Goal: Task Accomplishment & Management: Manage account settings

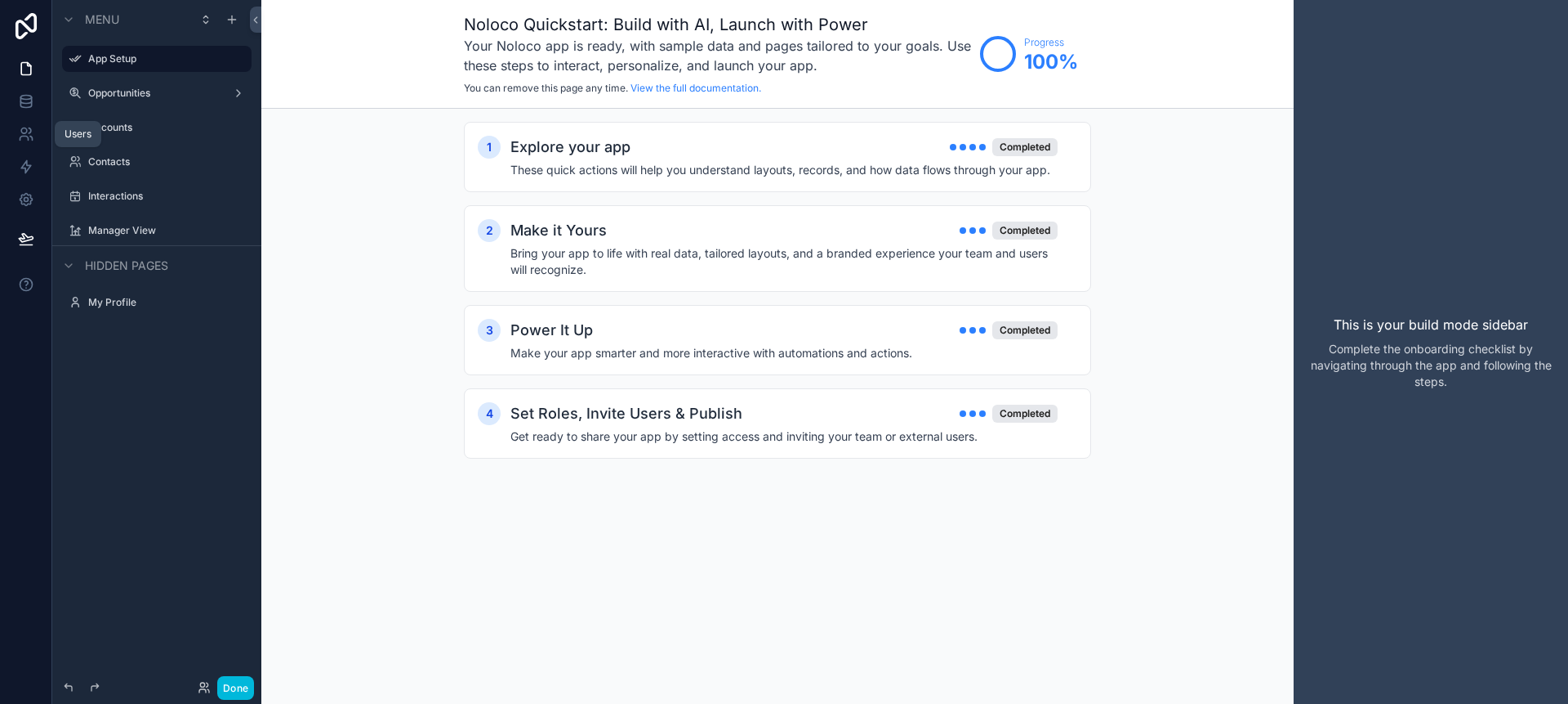
click at [6, 127] on link at bounding box center [25, 134] width 52 height 33
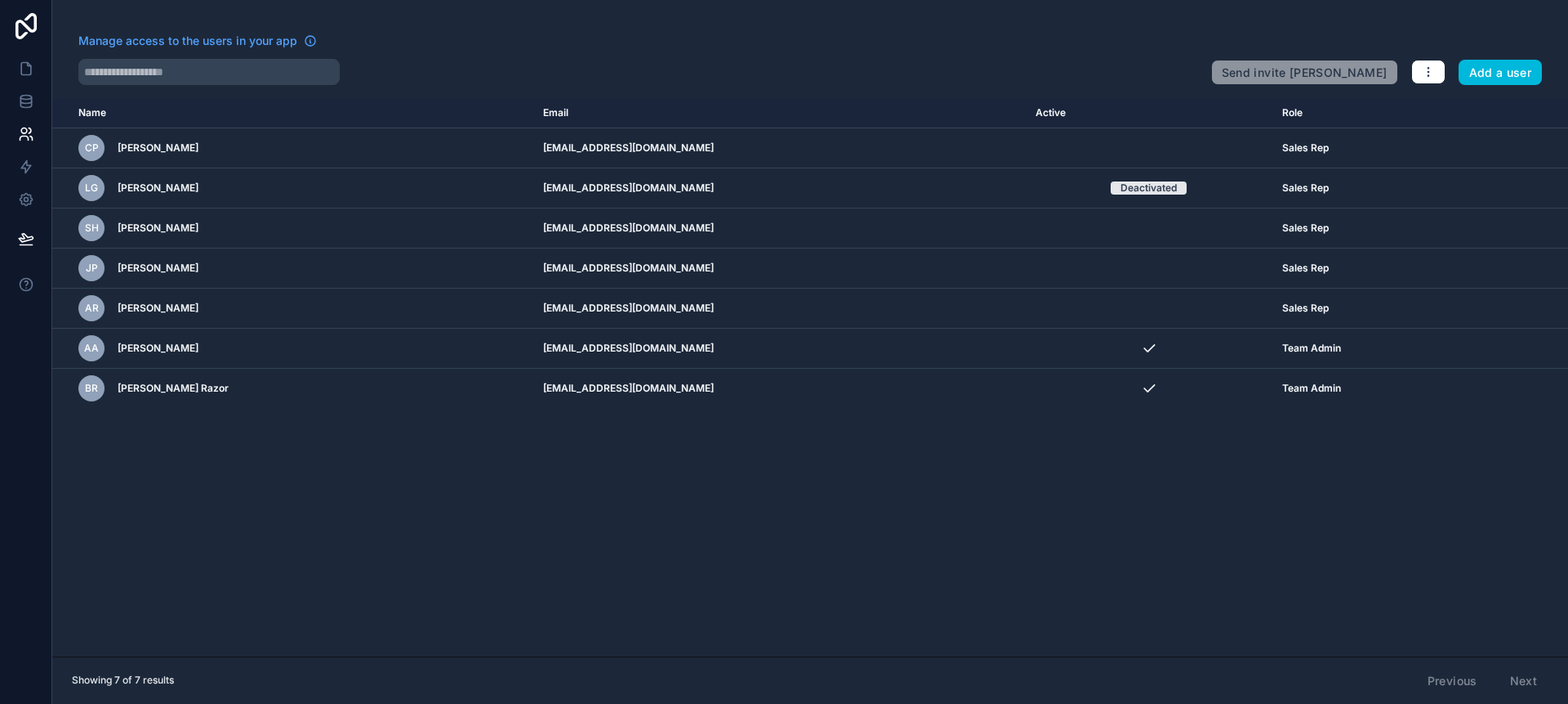
click at [0, 0] on icon "scrollable content" at bounding box center [0, 0] width 0 height 0
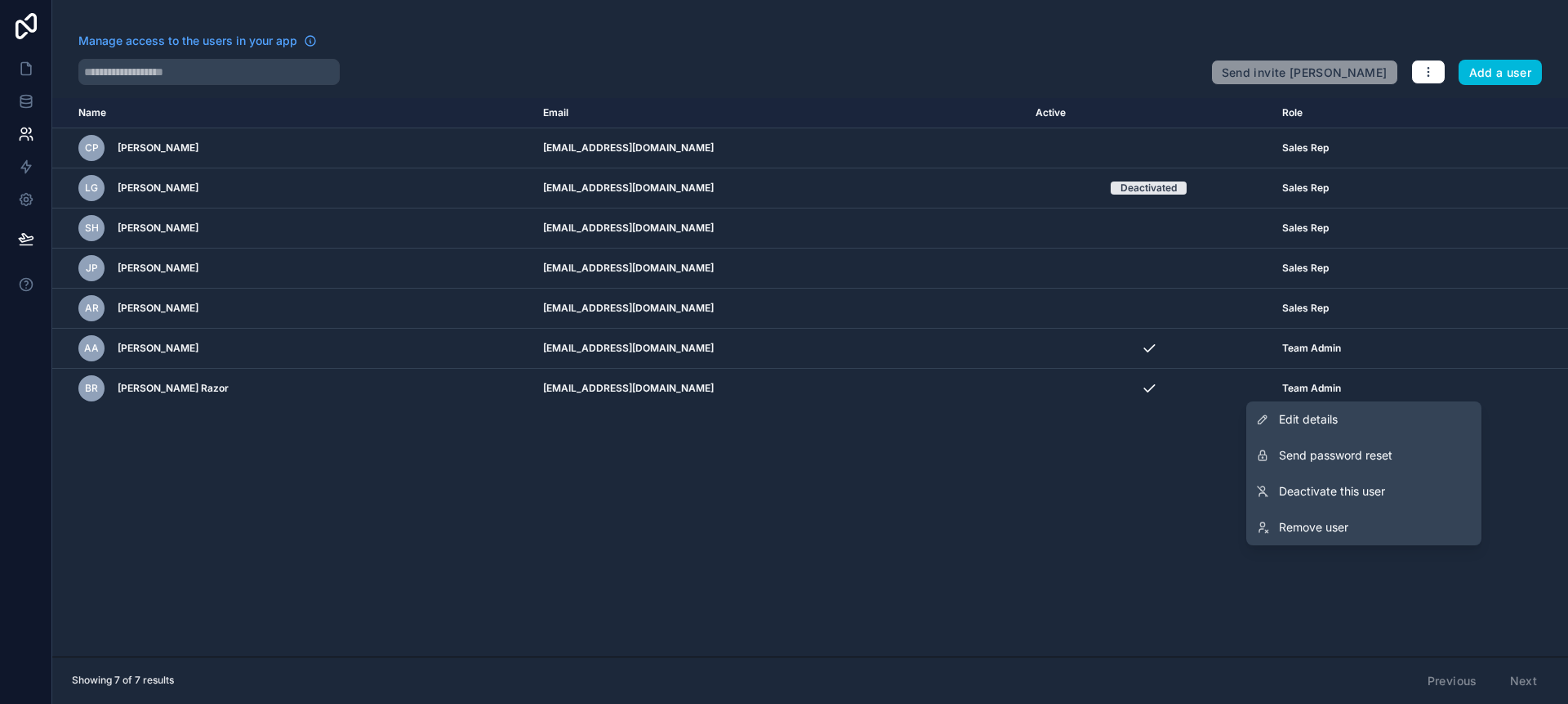
click at [1370, 422] on link "Edit details" at bounding box center [1364, 419] width 235 height 36
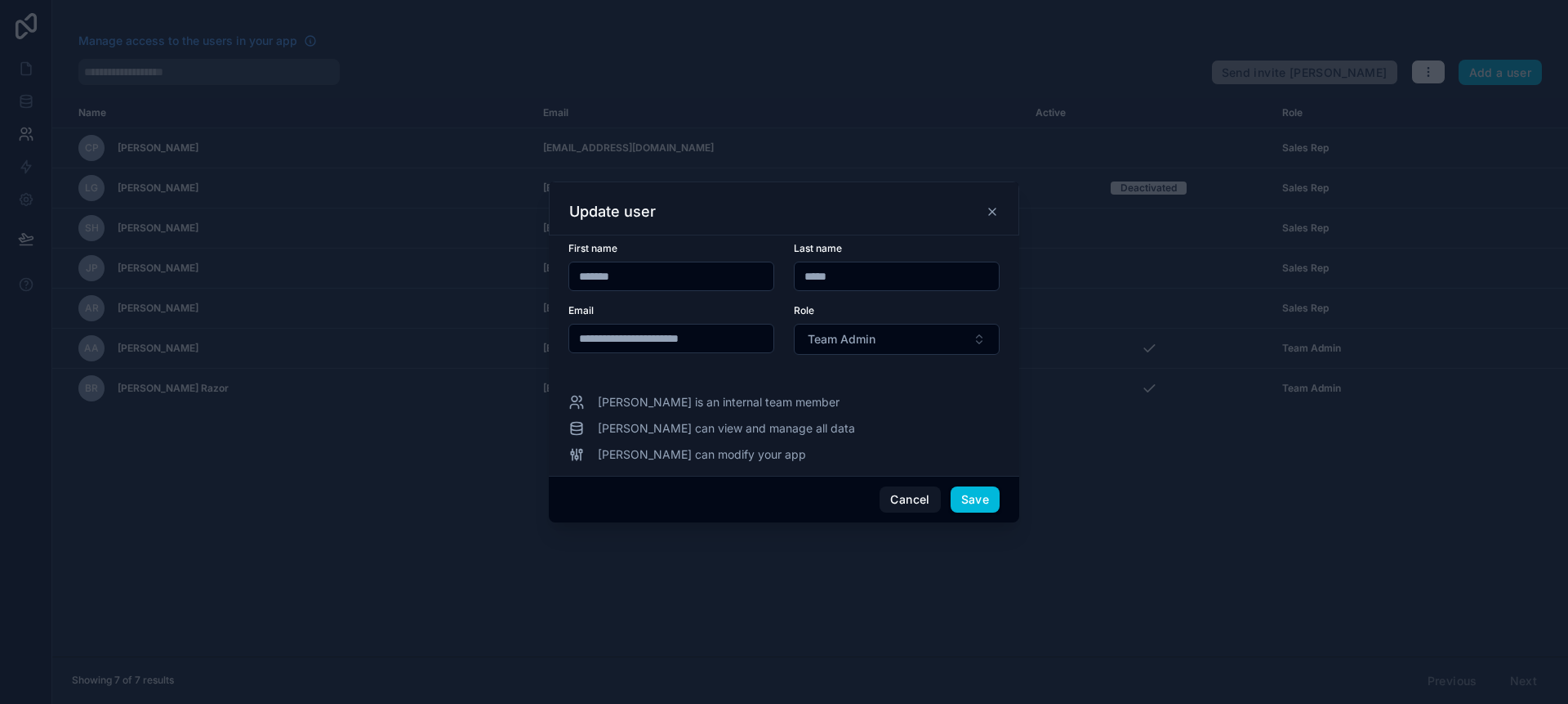
click at [929, 341] on button "Team Admin" at bounding box center [897, 339] width 206 height 31
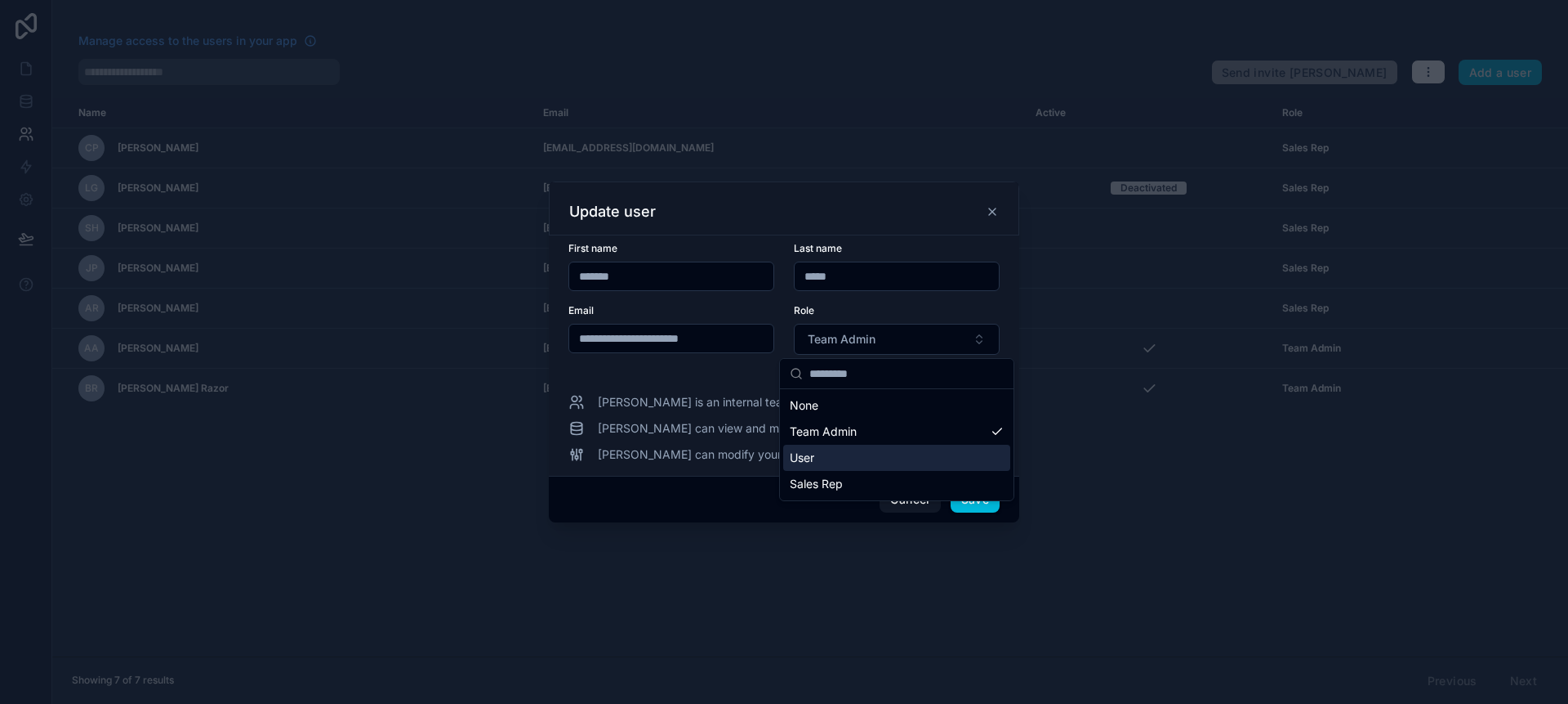
click at [925, 461] on div "User" at bounding box center [897, 457] width 227 height 26
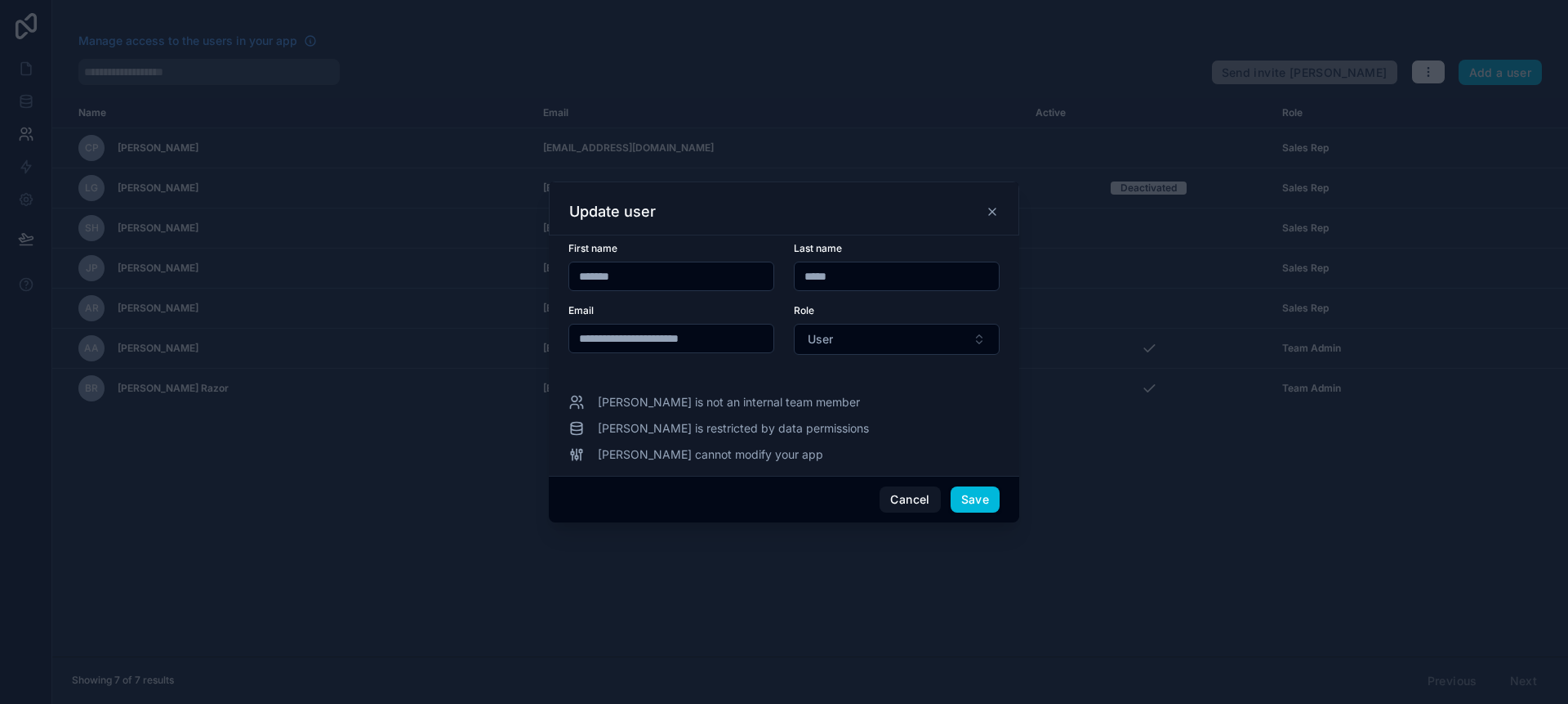
click at [969, 505] on button "Save" at bounding box center [975, 499] width 49 height 26
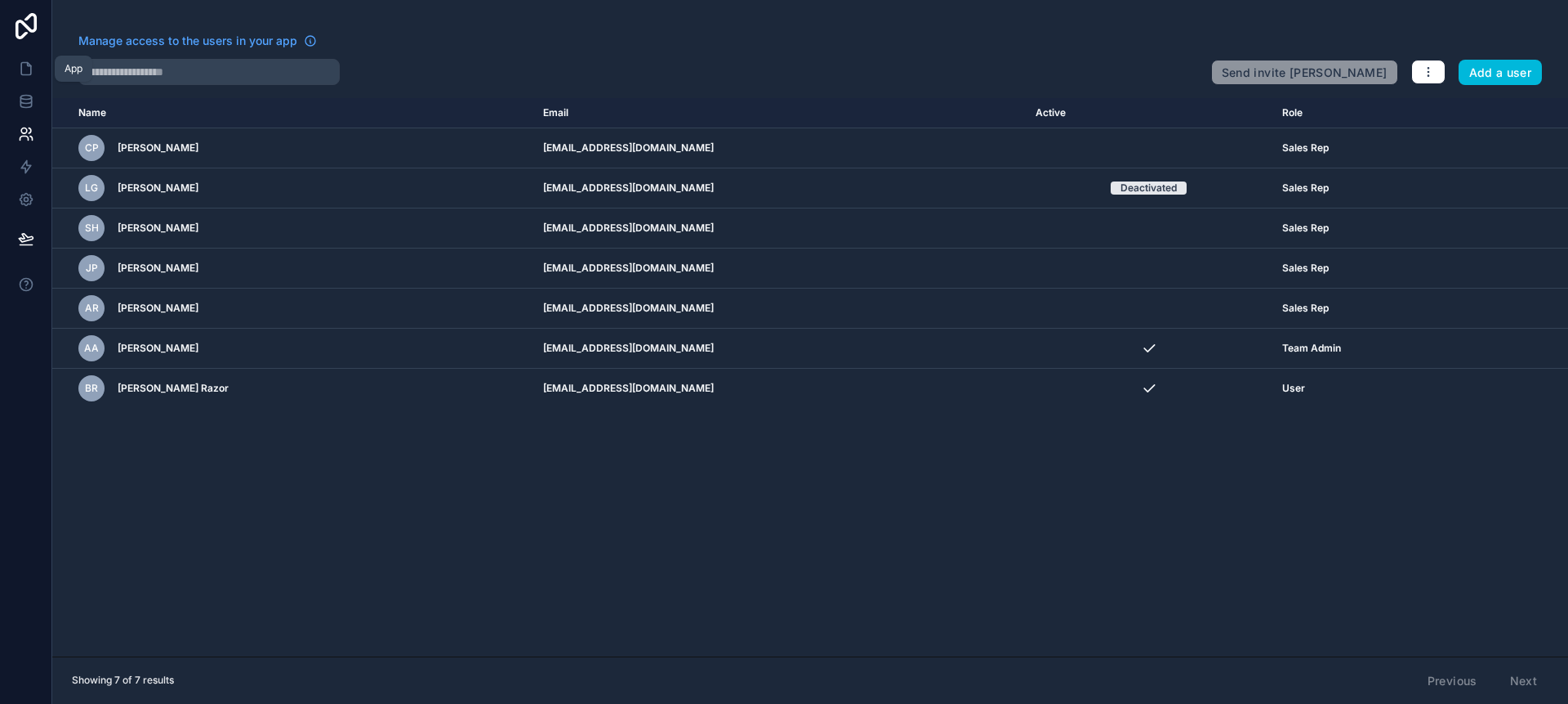
click at [30, 75] on icon at bounding box center [26, 69] width 10 height 12
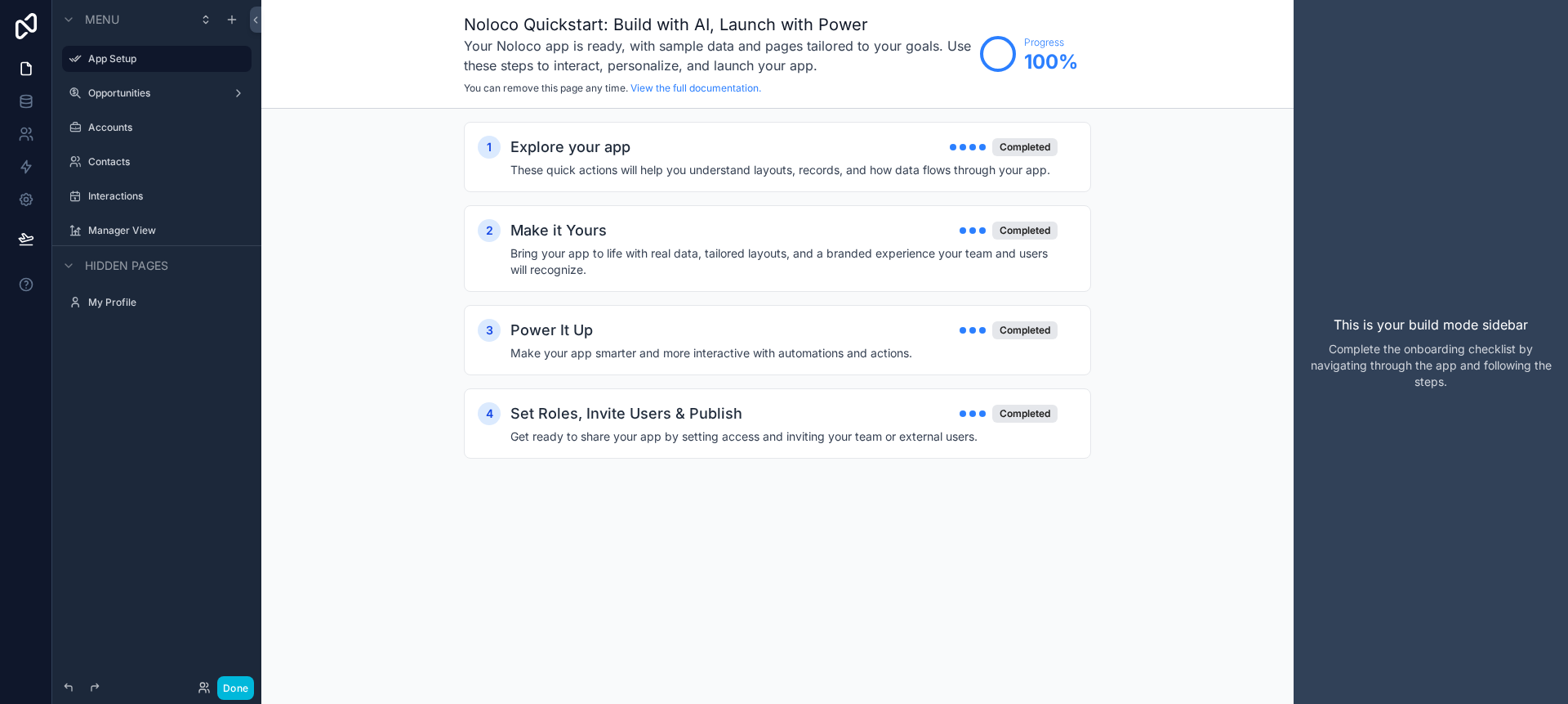
click at [0, 0] on icon "scrollable content" at bounding box center [0, 0] width 0 height 0
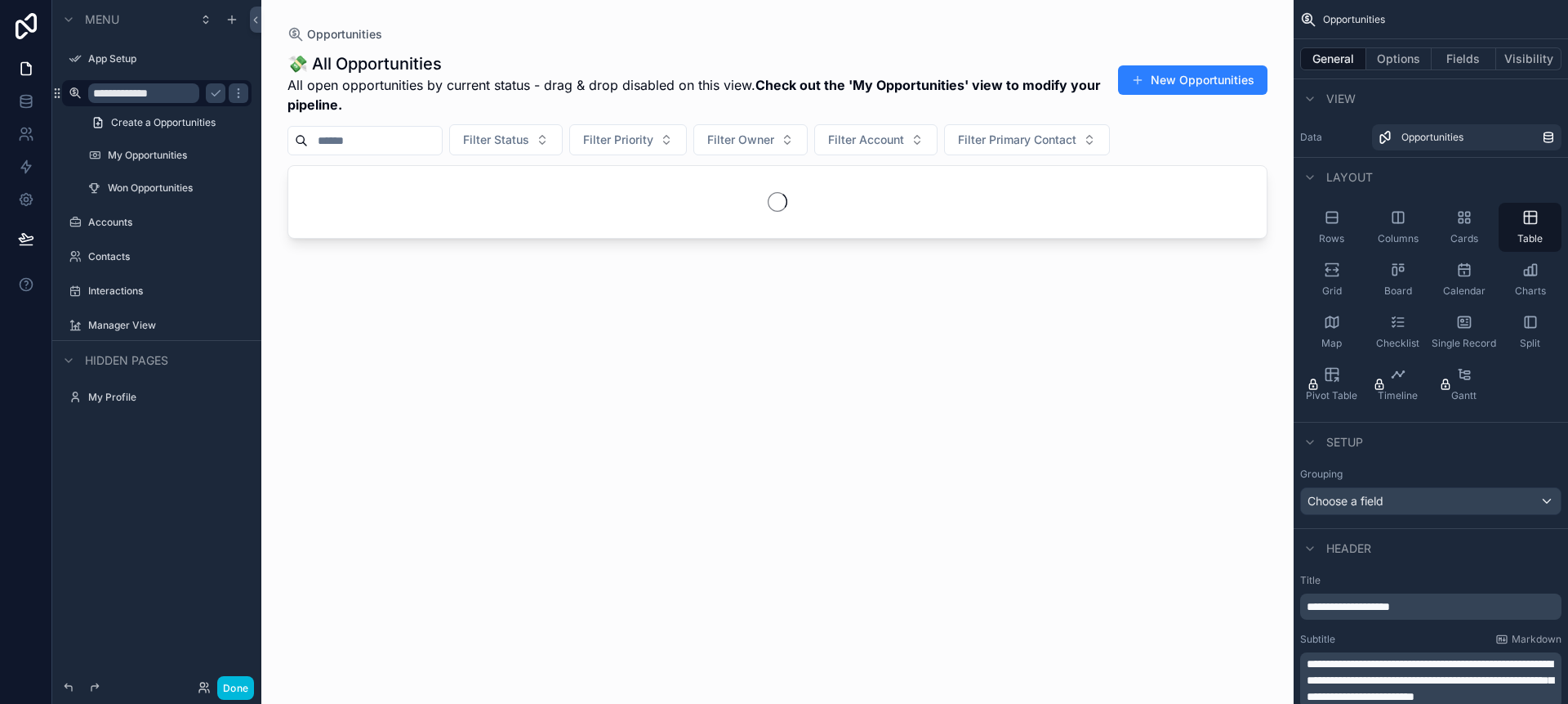
click at [212, 91] on icon "scrollable content" at bounding box center [215, 92] width 13 height 13
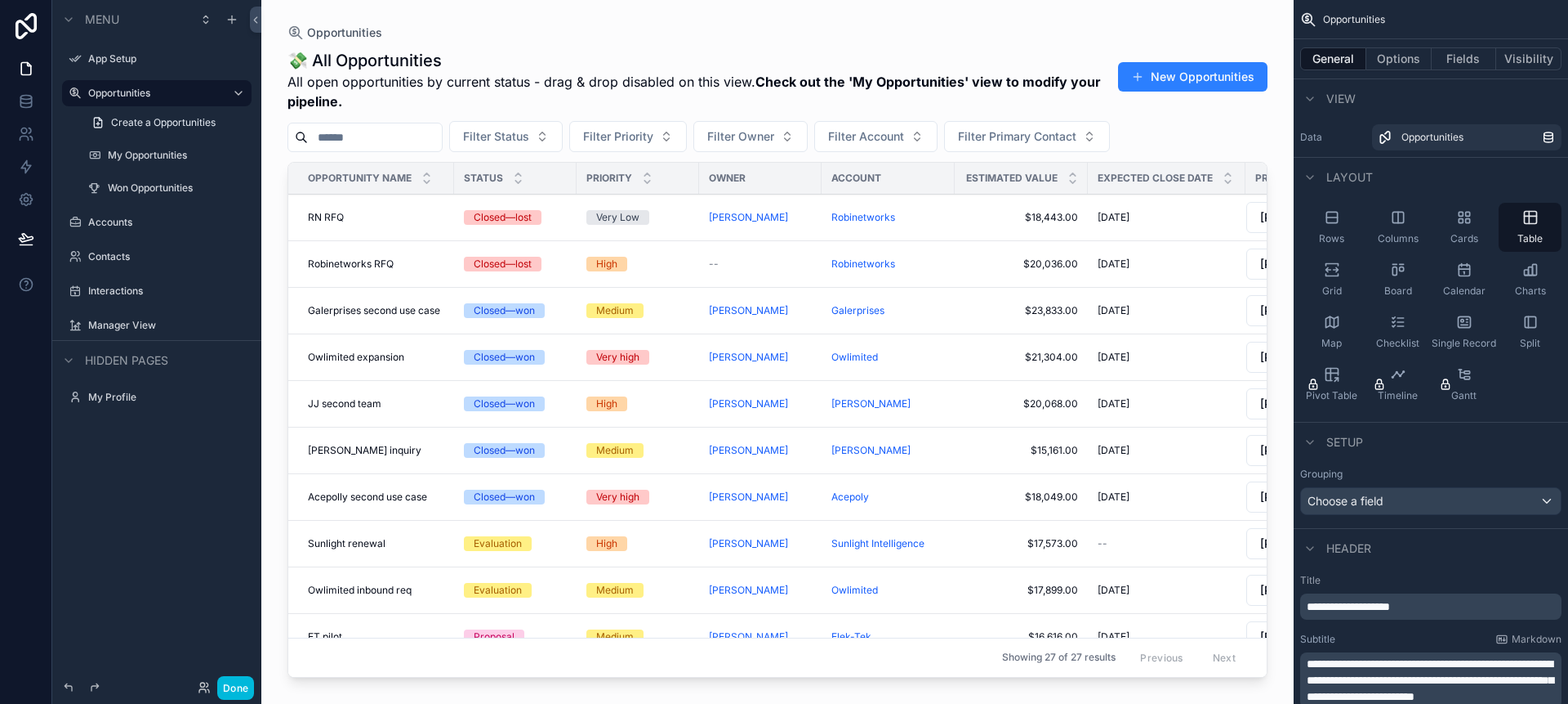
click at [174, 58] on label "App Setup" at bounding box center [164, 58] width 153 height 13
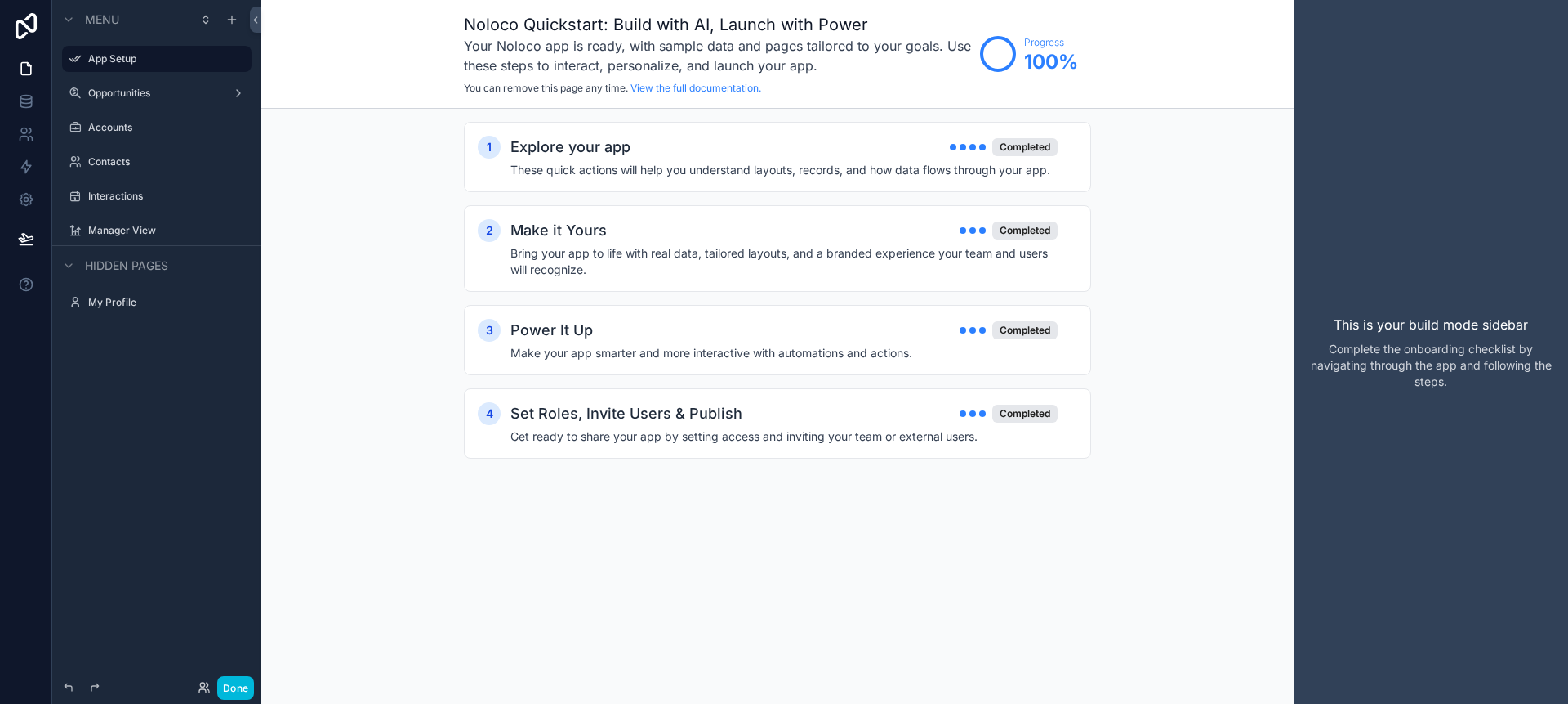
click at [158, 91] on label "Opportunities" at bounding box center [153, 92] width 130 height 13
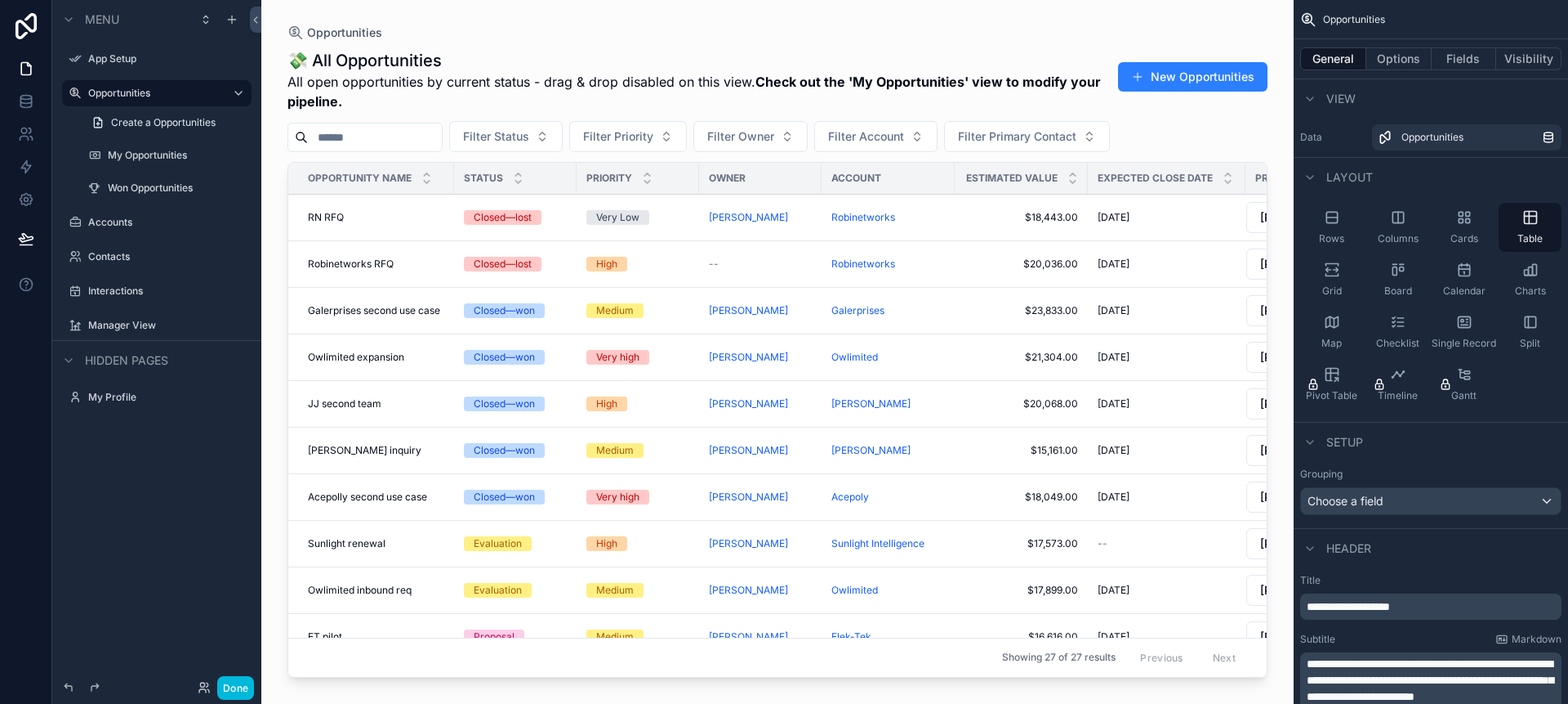
click at [0, 0] on icon "scrollable content" at bounding box center [0, 0] width 0 height 0
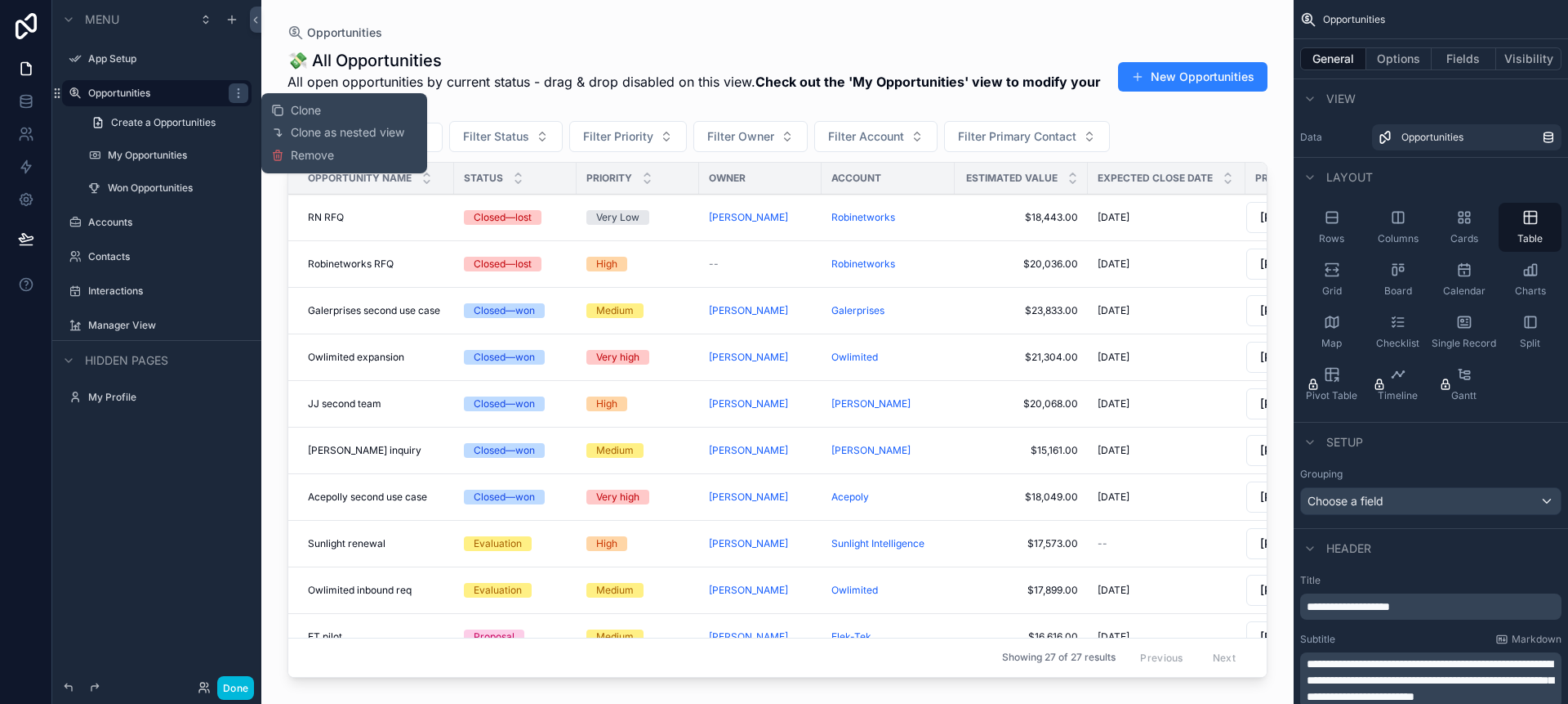
click at [283, 152] on icon at bounding box center [277, 155] width 13 height 13
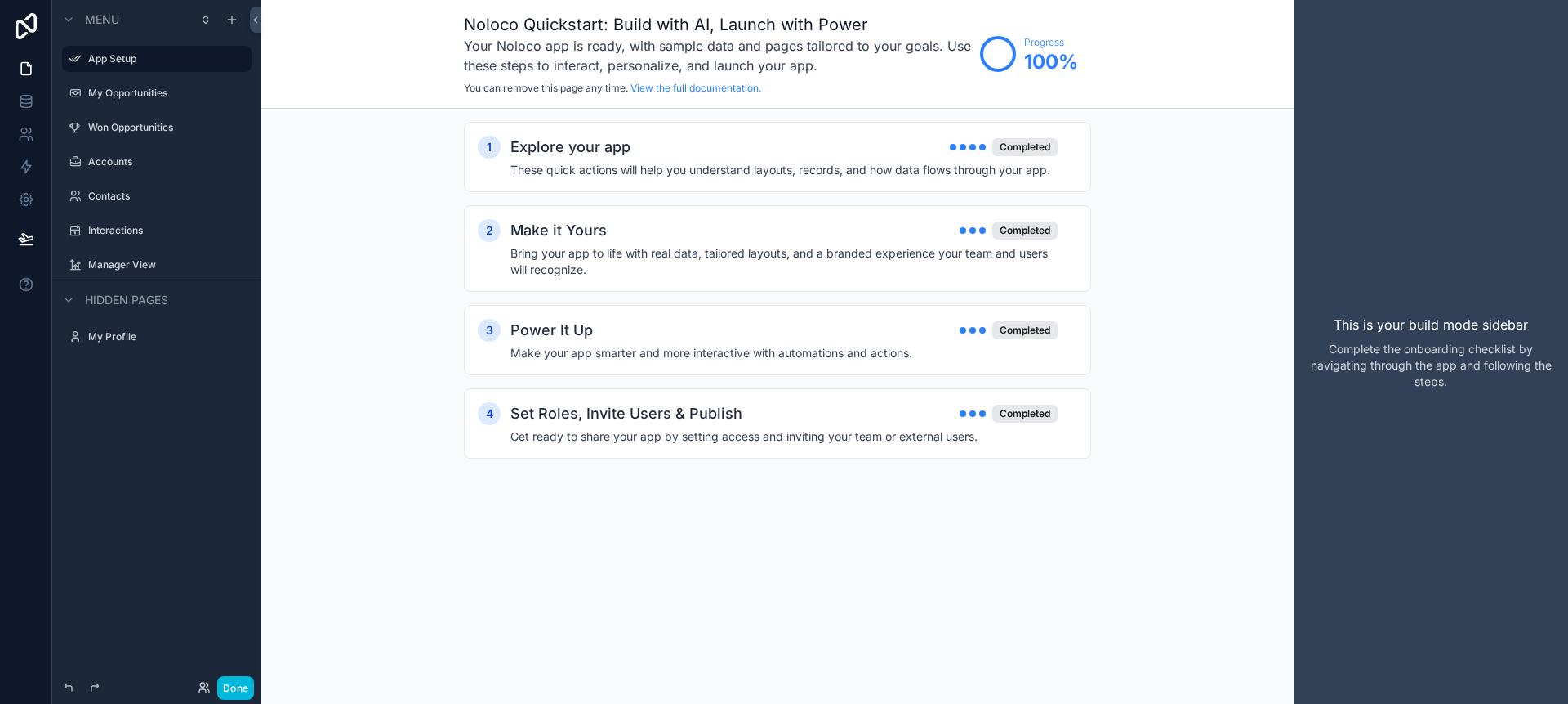
click at [0, 0] on div "scrollable content" at bounding box center [0, 0] width 0 height 0
click at [248, 69] on div "scrollable content" at bounding box center [248, 58] width 0 height 26
click at [0, 0] on icon "scrollable content" at bounding box center [0, 0] width 0 height 0
click at [285, 103] on button "Remove" at bounding box center [302, 98] width 63 height 16
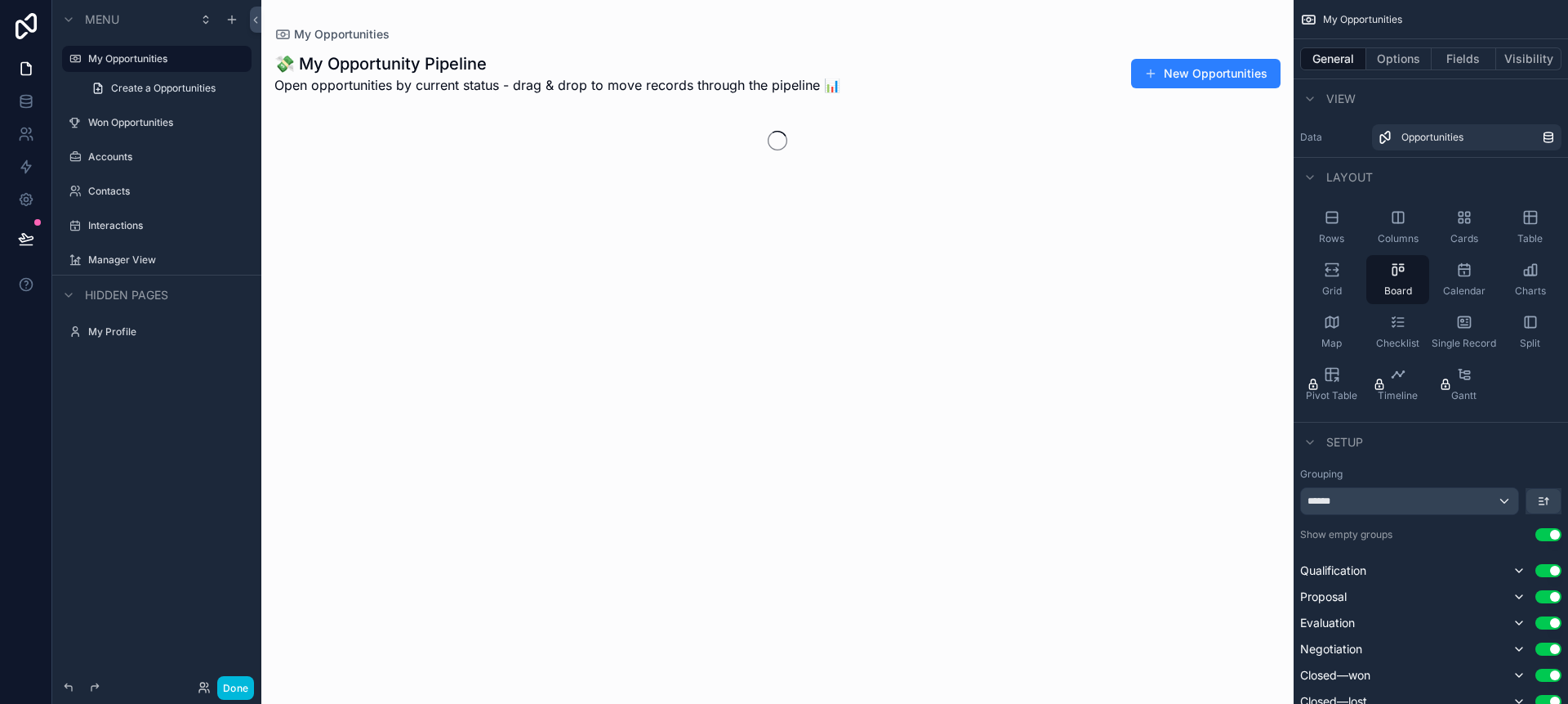
click at [0, 0] on icon "scrollable content" at bounding box center [0, 0] width 0 height 0
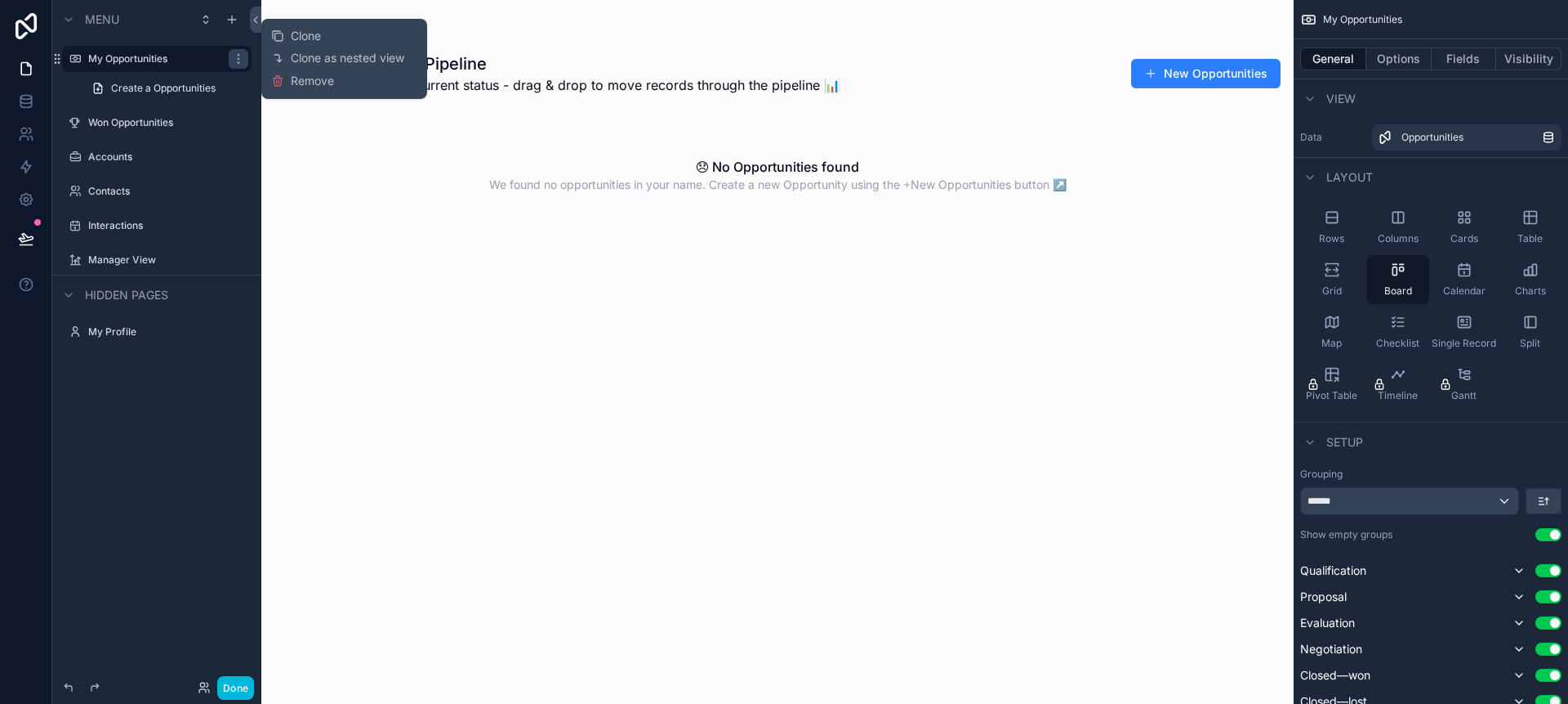
click at [284, 82] on icon at bounding box center [277, 80] width 13 height 13
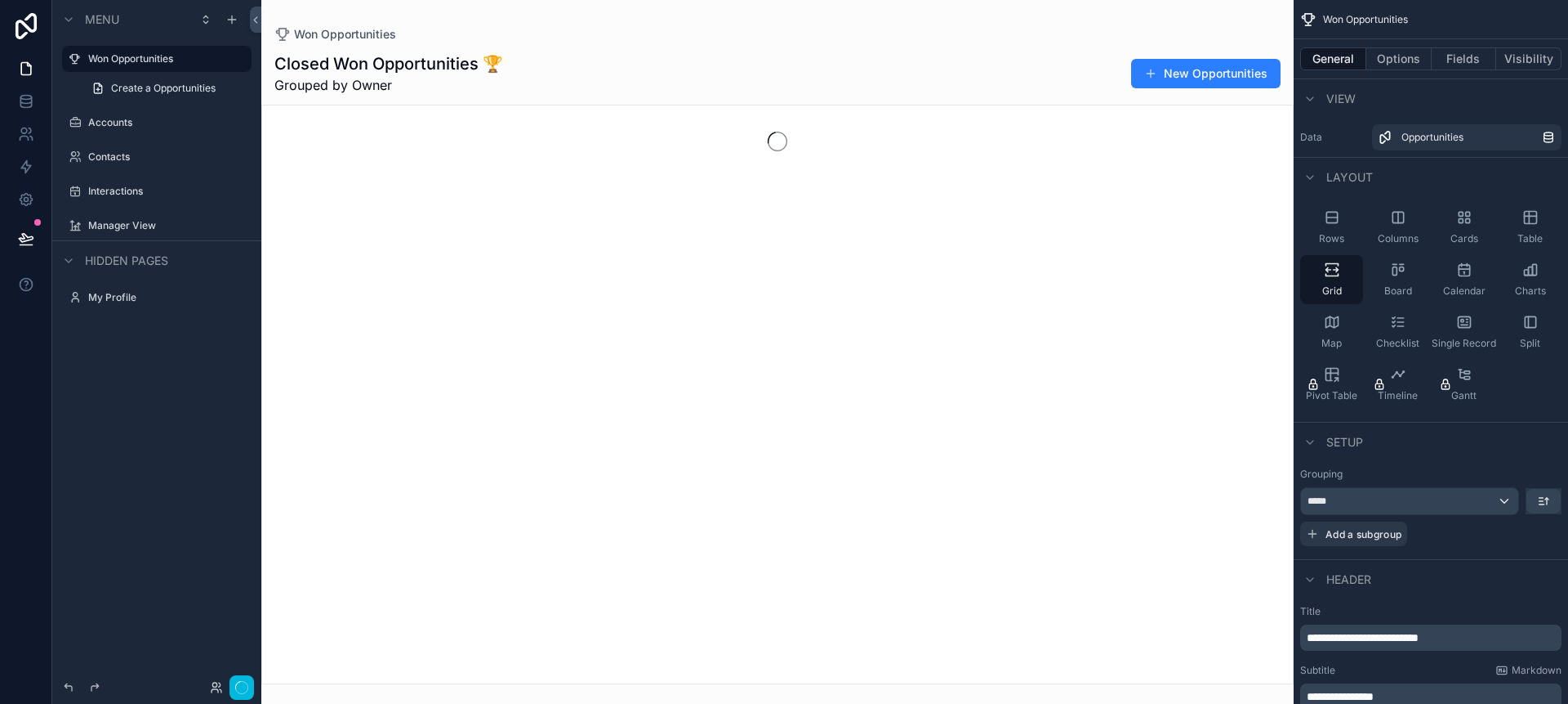
click at [0, 0] on icon "scrollable content" at bounding box center [0, 0] width 0 height 0
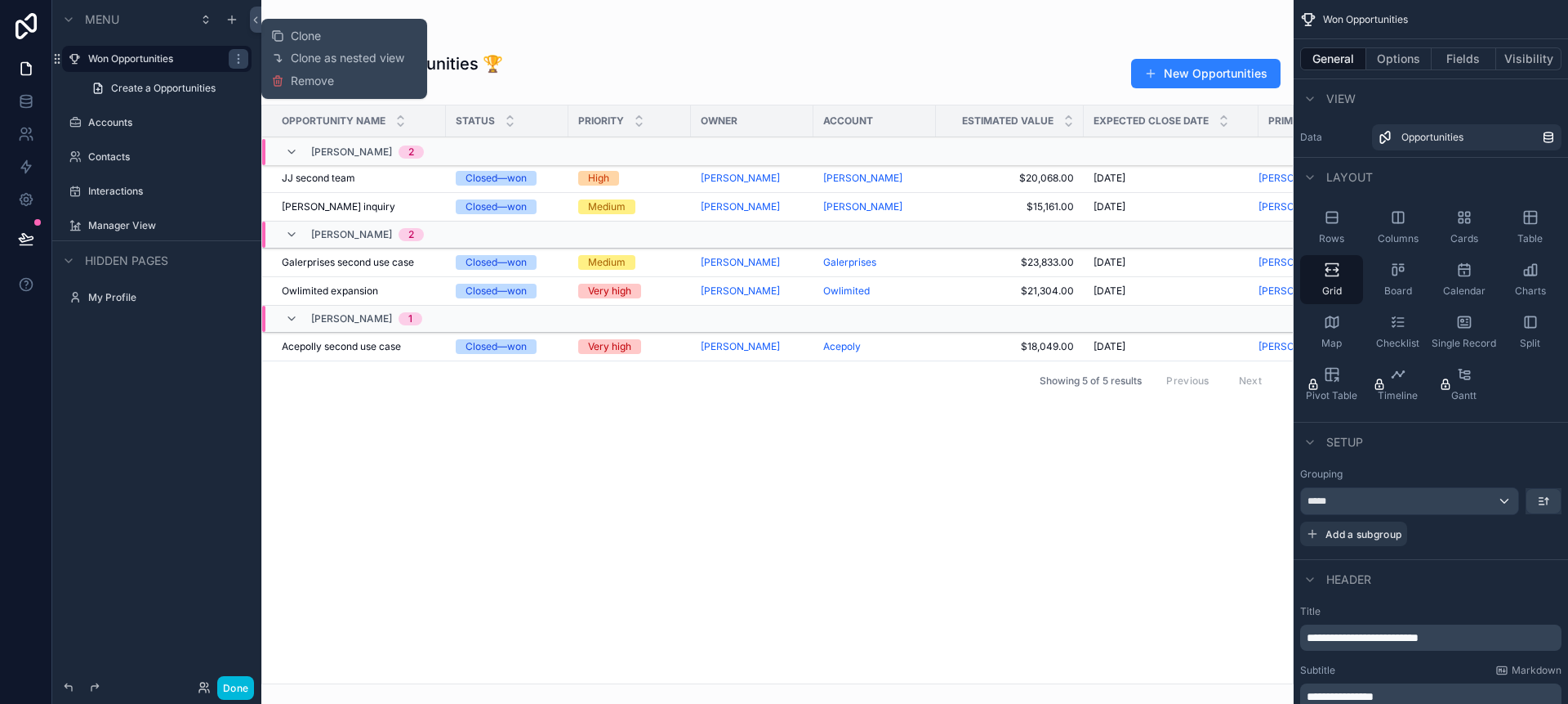
click at [288, 82] on button "Remove" at bounding box center [302, 80] width 63 height 16
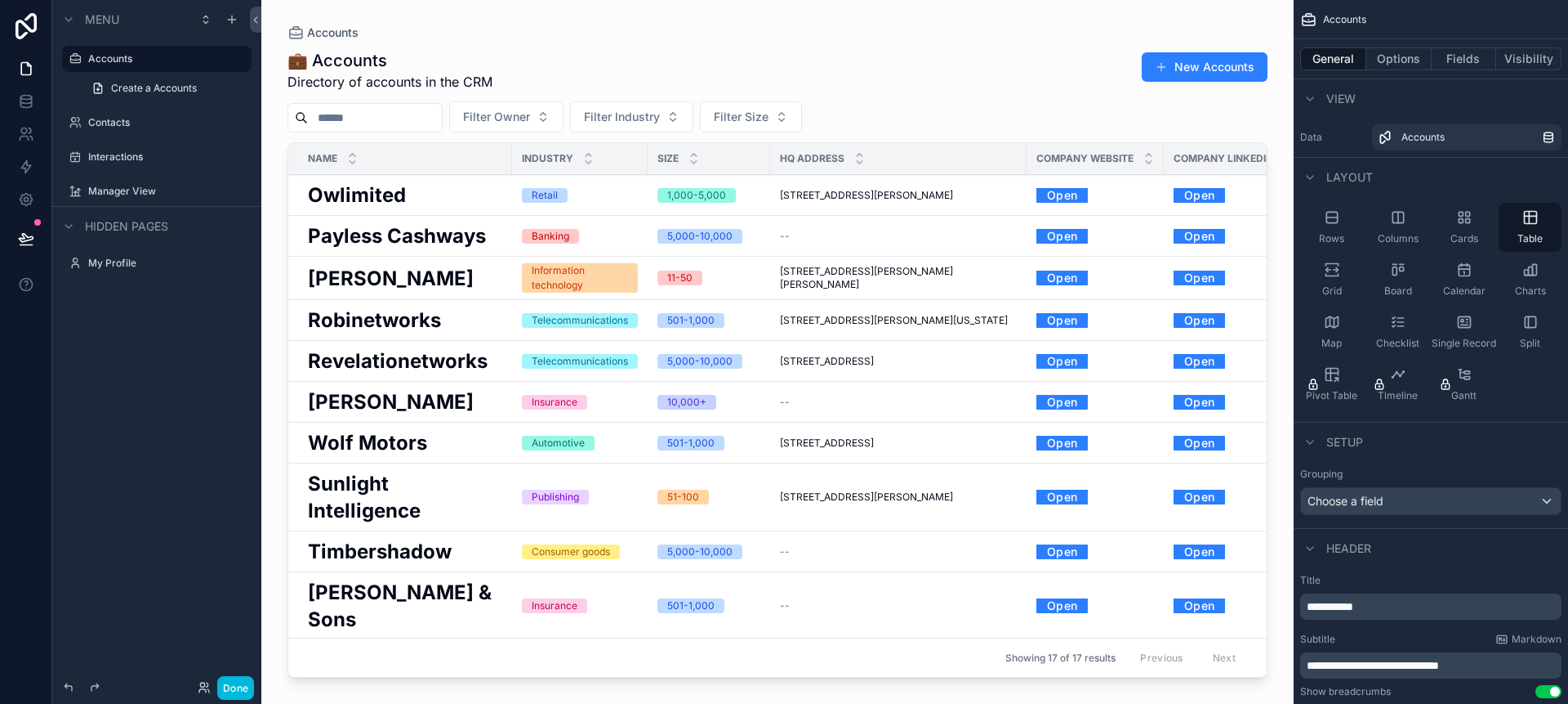
click at [0, 0] on icon "scrollable content" at bounding box center [0, 0] width 0 height 0
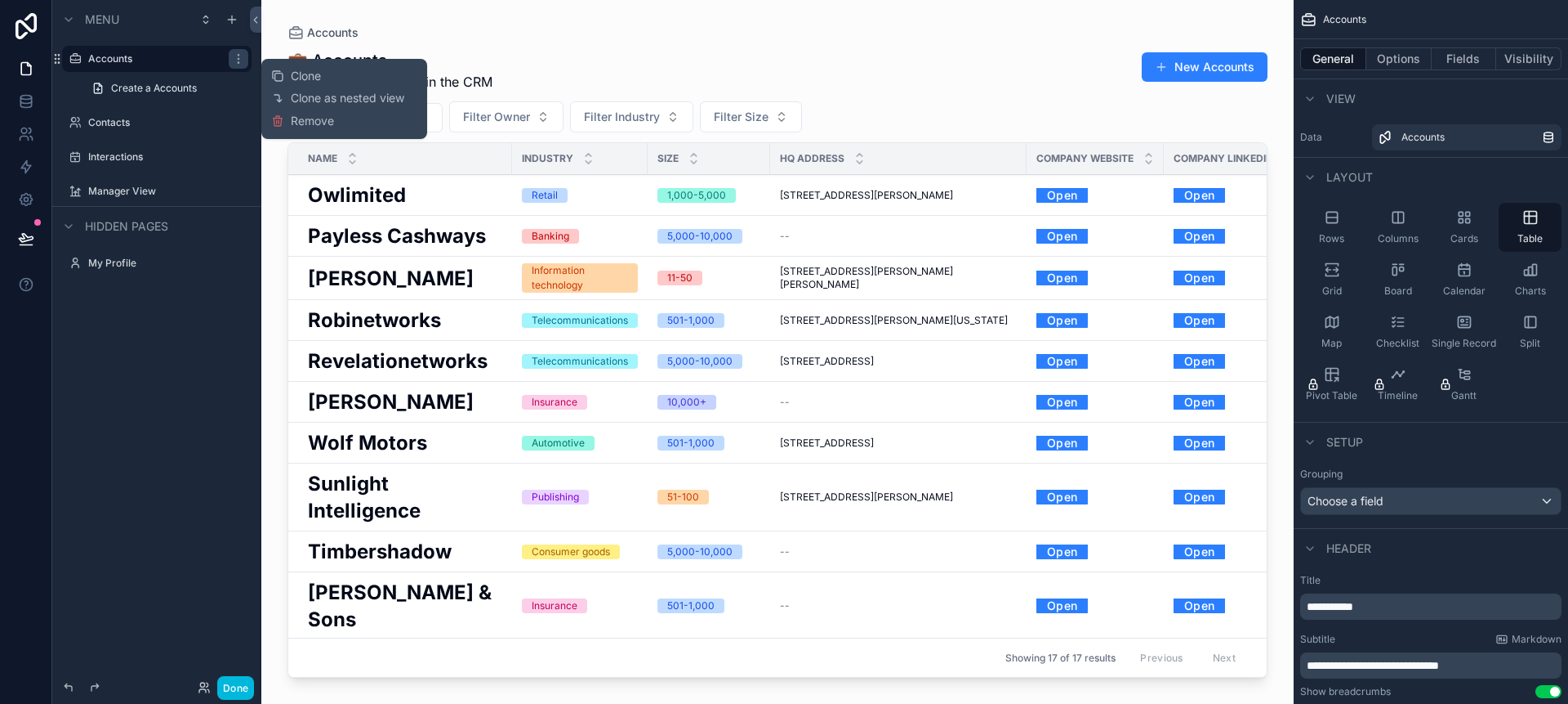
click at [285, 122] on button "Remove" at bounding box center [302, 120] width 63 height 16
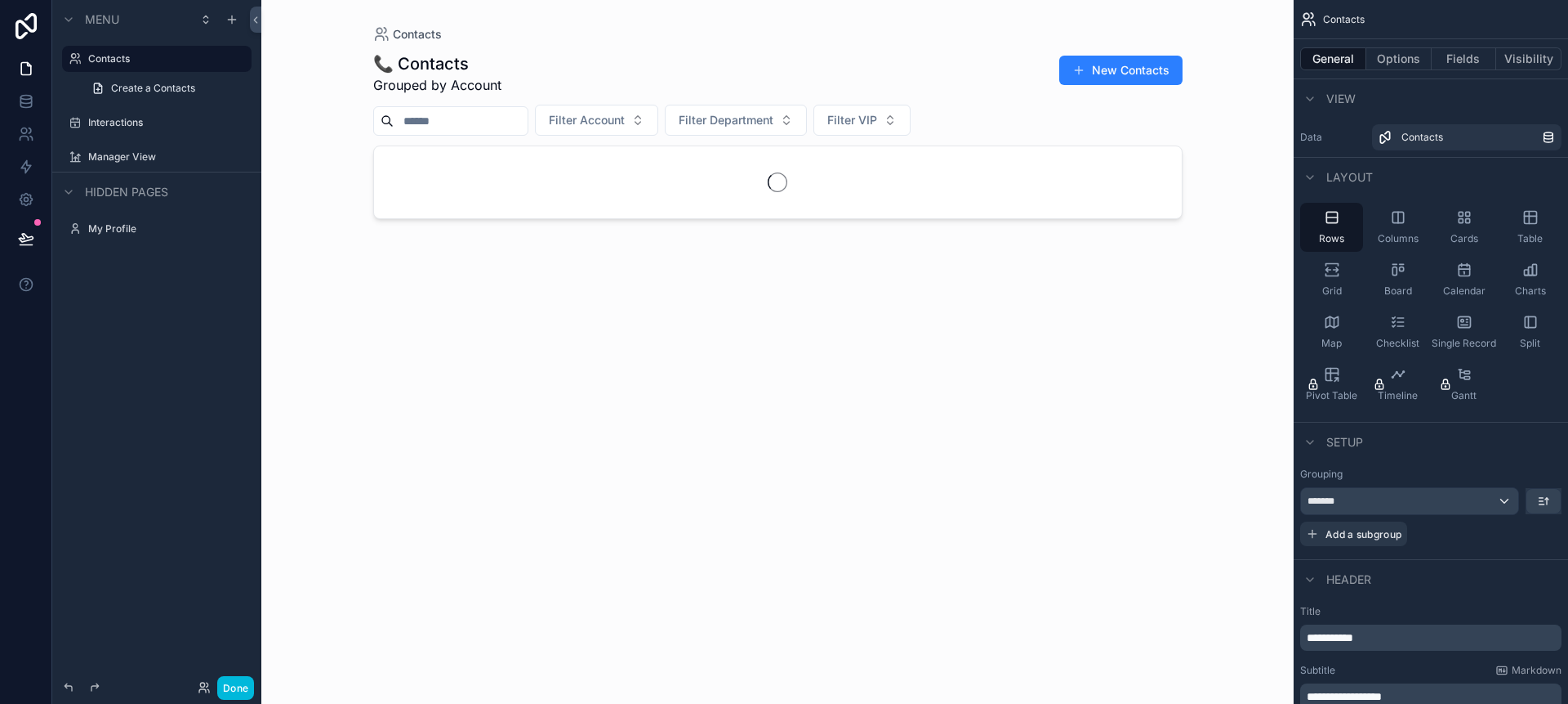
click at [0, 0] on icon "scrollable content" at bounding box center [0, 0] width 0 height 0
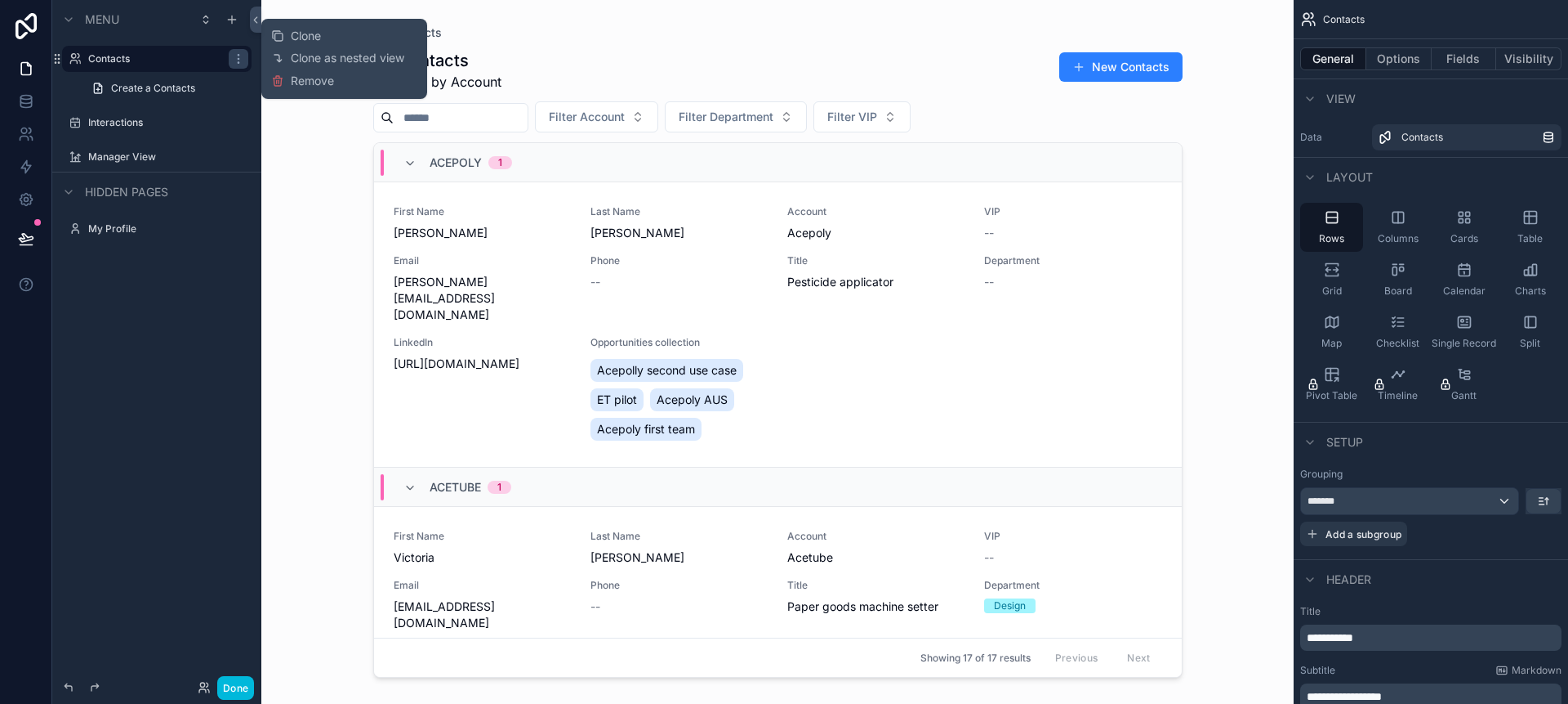
click at [284, 79] on button "Remove" at bounding box center [302, 80] width 63 height 16
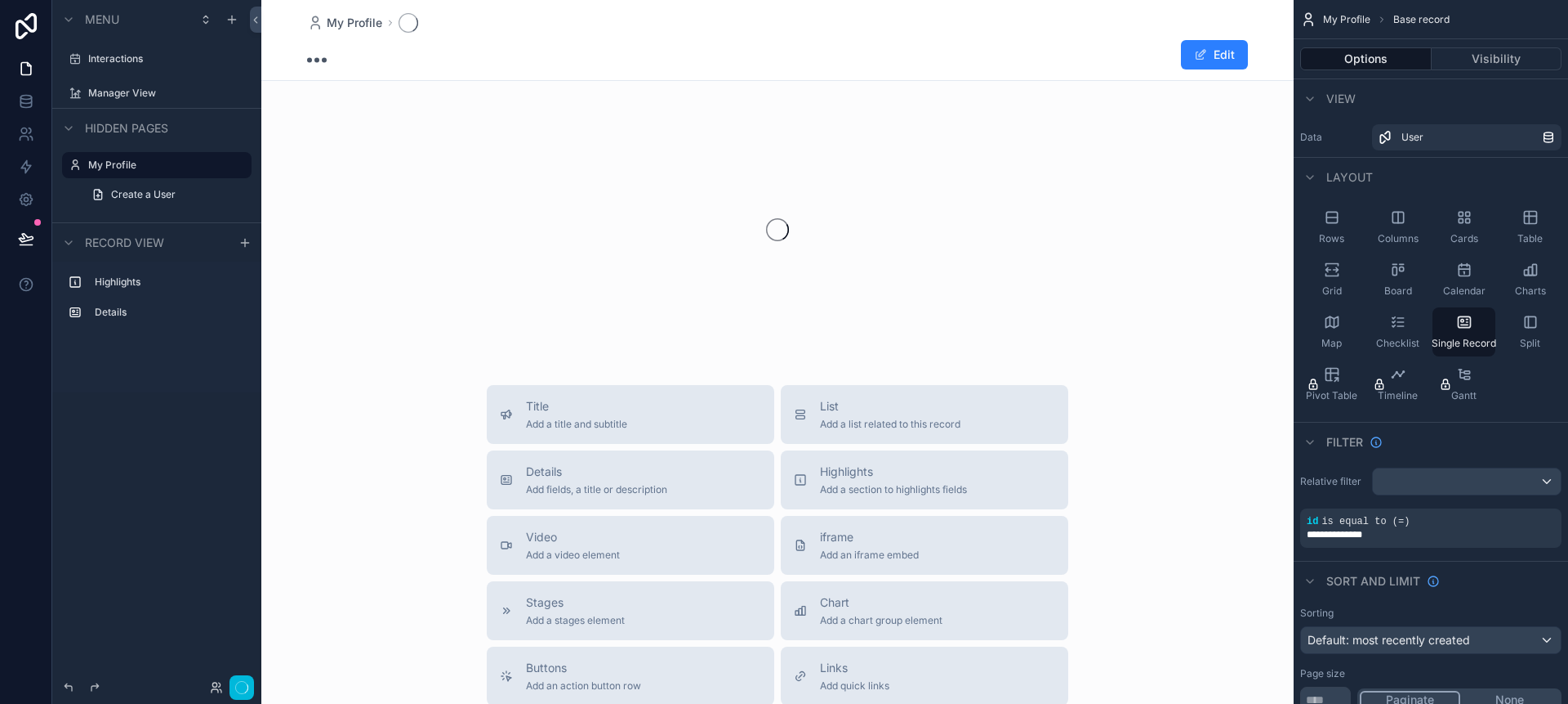
click at [0, 0] on icon "scrollable content" at bounding box center [0, 0] width 0 height 0
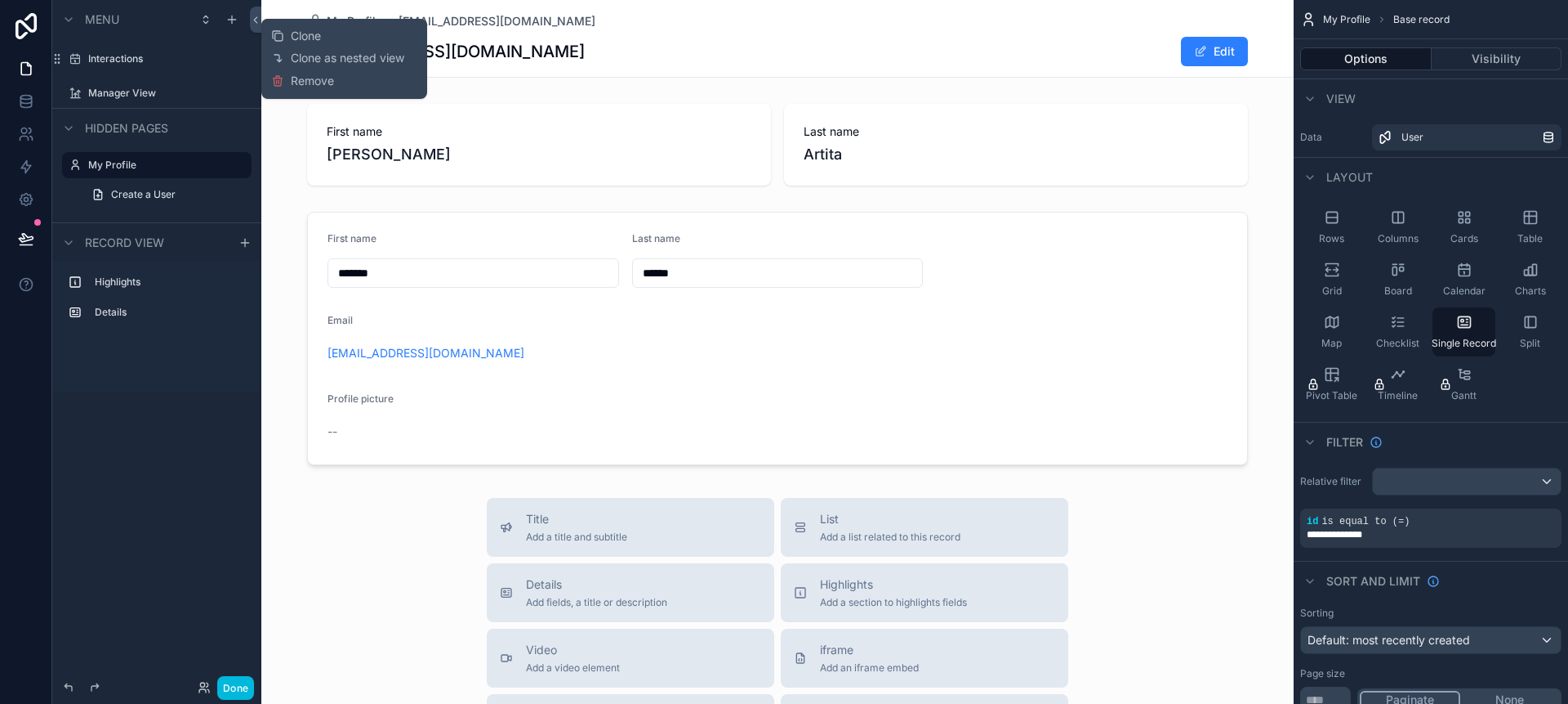
click at [279, 80] on icon at bounding box center [279, 82] width 0 height 3
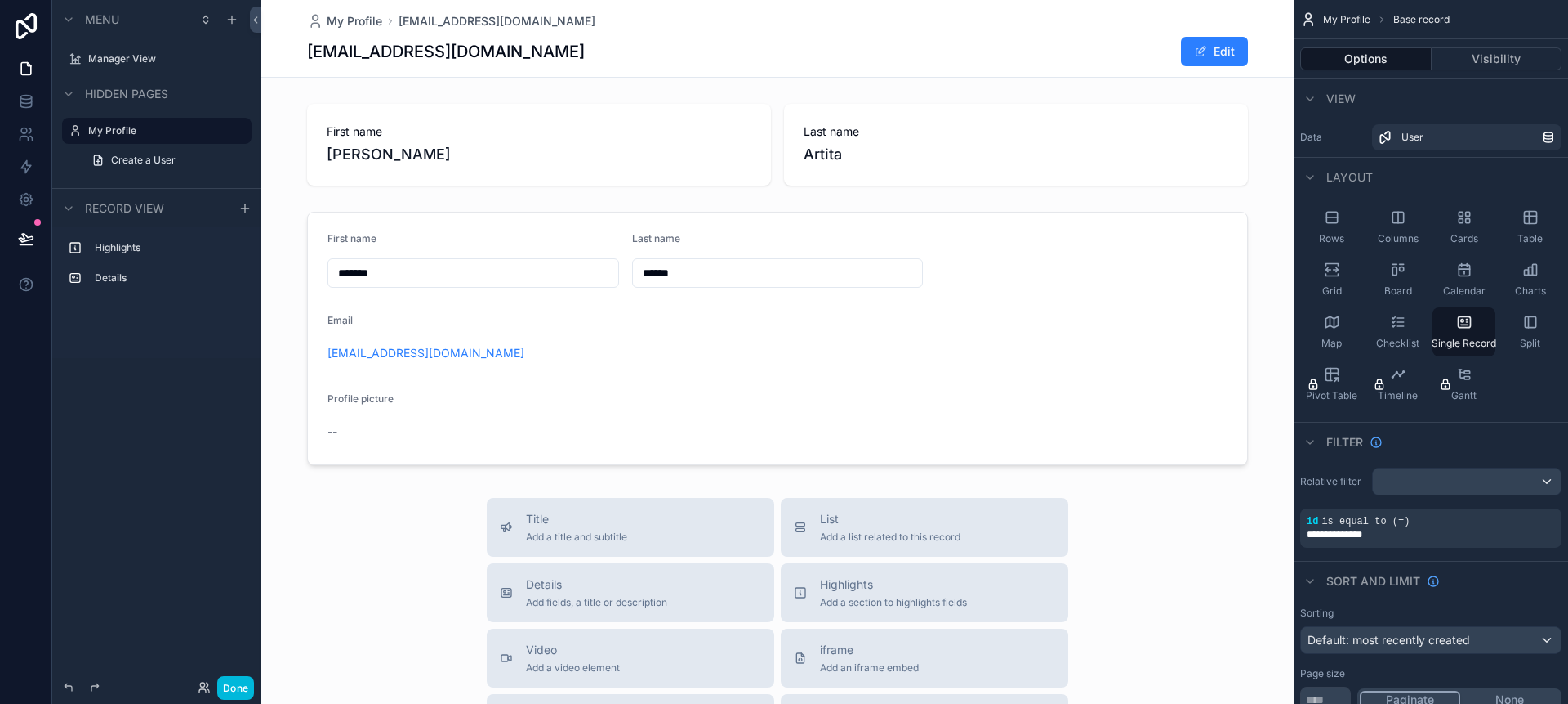
click at [248, 60] on div "Manager View" at bounding box center [157, 58] width 190 height 26
click at [0, 0] on icon "scrollable content" at bounding box center [0, 0] width 0 height 0
click at [287, 101] on button "Remove" at bounding box center [302, 98] width 63 height 16
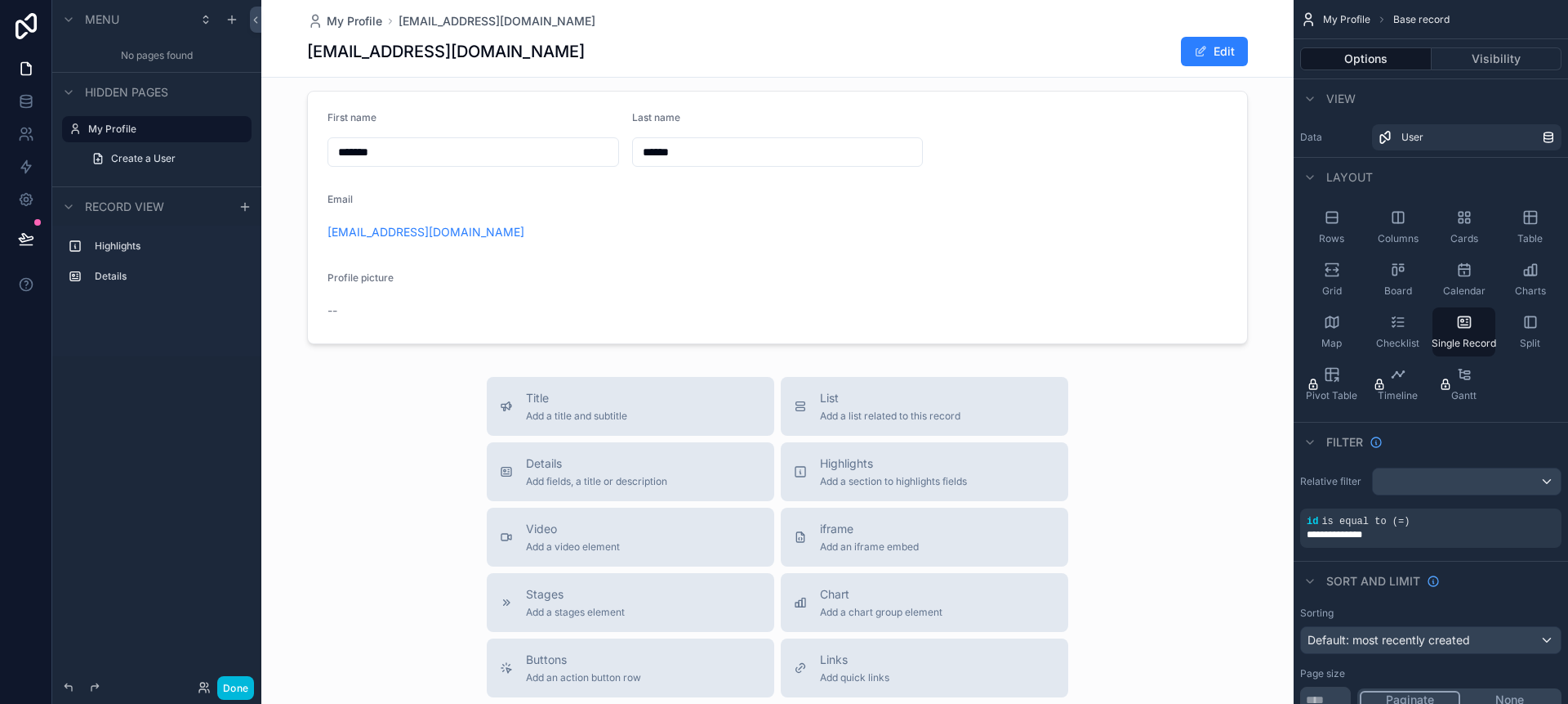
scroll to position [294, 0]
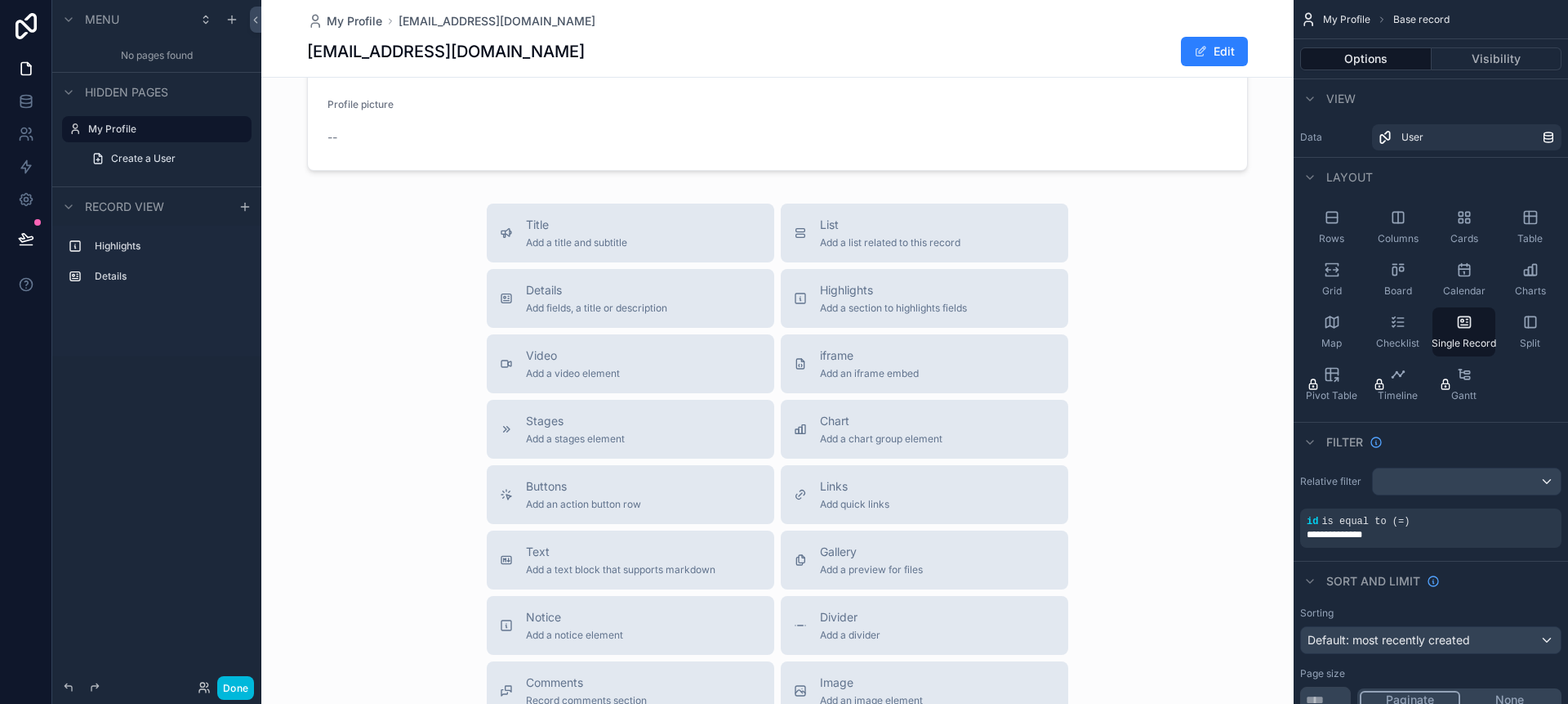
click at [0, 0] on icon "scrollable content" at bounding box center [0, 0] width 0 height 0
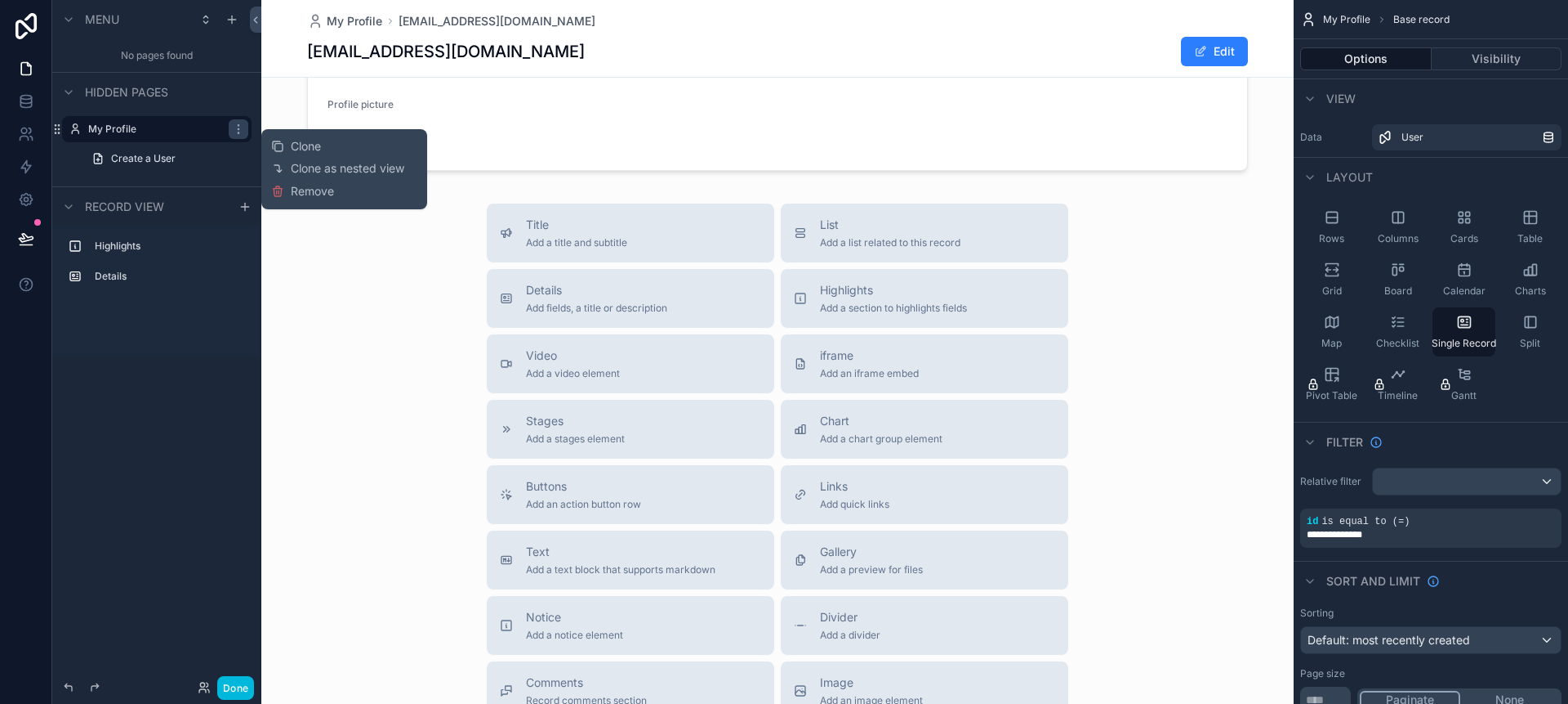
click at [282, 194] on icon at bounding box center [277, 191] width 13 height 13
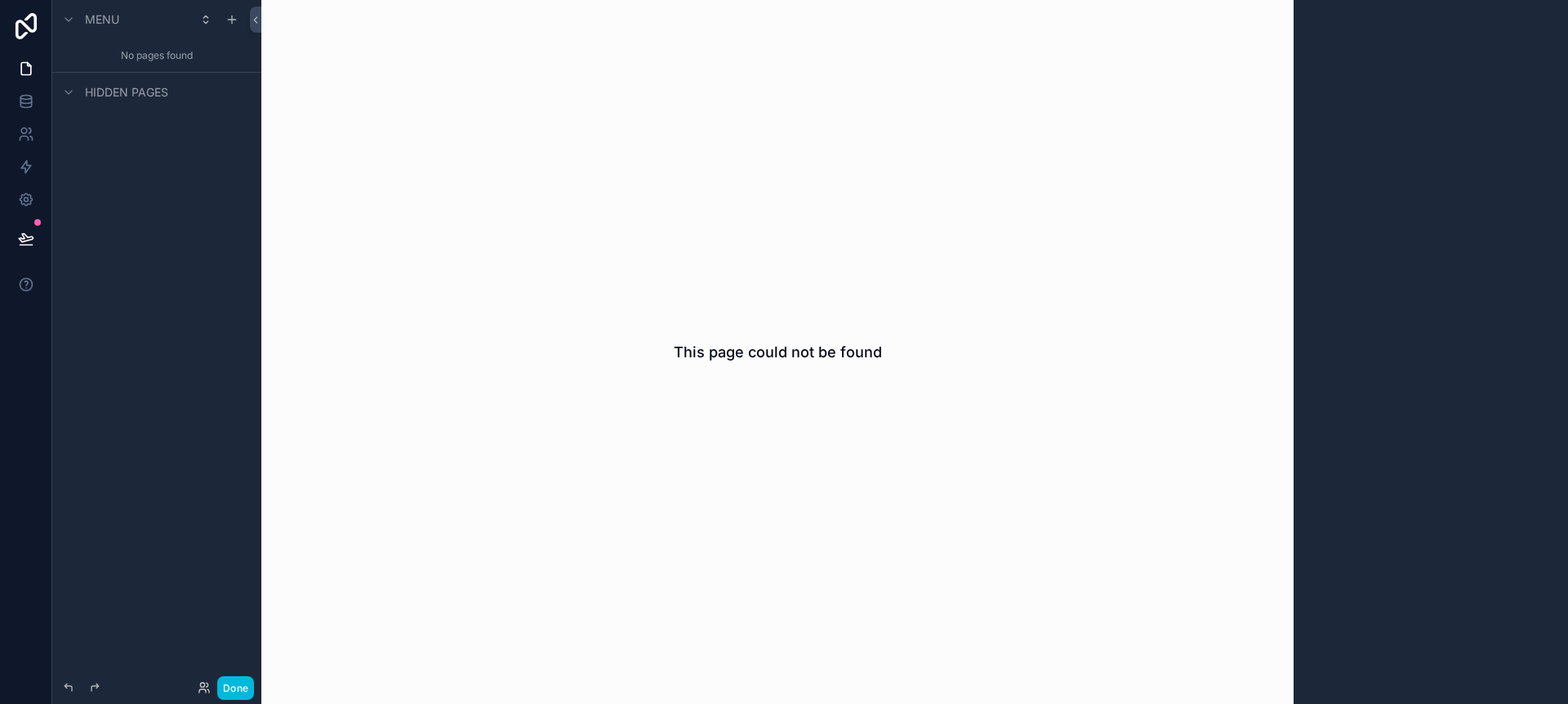
click at [91, 267] on div "Menu No pages found Hidden pages" at bounding box center [157, 341] width 209 height 684
click at [80, 97] on div "Hidden pages" at bounding box center [113, 91] width 109 height 19
click at [229, 14] on icon "scrollable content" at bounding box center [231, 19] width 13 height 13
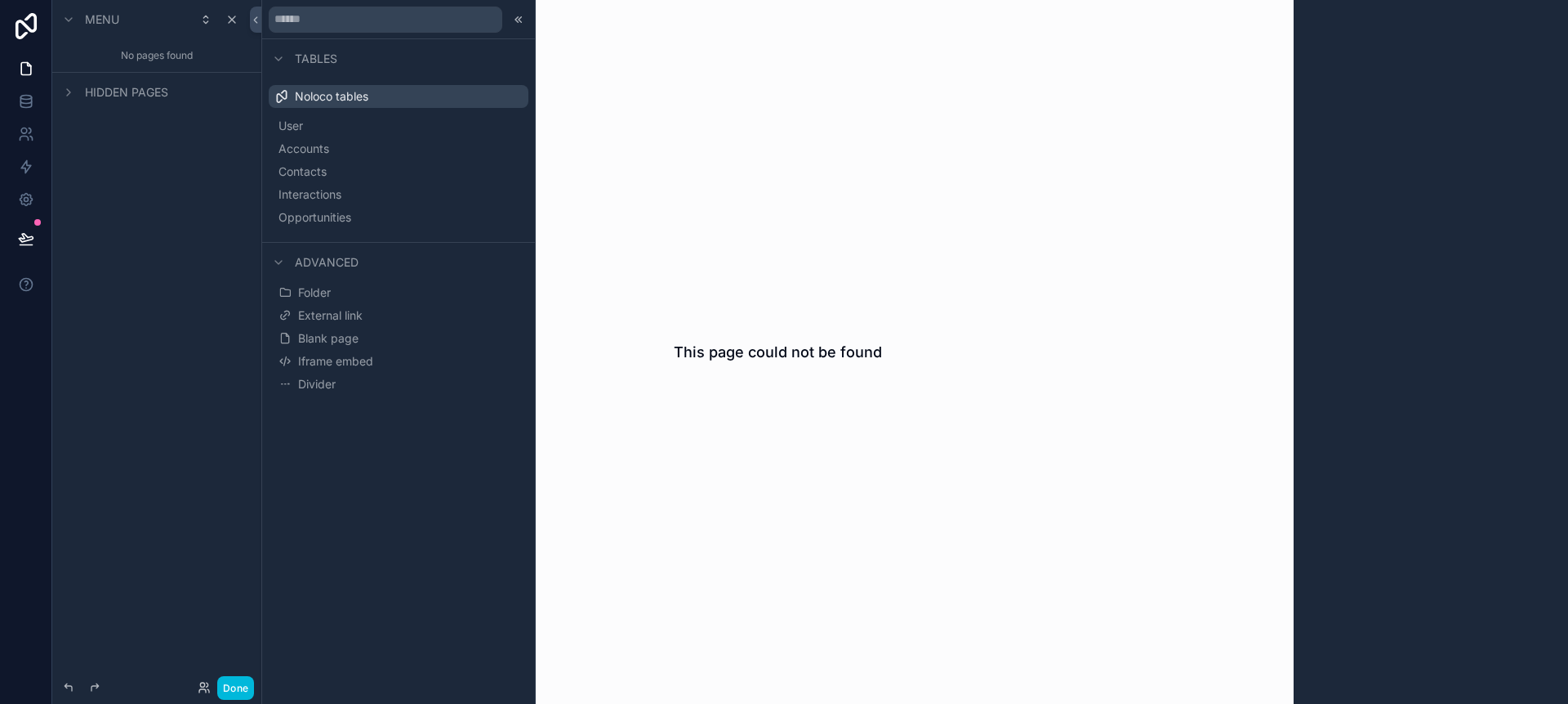
click at [192, 114] on div "Menu No pages found Hidden pages" at bounding box center [157, 62] width 209 height 125
click at [227, 23] on icon "scrollable content" at bounding box center [231, 19] width 13 height 13
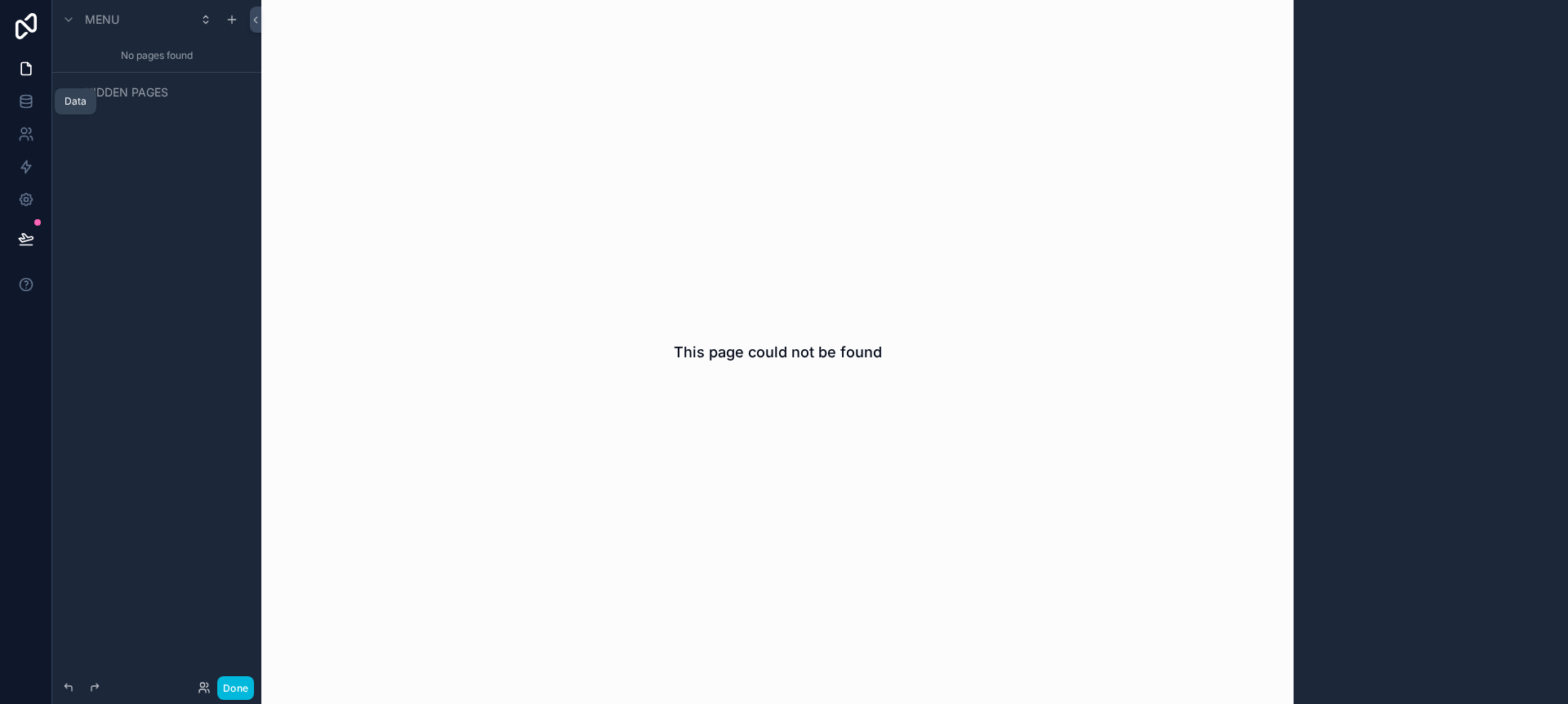
click at [26, 105] on icon at bounding box center [25, 101] width 16 height 16
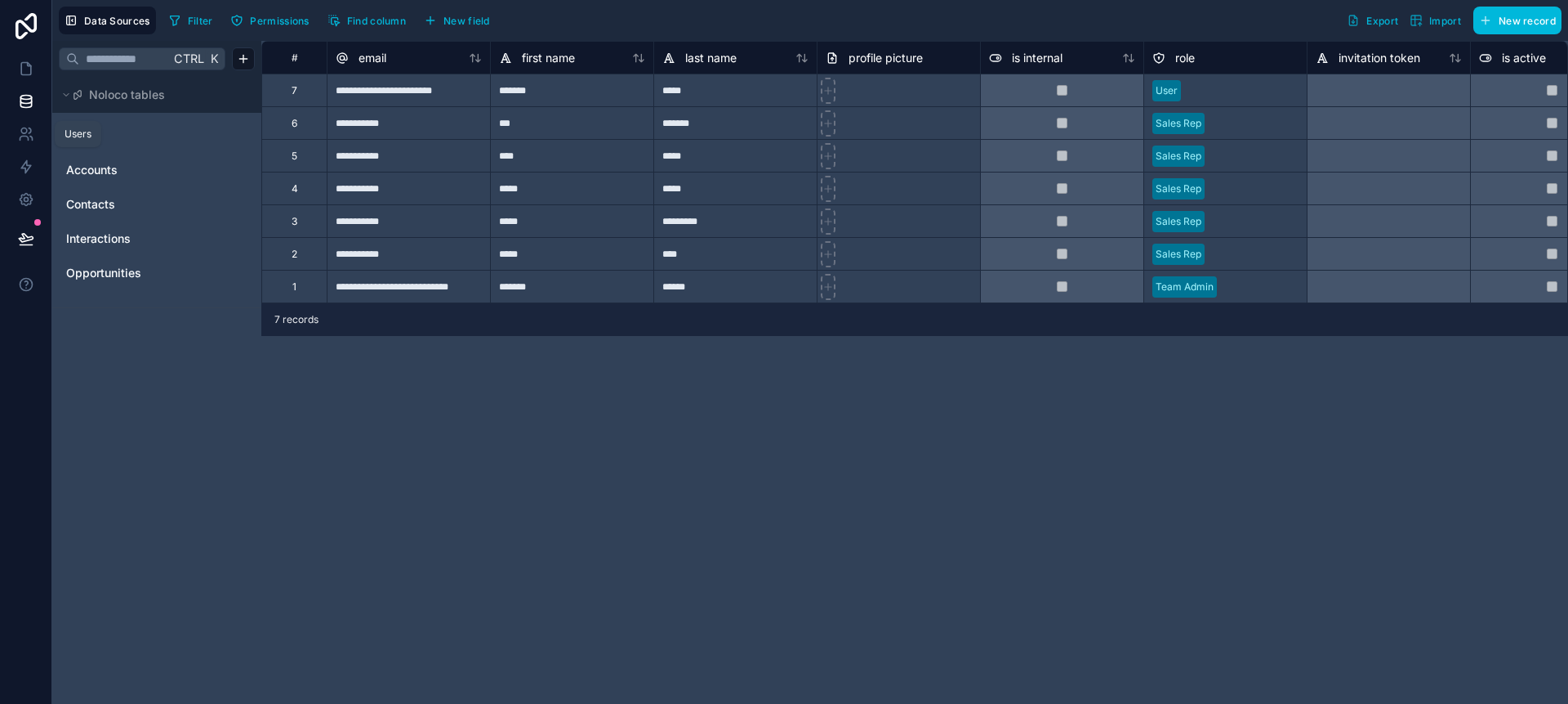
click at [19, 134] on icon at bounding box center [25, 134] width 16 height 16
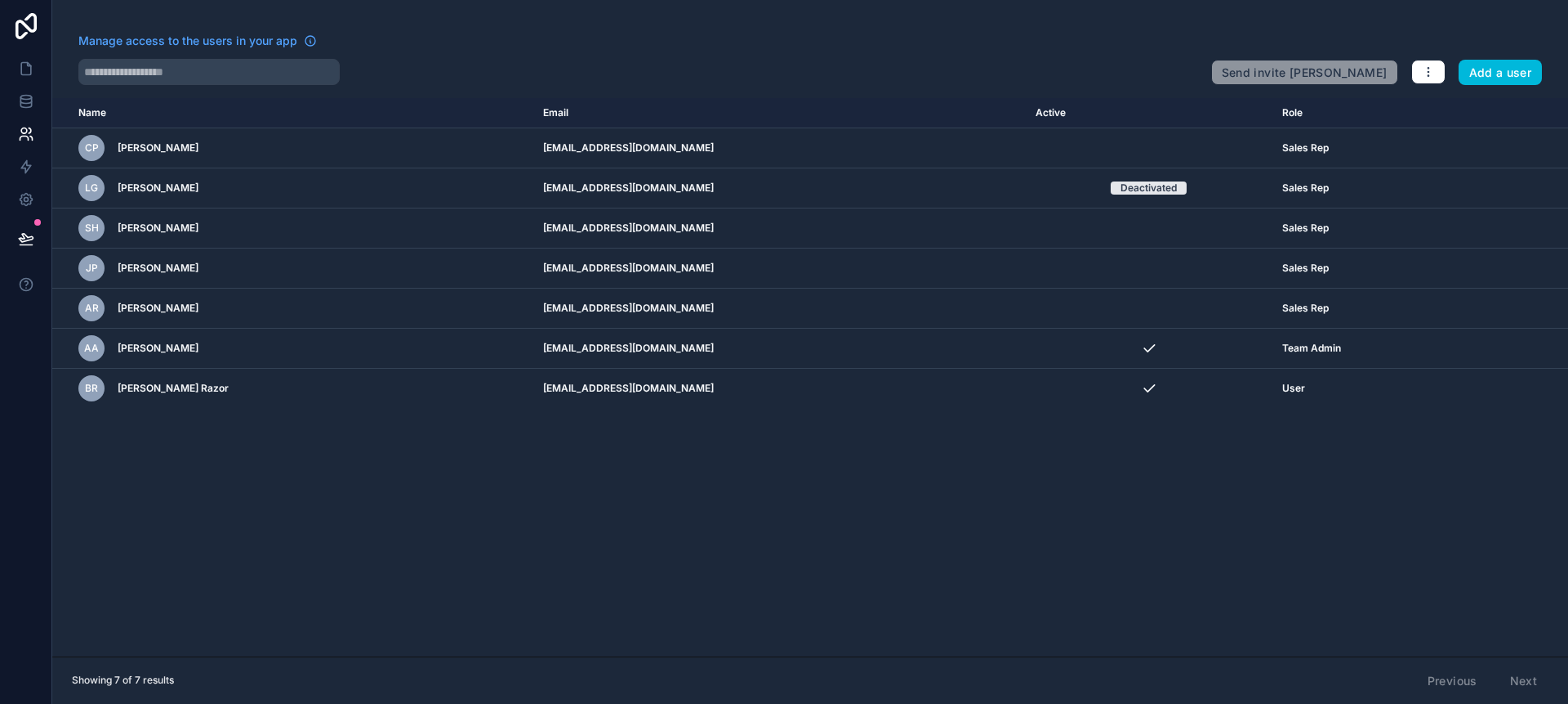
click at [1491, 154] on td "scrollable content" at bounding box center [1521, 147] width 93 height 40
click at [0, 0] on icon "scrollable content" at bounding box center [0, 0] width 0 height 0
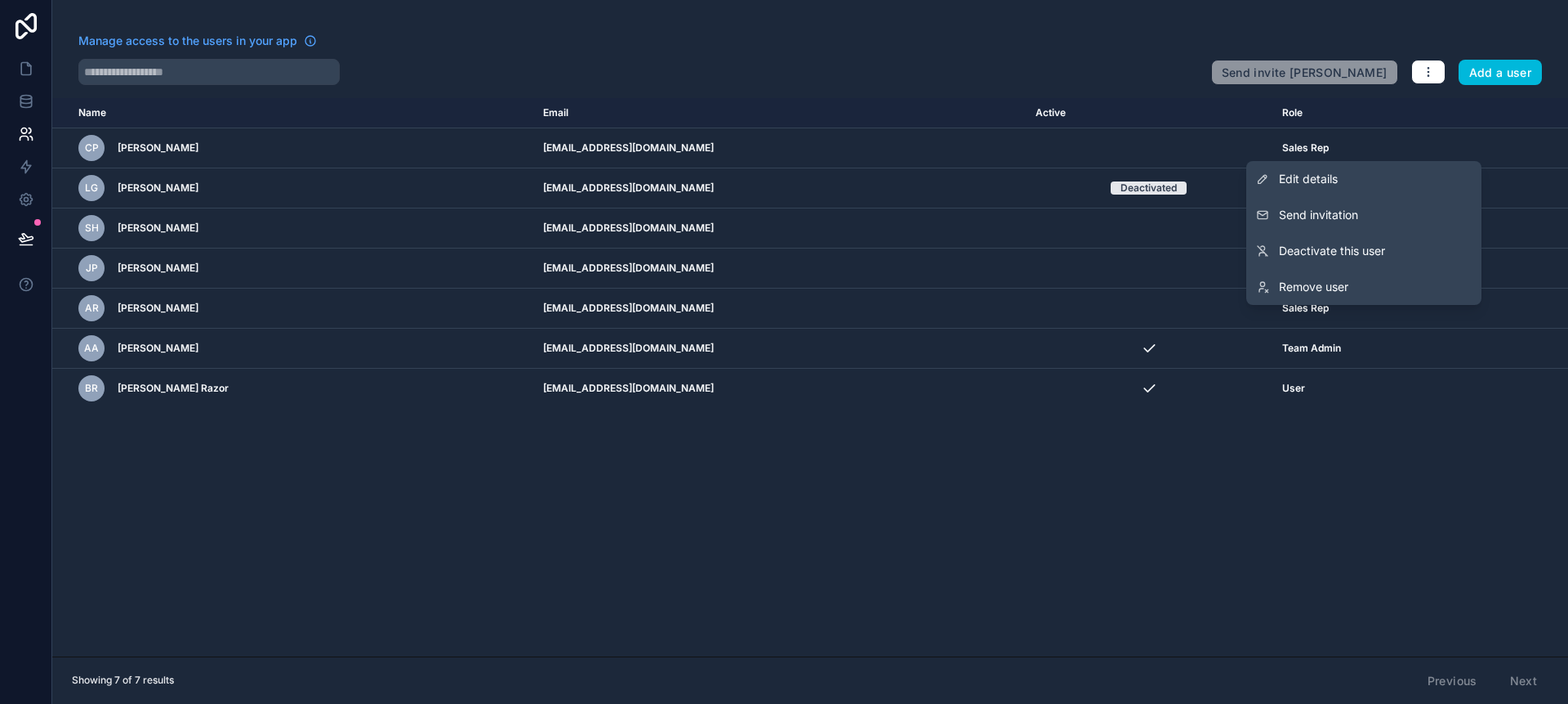
click at [1393, 291] on link "Remove user" at bounding box center [1364, 286] width 235 height 36
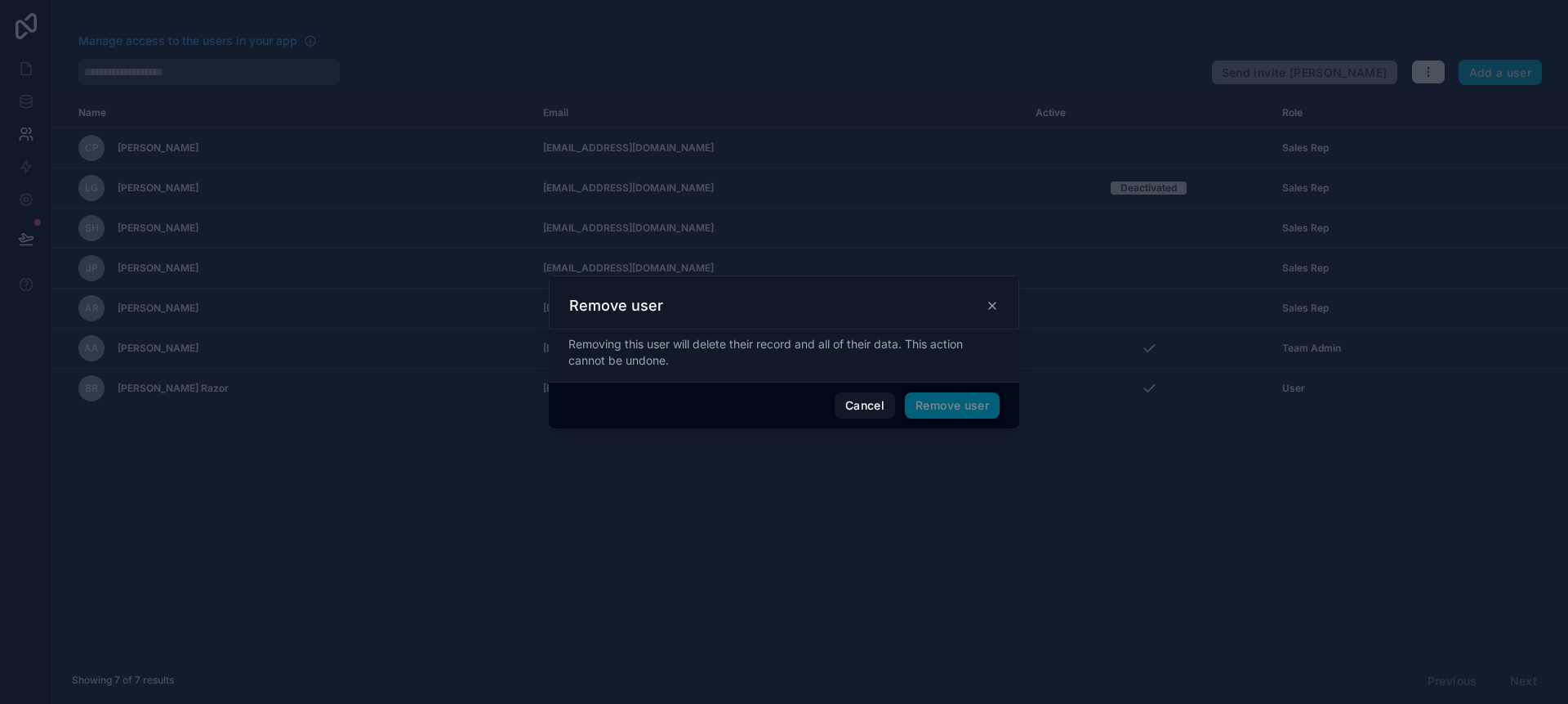
click at [913, 411] on span "Remove user" at bounding box center [952, 405] width 95 height 26
click at [922, 409] on button "Remove user" at bounding box center [952, 405] width 95 height 26
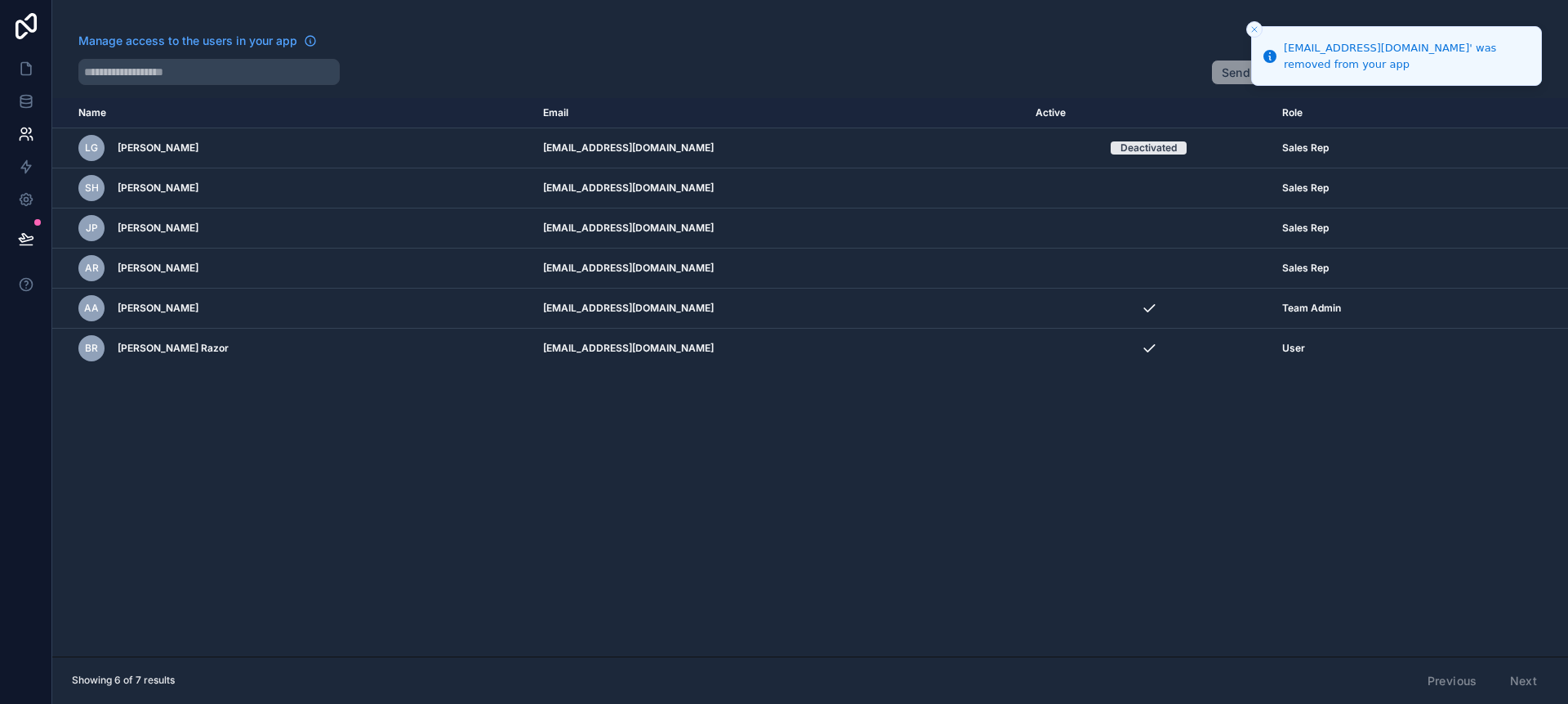
click at [1433, 79] on icon "button" at bounding box center [1428, 71] width 13 height 13
click at [1048, 80] on div at bounding box center [638, 71] width 1120 height 26
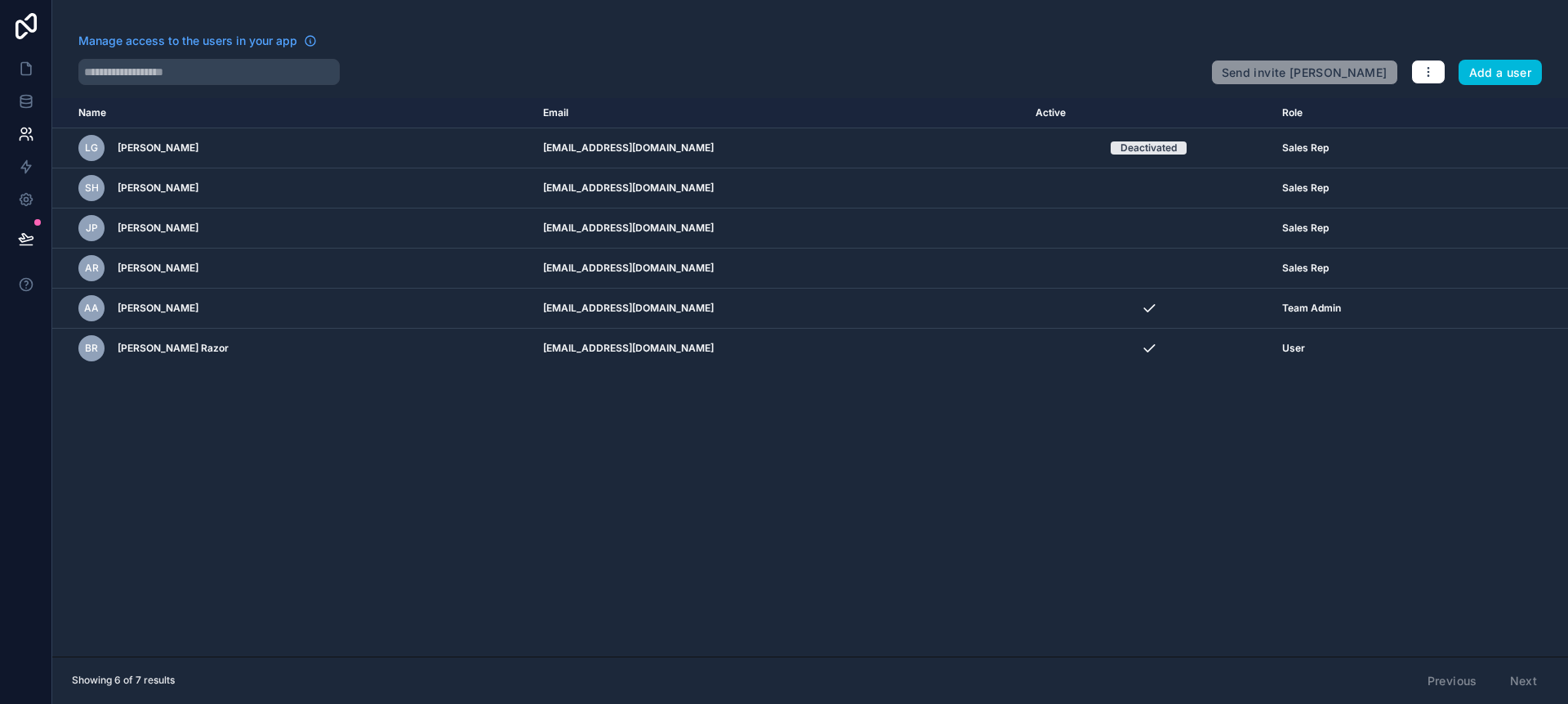
click at [0, 0] on icon "scrollable content" at bounding box center [0, 0] width 0 height 0
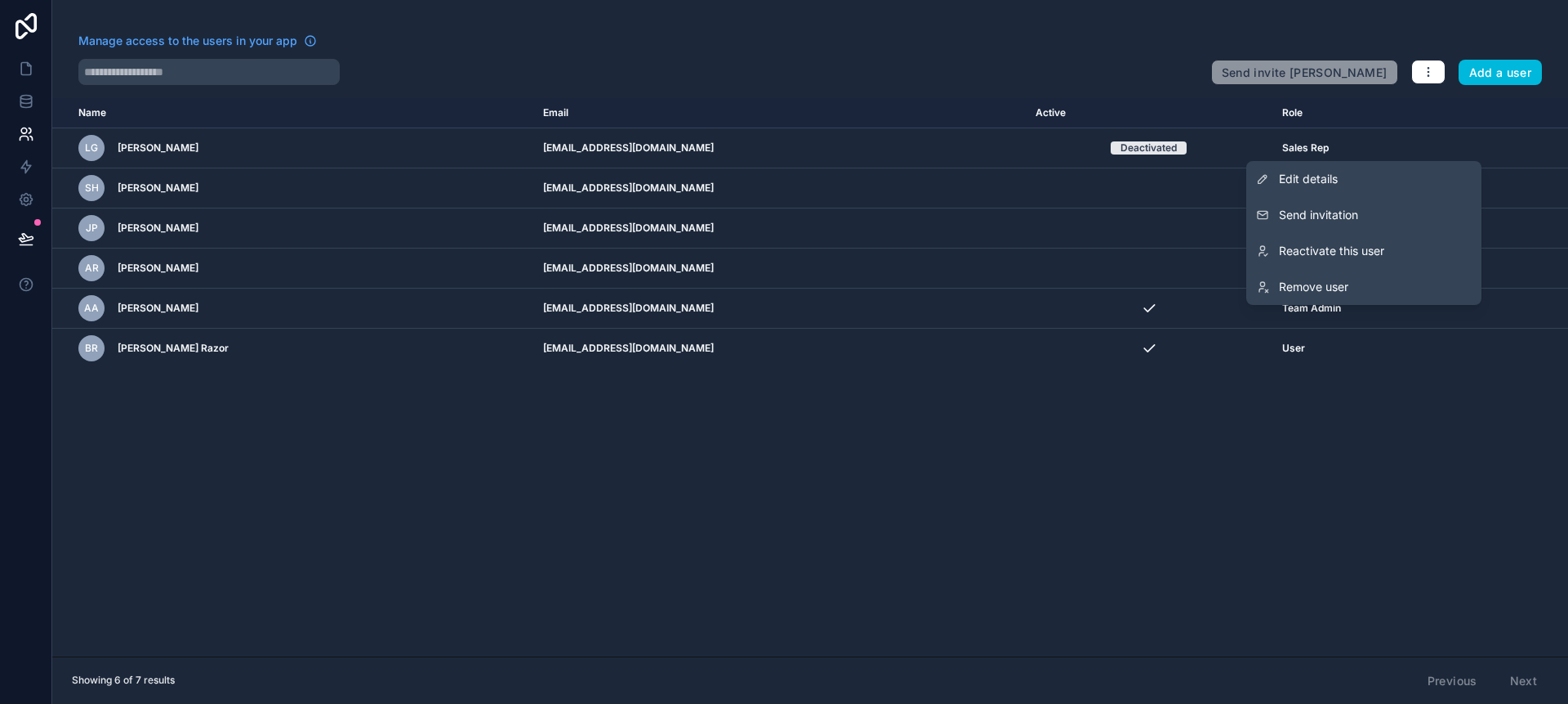
click at [1372, 283] on link "Remove user" at bounding box center [1364, 286] width 235 height 36
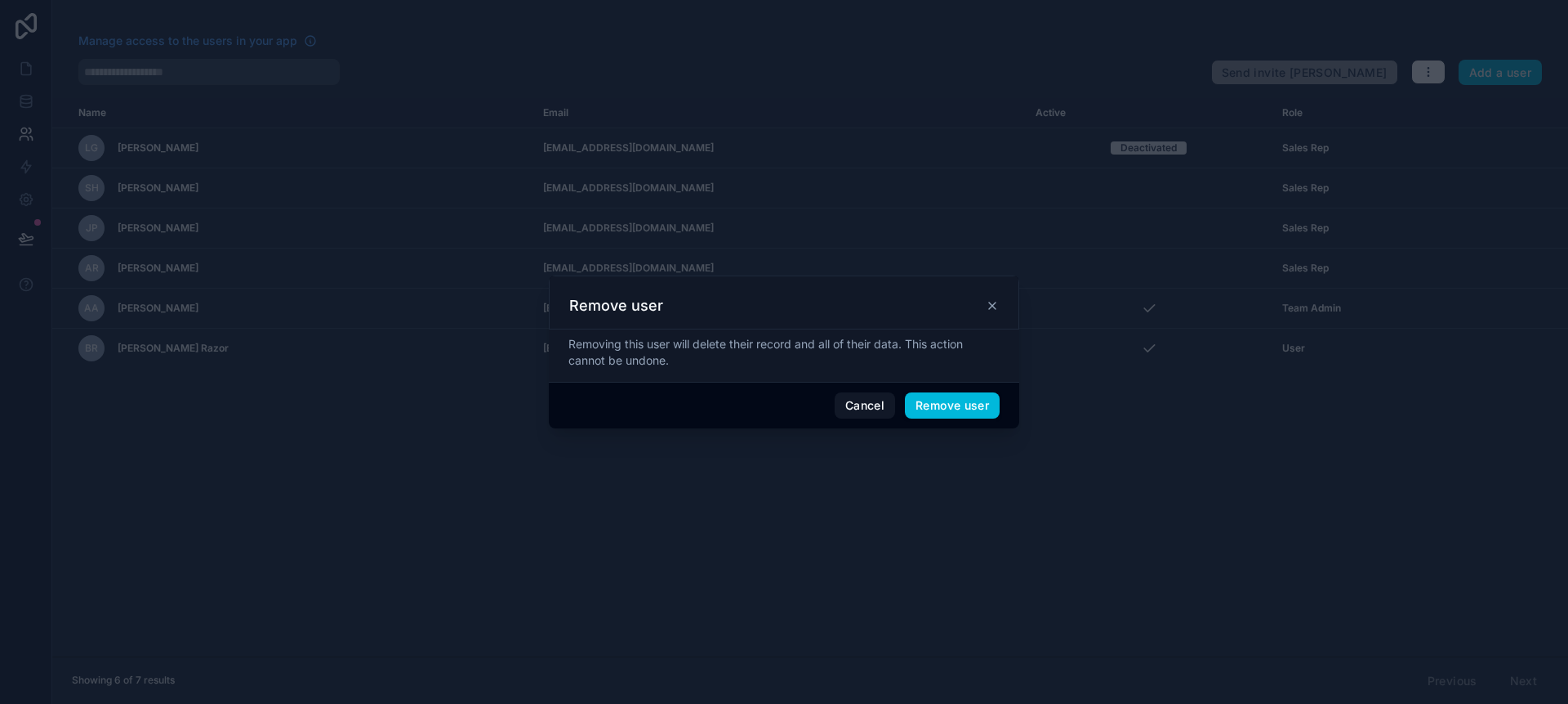
click at [919, 409] on button "Remove user" at bounding box center [952, 405] width 95 height 26
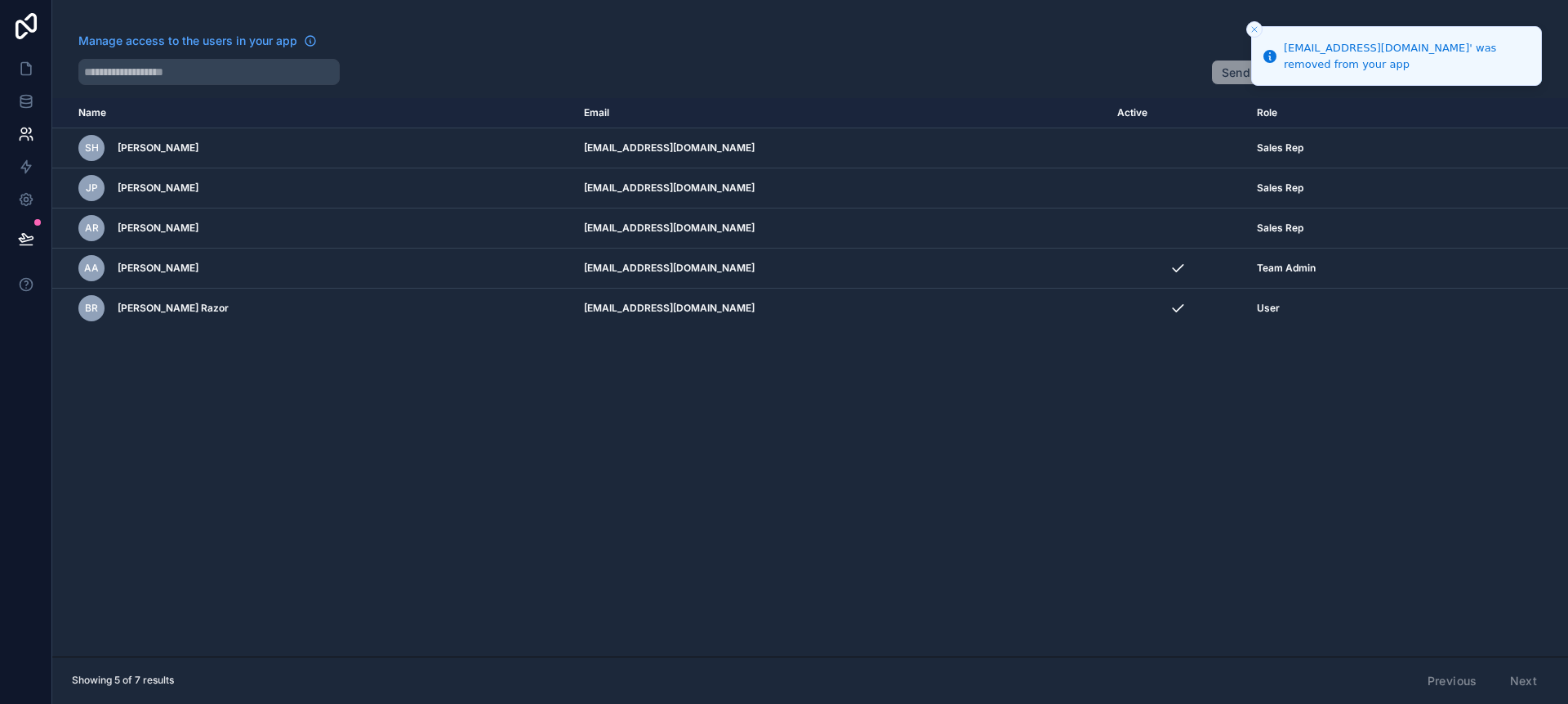
click at [0, 0] on icon "scrollable content" at bounding box center [0, 0] width 0 height 0
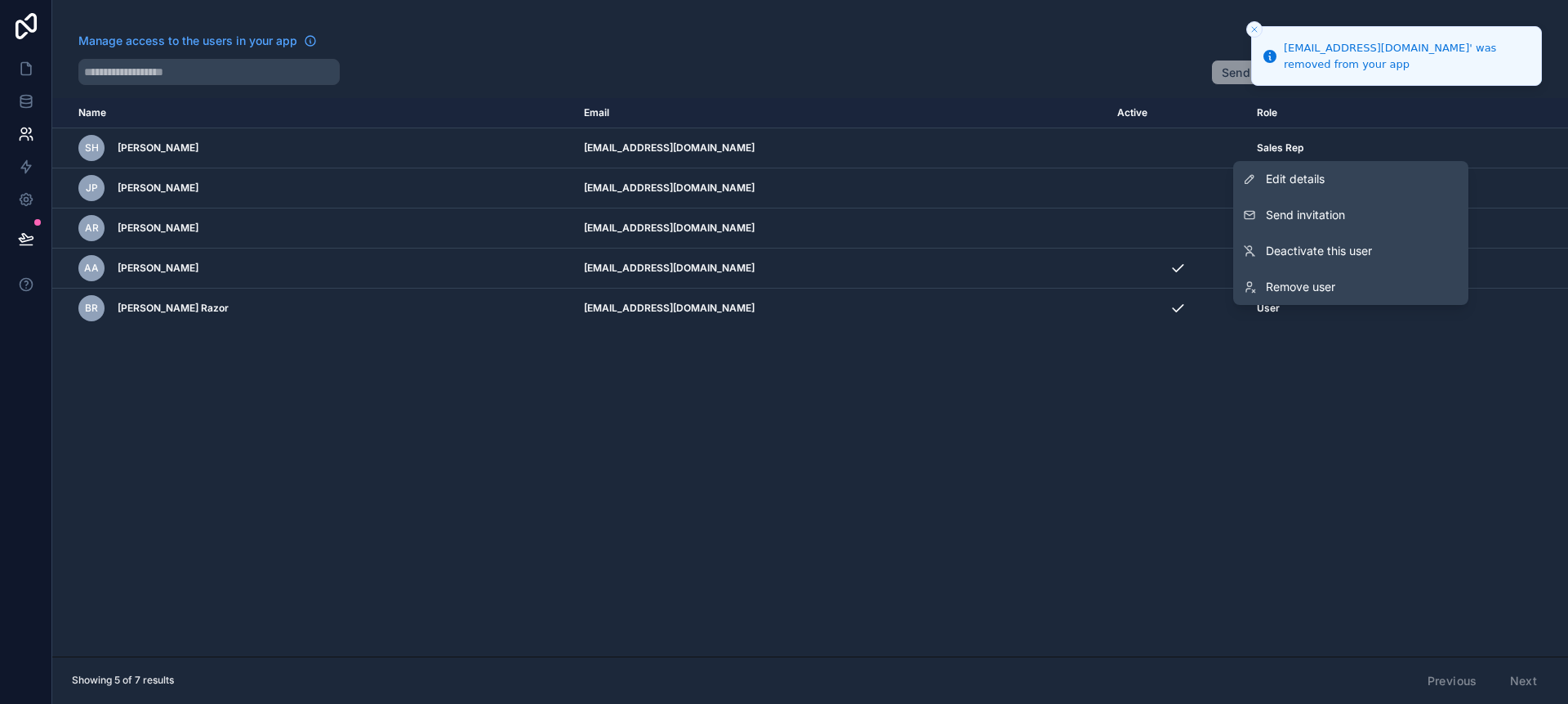
click at [1383, 288] on link "Remove user" at bounding box center [1351, 286] width 235 height 36
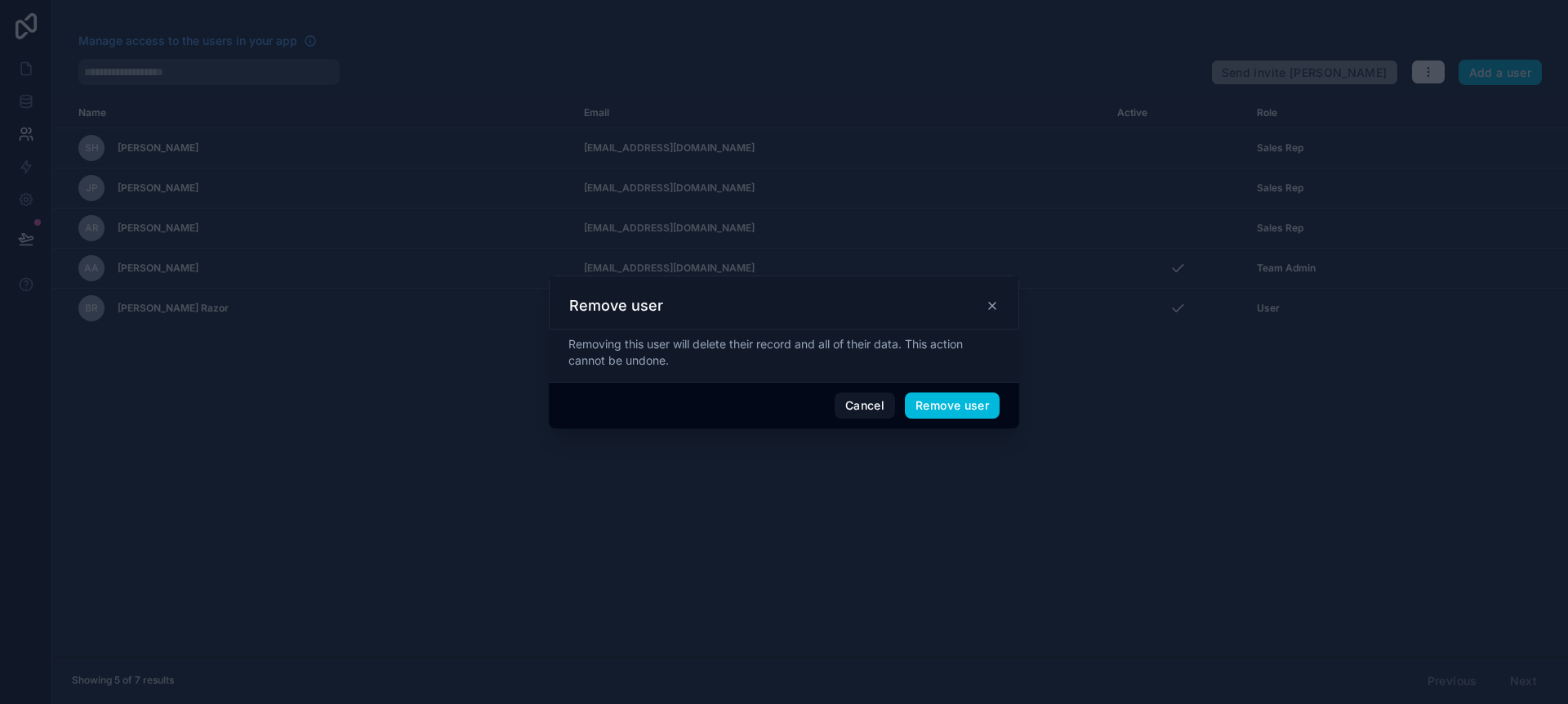
click at [942, 413] on button "Remove user" at bounding box center [952, 405] width 95 height 26
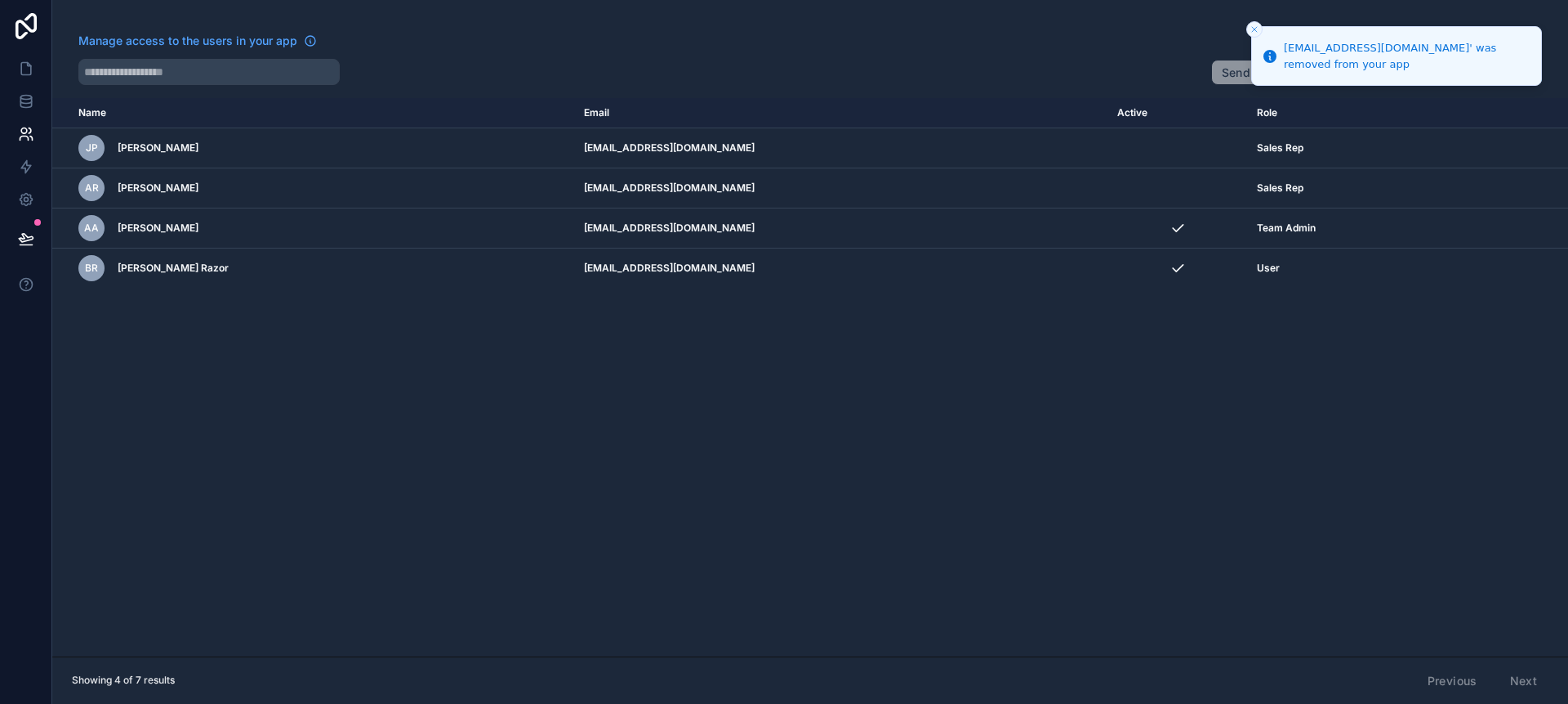
click at [0, 0] on icon "scrollable content" at bounding box center [0, 0] width 0 height 0
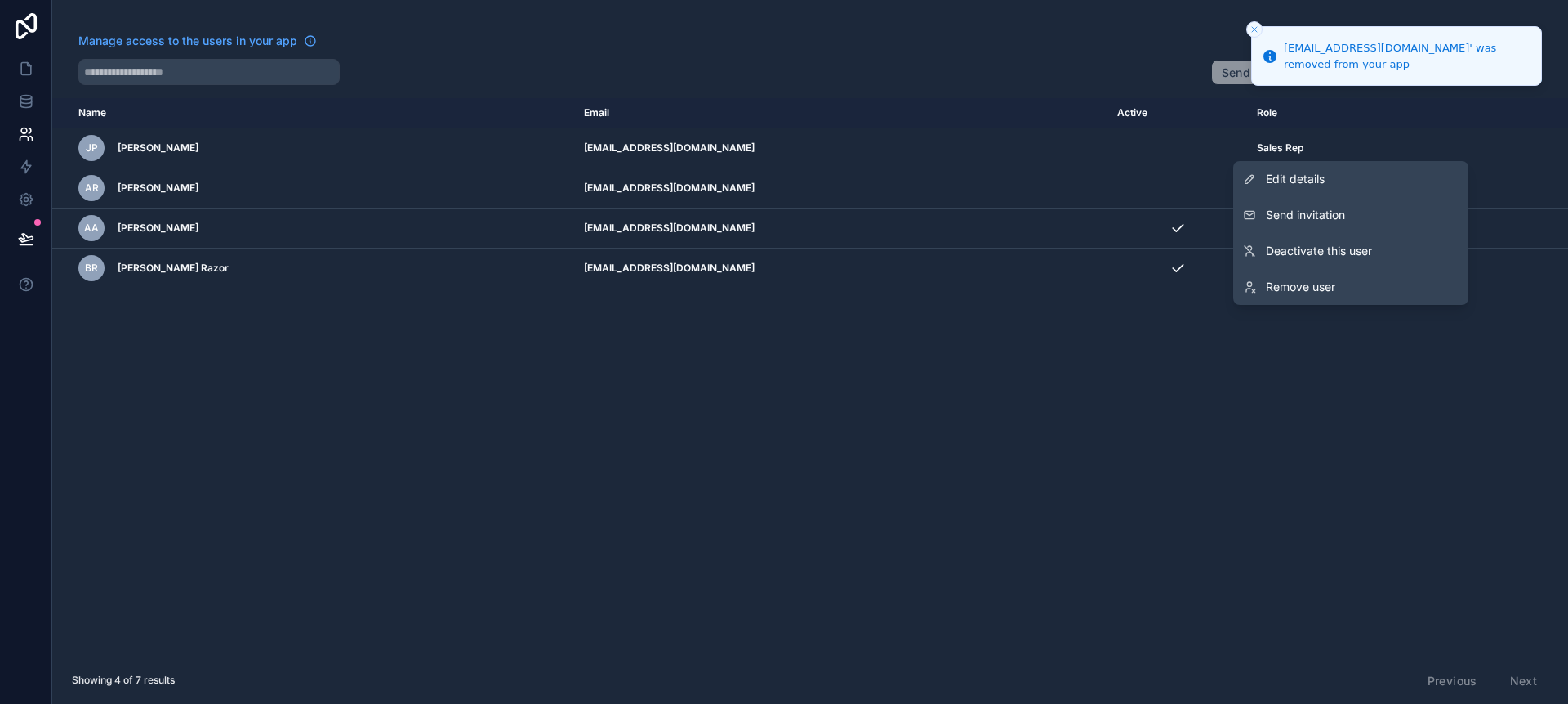
click at [1365, 294] on link "Remove user" at bounding box center [1351, 286] width 235 height 36
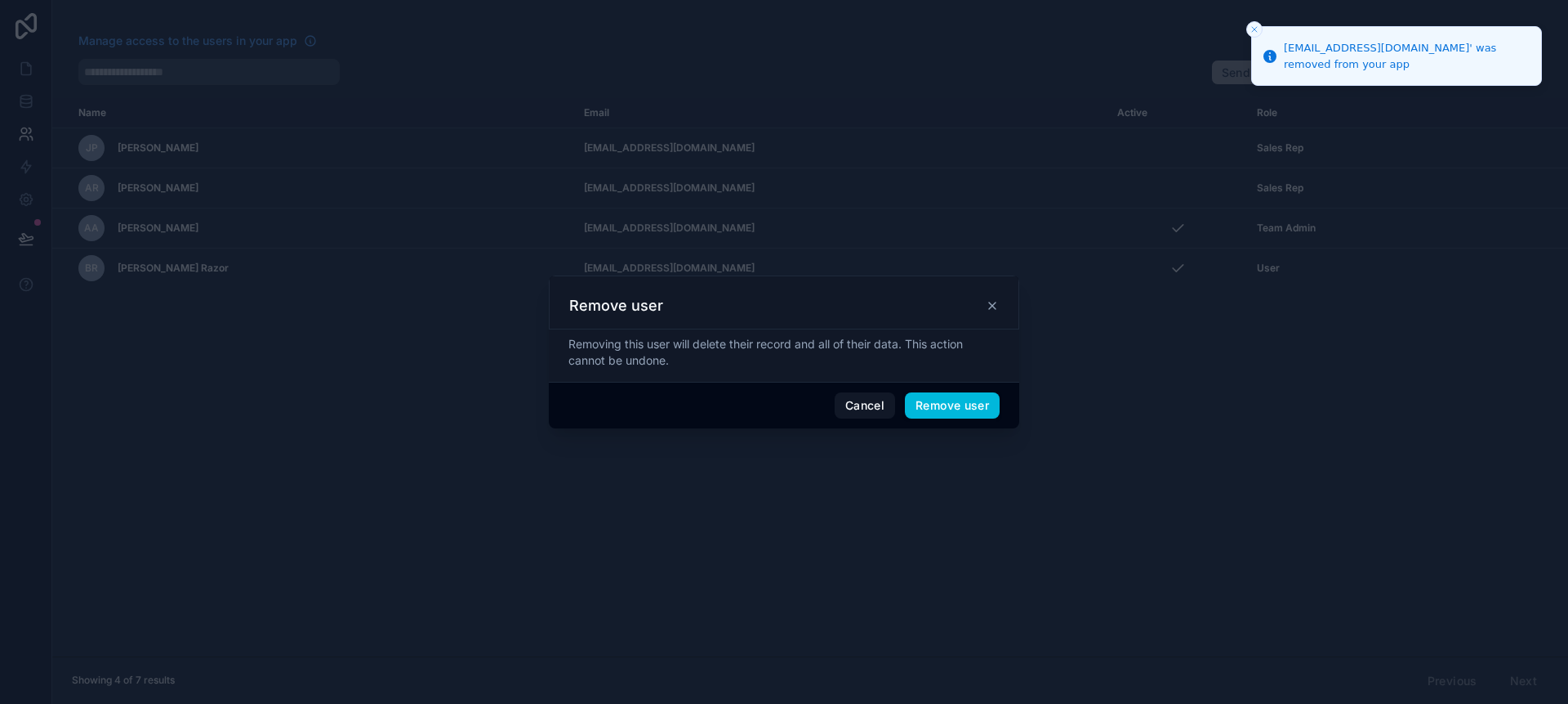
click at [930, 407] on button "Remove user" at bounding box center [952, 405] width 95 height 26
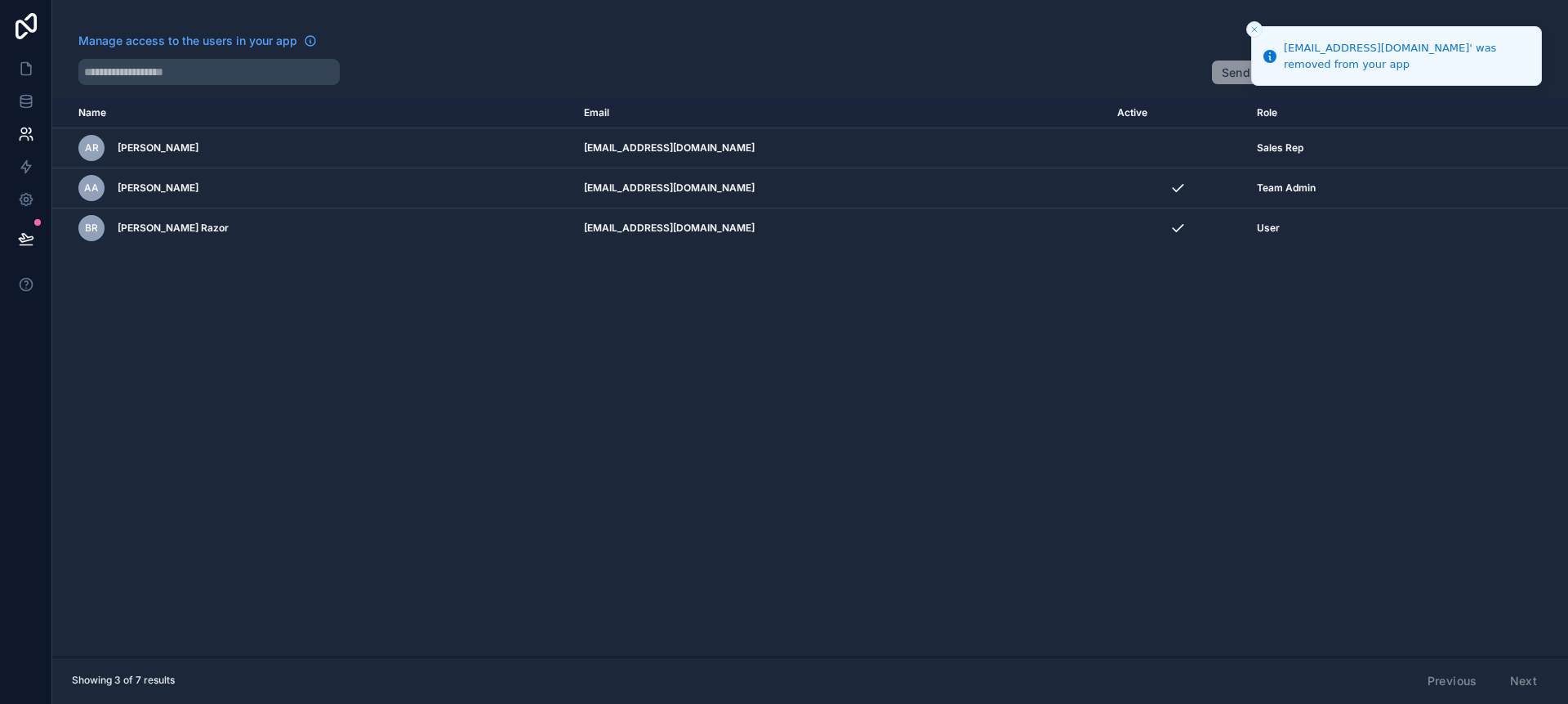
click at [0, 0] on icon "scrollable content" at bounding box center [0, 0] width 0 height 0
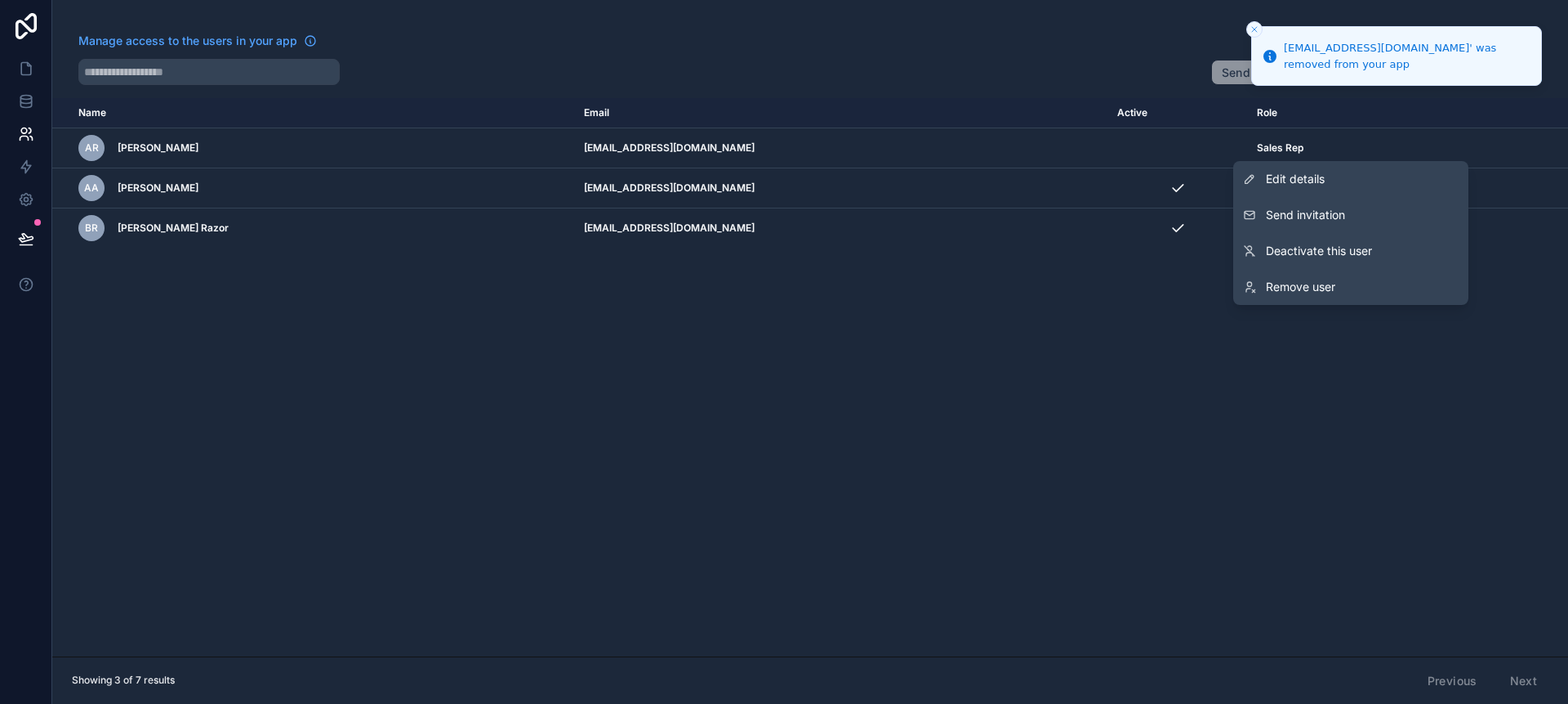
click at [1367, 291] on link "Remove user" at bounding box center [1351, 286] width 235 height 36
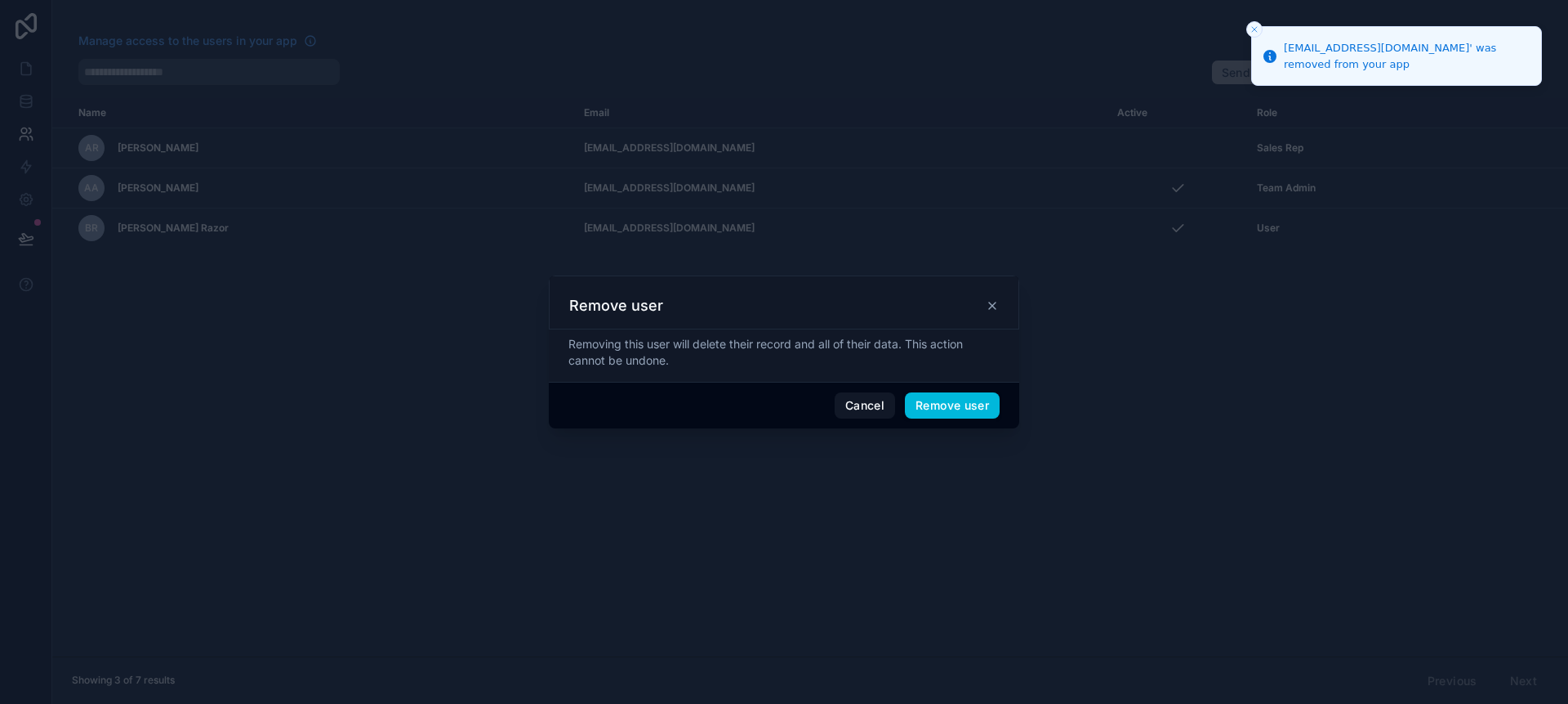
click at [933, 413] on button "Remove user" at bounding box center [952, 405] width 95 height 26
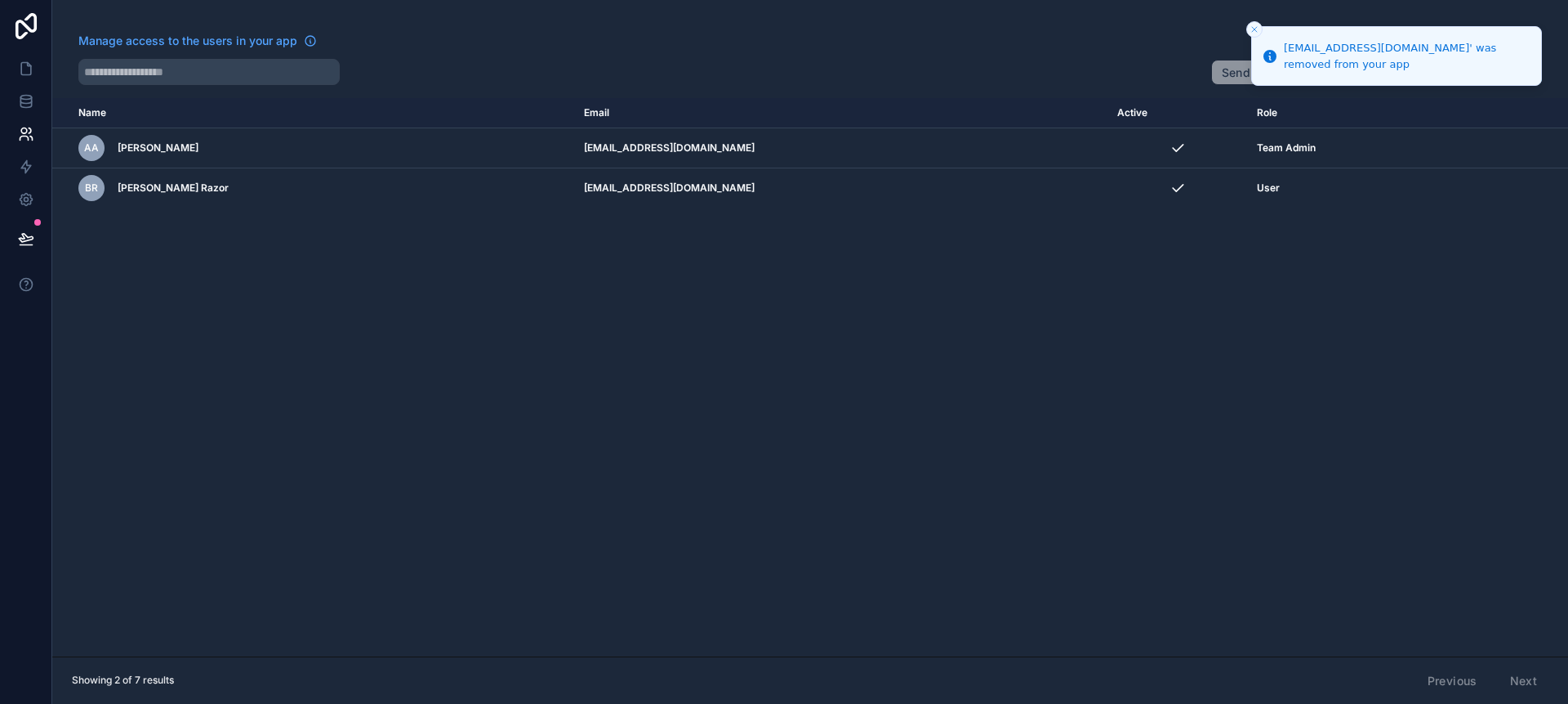
click at [1245, 502] on div "Name Email Active Role [DOMAIN_NAME] AA [PERSON_NAME] [PERSON_NAME][EMAIL_ADDRE…" at bounding box center [810, 377] width 1516 height 558
click at [1254, 30] on line "Close toast" at bounding box center [1255, 30] width 5 height 5
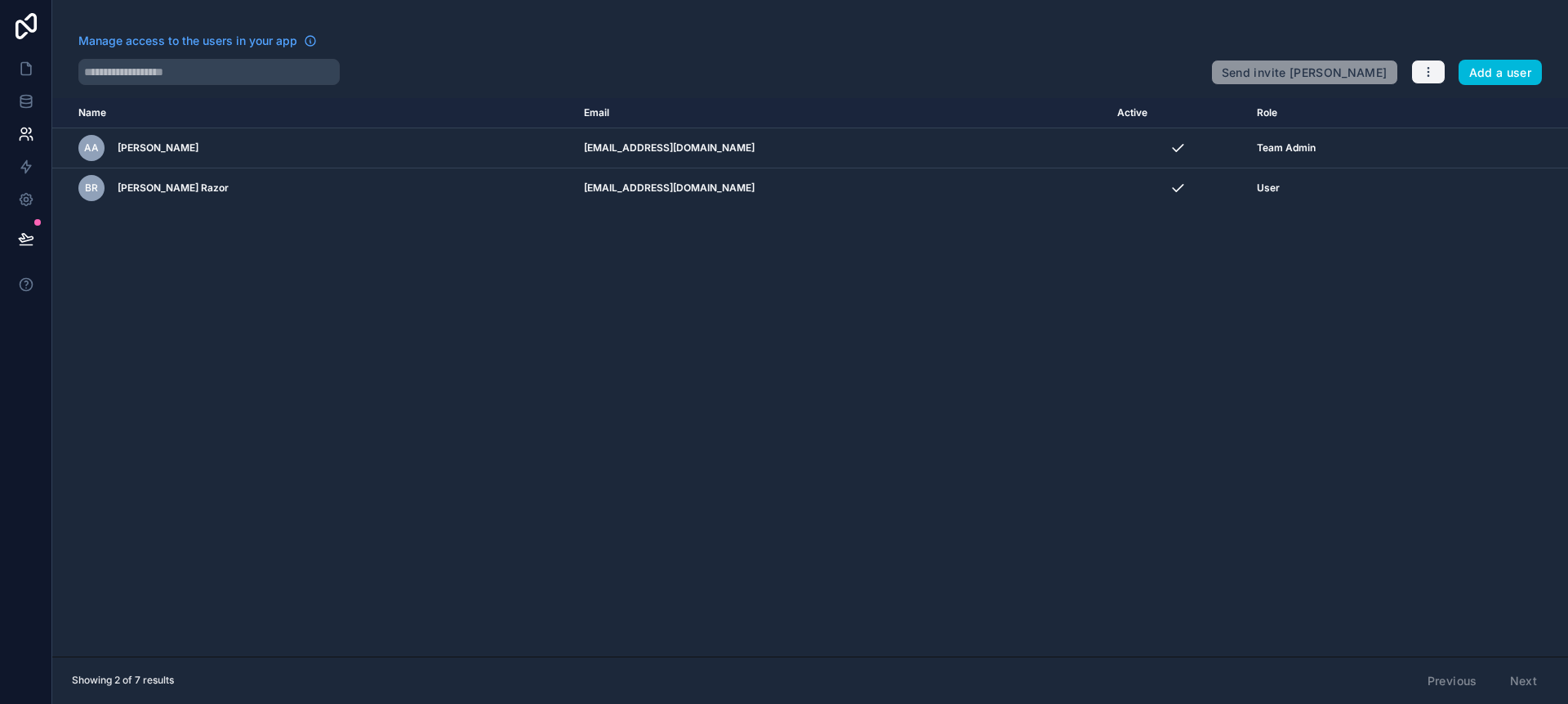
click at [1429, 73] on icon "button" at bounding box center [1428, 71] width 13 height 13
click at [1433, 103] on link "Manage roles" at bounding box center [1460, 110] width 102 height 26
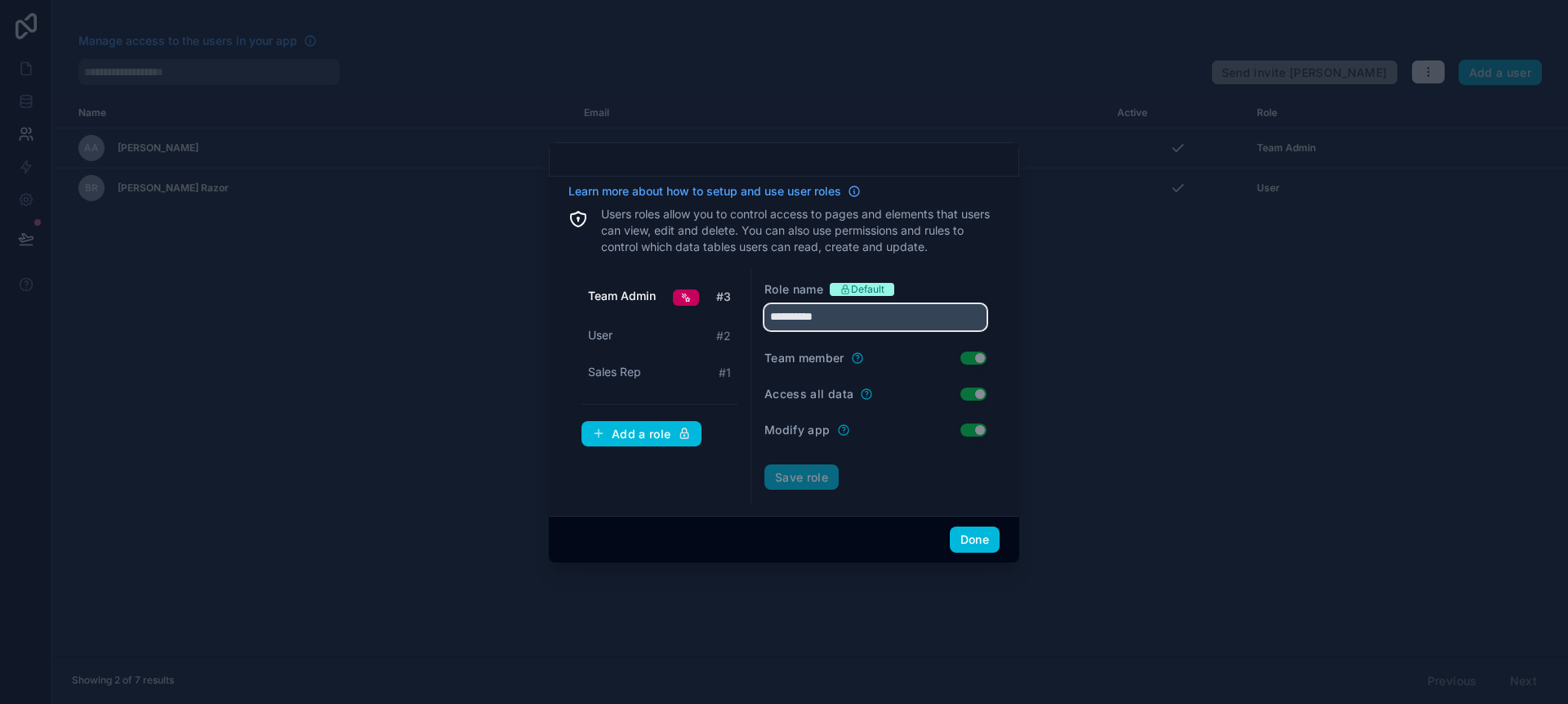
click at [892, 321] on input "**********" at bounding box center [875, 317] width 222 height 26
drag, startPoint x: 871, startPoint y: 320, endPoint x: 766, endPoint y: 320, distance: 105.0
click at [766, 320] on input "**********" at bounding box center [875, 317] width 222 height 26
click at [614, 294] on span "Team Admin" at bounding box center [622, 296] width 68 height 16
click at [863, 321] on input "**********" at bounding box center [875, 317] width 222 height 26
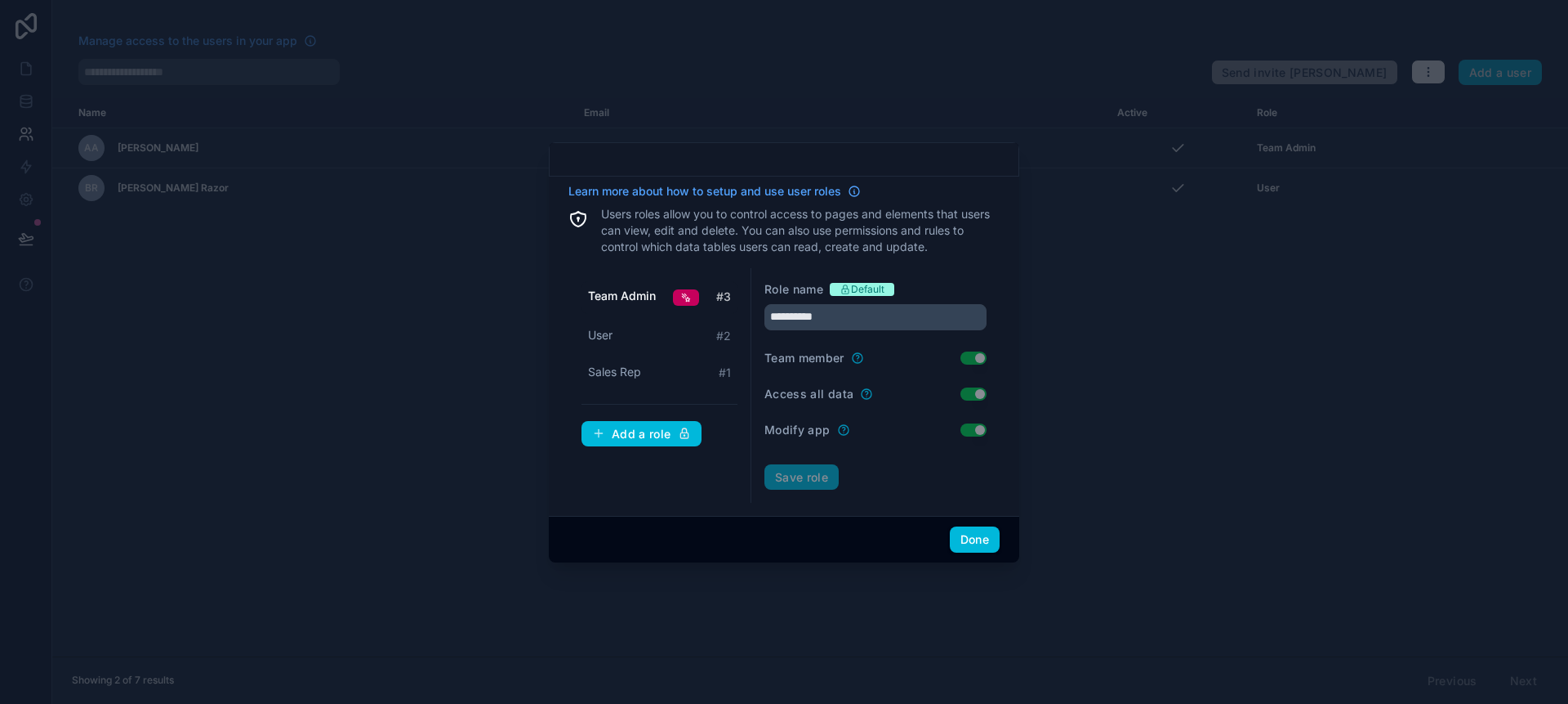
click at [671, 327] on div "User # 2" at bounding box center [660, 335] width 156 height 30
type input "****"
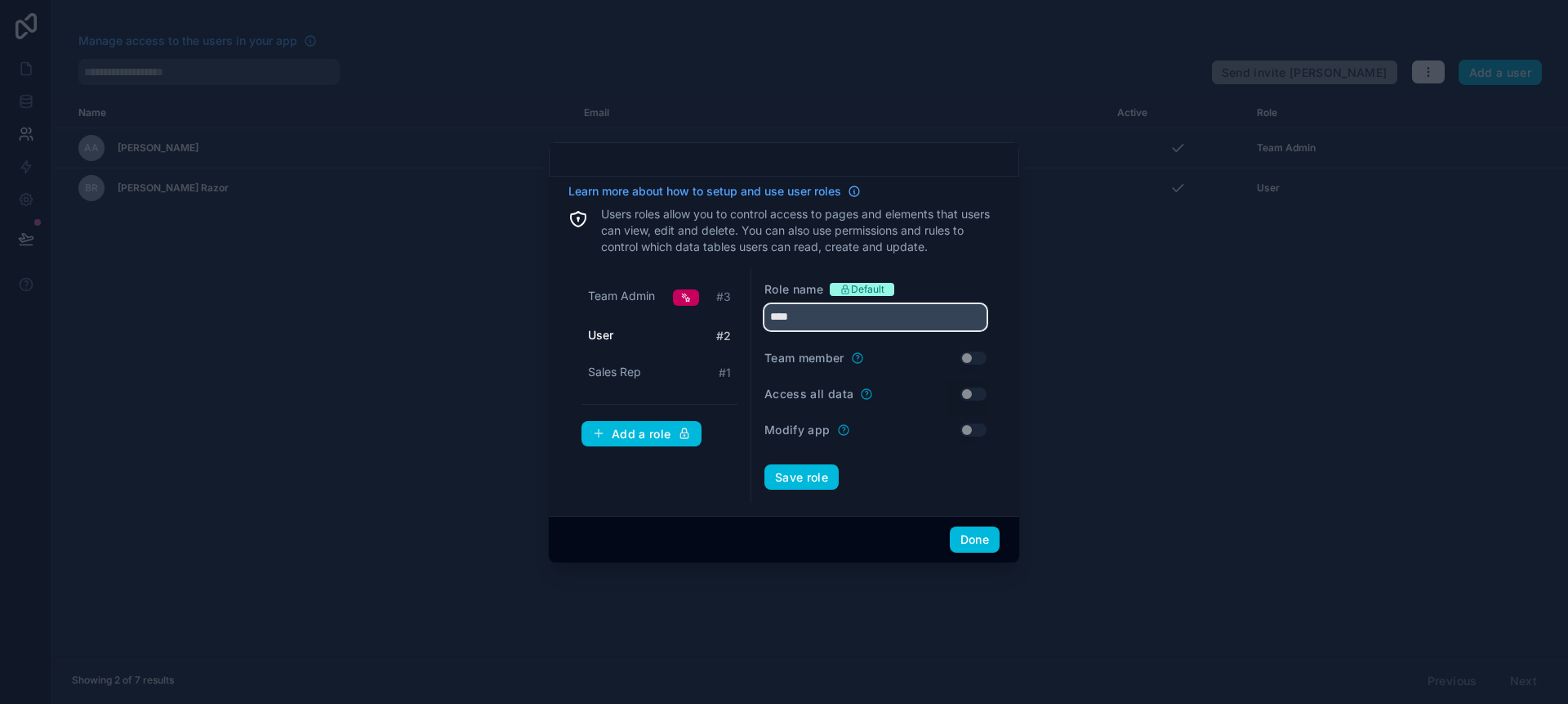
click at [858, 319] on input "****" at bounding box center [875, 317] width 222 height 26
type input "*"
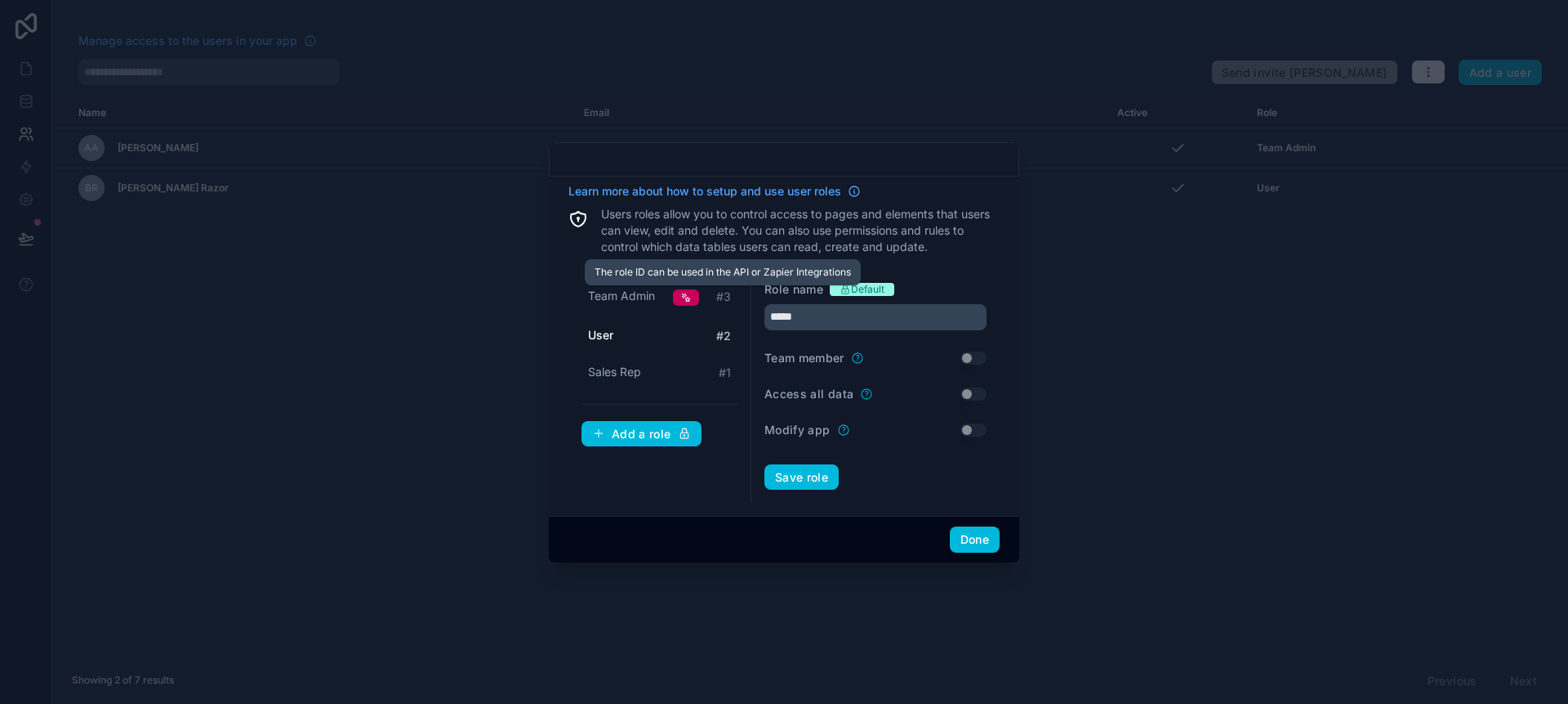
click at [727, 300] on span "# 3" at bounding box center [723, 297] width 14 height 16
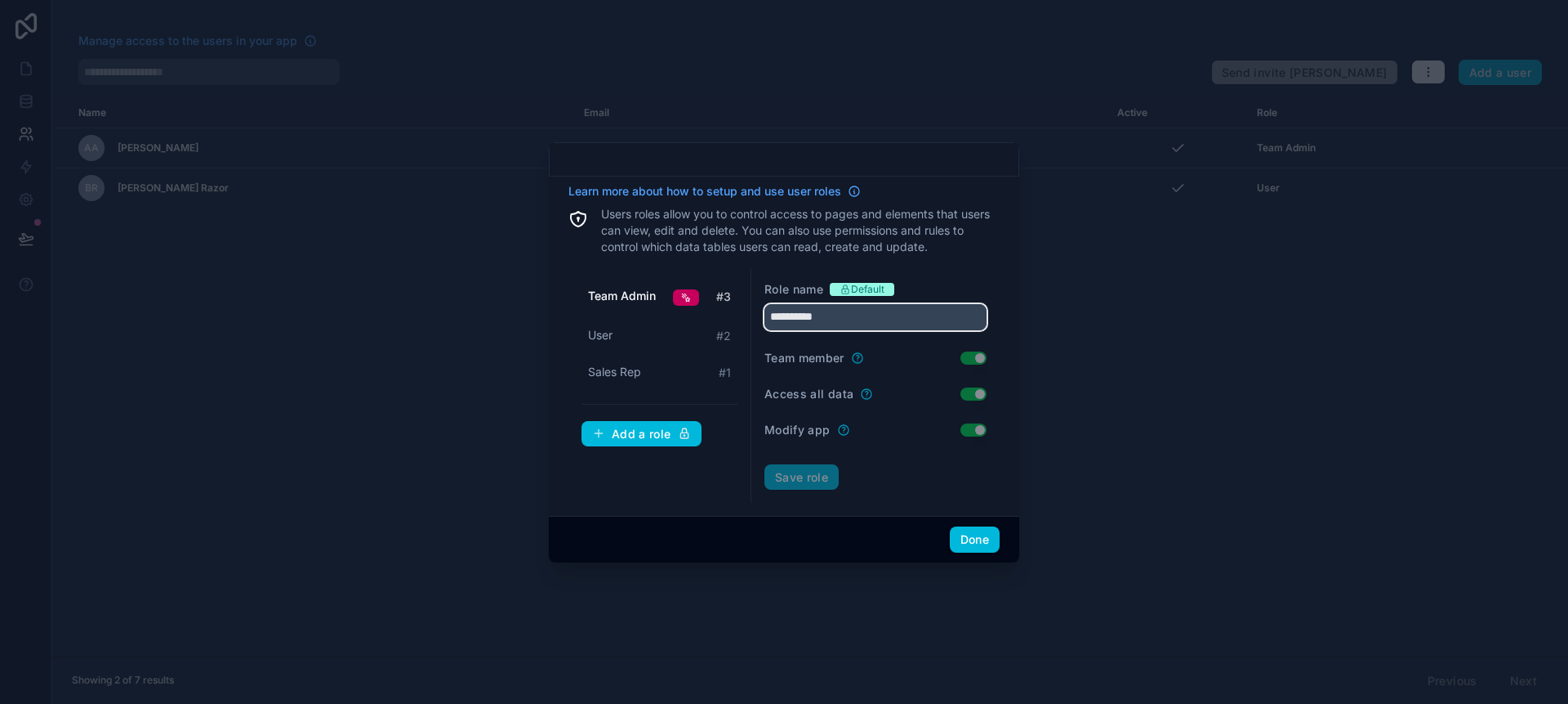
click at [812, 317] on input "**********" at bounding box center [875, 317] width 222 height 26
drag, startPoint x: 859, startPoint y: 317, endPoint x: 803, endPoint y: 311, distance: 56.3
click at [721, 316] on div "**********" at bounding box center [783, 385] width 431 height 236
click at [676, 495] on div "Team Admin # 3 User # 2 Sales Rep # 1 Add a role" at bounding box center [660, 385] width 183 height 236
click at [720, 269] on div "Team Admin # 3 User # 2 Sales Rep # 1 Add a role" at bounding box center [660, 385] width 183 height 236
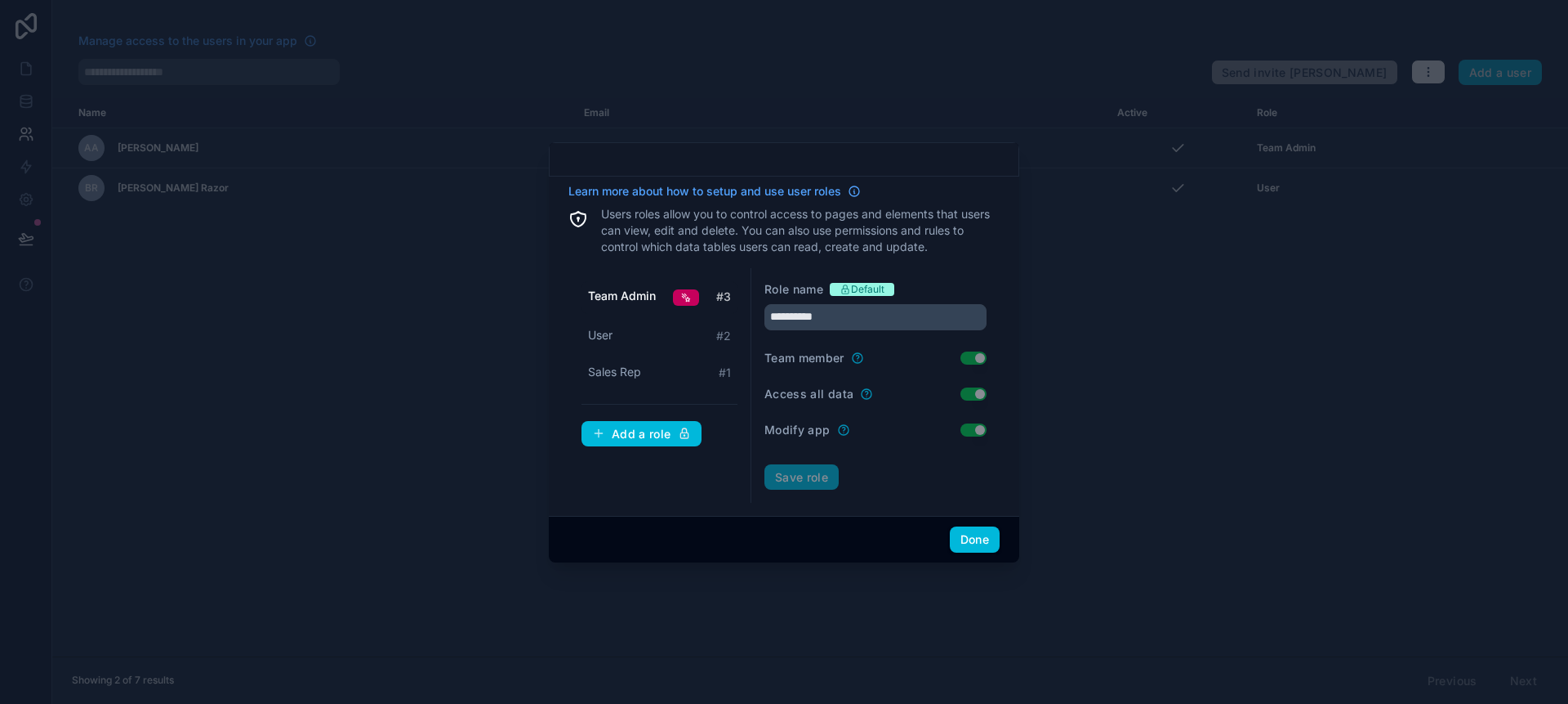
click at [685, 302] on div at bounding box center [686, 297] width 26 height 16
click at [649, 340] on div "User # 2" at bounding box center [660, 335] width 156 height 30
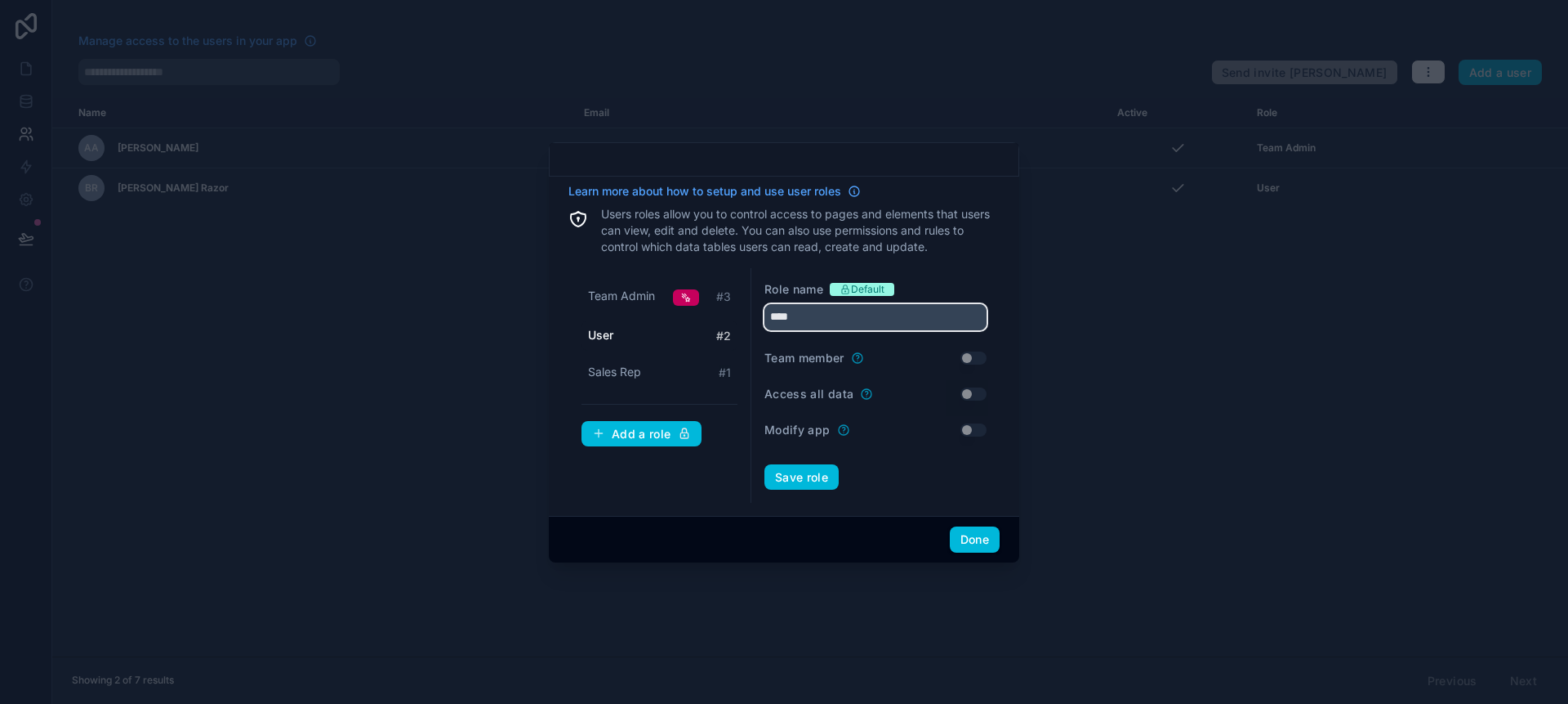
click at [875, 321] on input "****" at bounding box center [875, 317] width 222 height 26
click at [784, 486] on button "Save role" at bounding box center [802, 477] width 75 height 26
click at [707, 487] on div "Team Admin # 3 Admin # 2 Sales Rep # 1 Add a role" at bounding box center [660, 385] width 183 height 236
click at [682, 378] on div "Sales Rep # 1" at bounding box center [660, 373] width 156 height 30
click at [870, 315] on input "*********" at bounding box center [875, 317] width 222 height 26
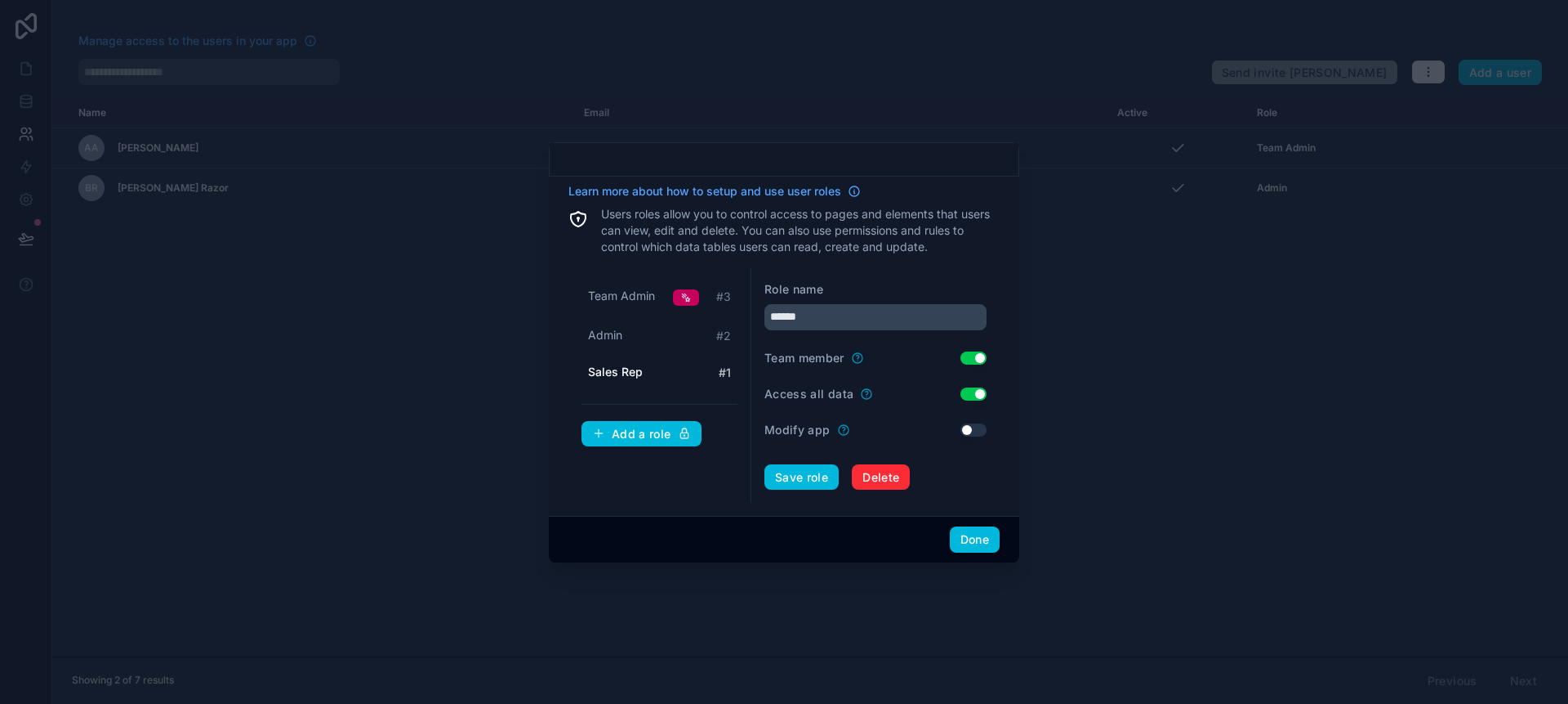
click at [785, 479] on button "Save role" at bounding box center [802, 477] width 75 height 26
click at [676, 341] on div "Admin # 2" at bounding box center [660, 335] width 156 height 30
click at [698, 330] on div "Admin # 2" at bounding box center [660, 335] width 156 height 30
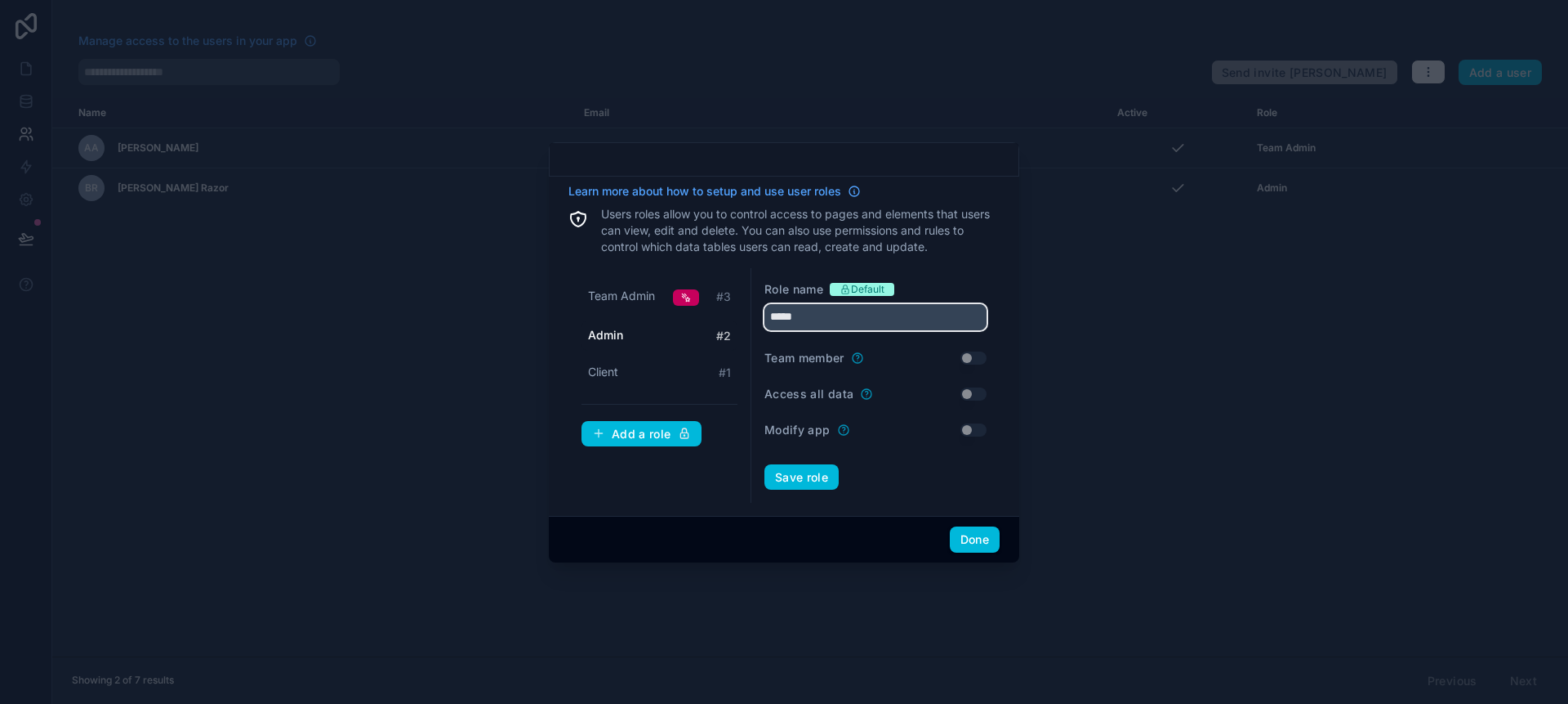
click at [866, 316] on input "*****" at bounding box center [875, 317] width 222 height 26
click at [790, 475] on button "Save role" at bounding box center [802, 477] width 75 height 26
click at [660, 364] on div "Client # 1" at bounding box center [660, 373] width 156 height 30
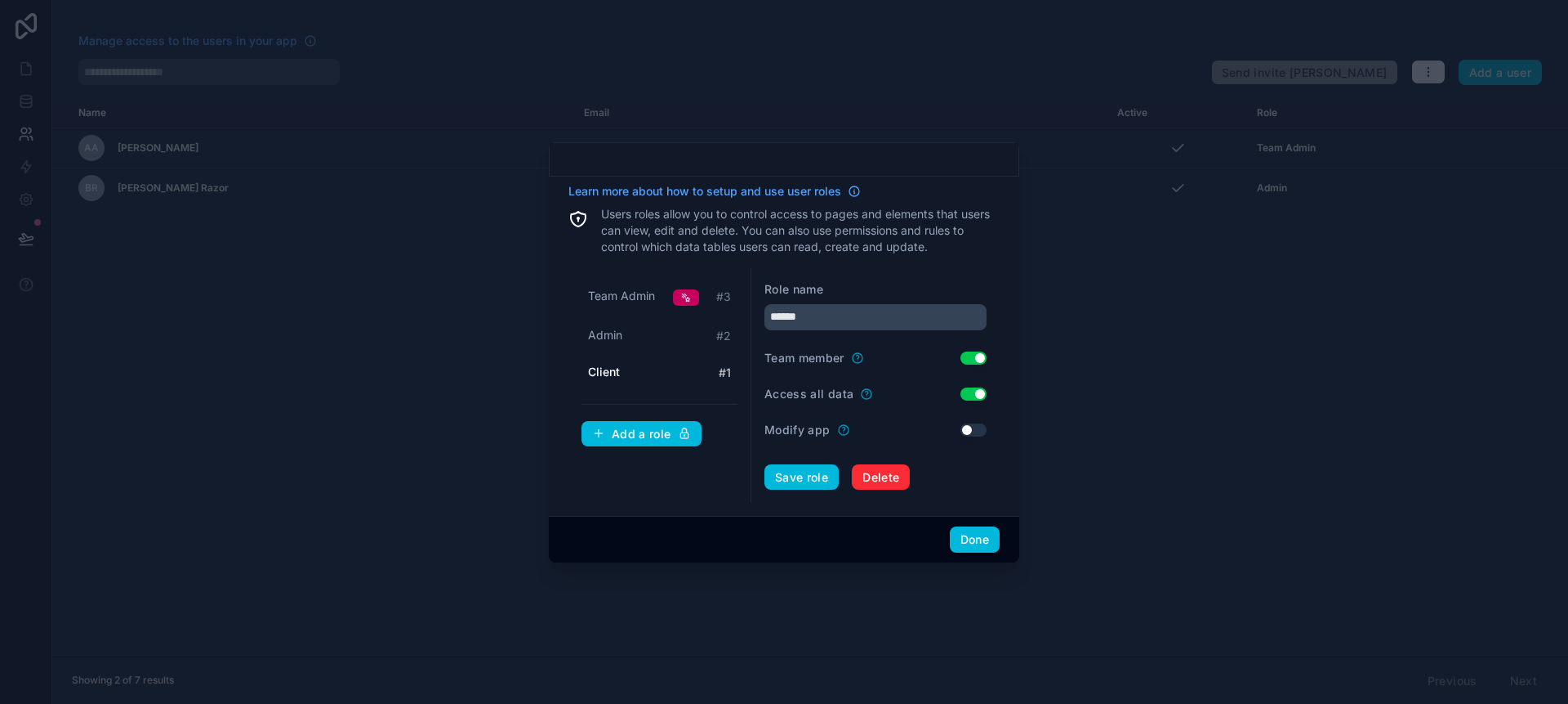
click at [700, 345] on div "Admin # 2" at bounding box center [660, 335] width 156 height 30
click at [853, 294] on span "Default" at bounding box center [868, 289] width 34 height 13
click at [677, 334] on div "Admin # 2" at bounding box center [660, 335] width 156 height 30
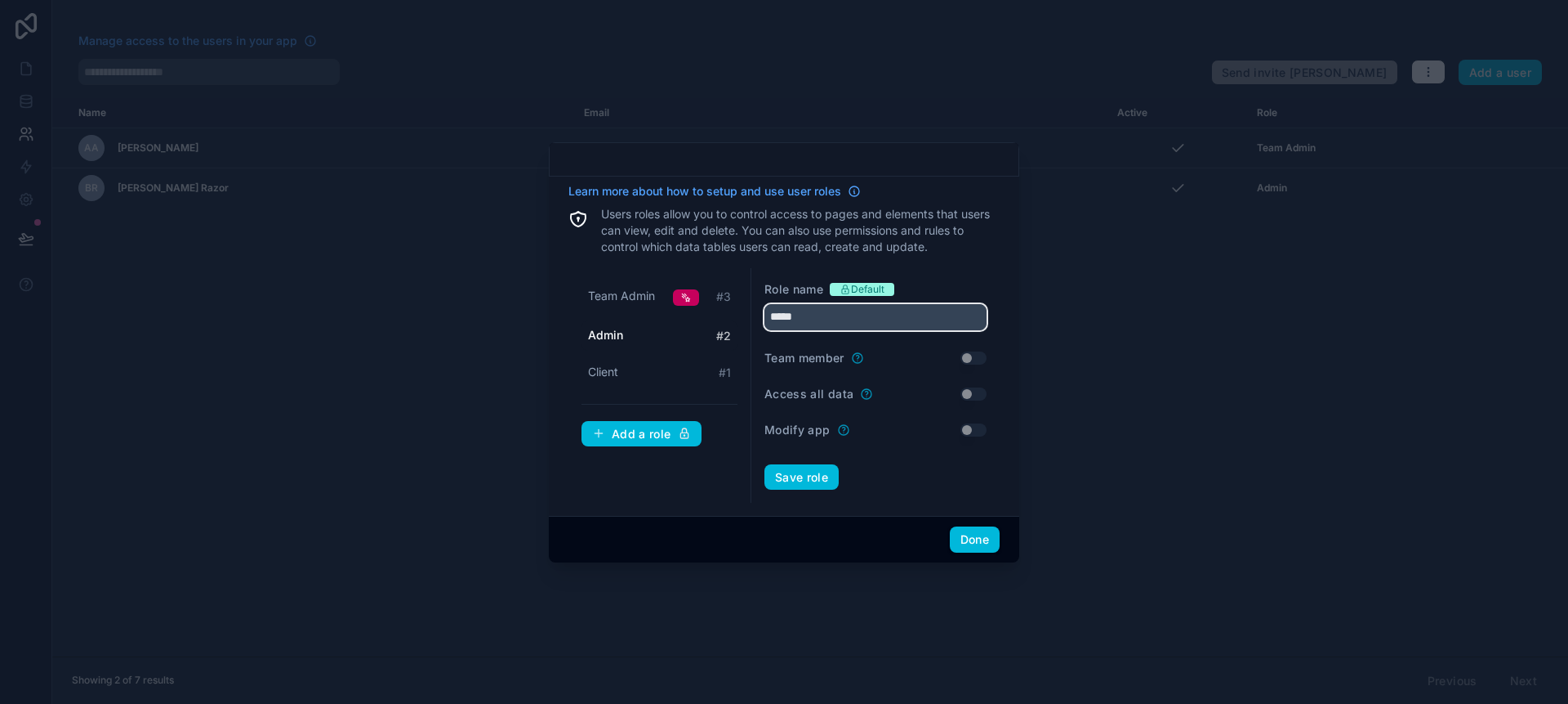
drag, startPoint x: 869, startPoint y: 319, endPoint x: 659, endPoint y: 302, distance: 210.7
click at [656, 299] on div "Team Admin # 3 Admin # 2 Client # 1 Add a role Role name Default ***** Team mem…" at bounding box center [783, 385] width 431 height 236
click at [637, 373] on div "Client # 1" at bounding box center [660, 373] width 156 height 30
click at [855, 322] on input "******" at bounding box center [875, 317] width 222 height 26
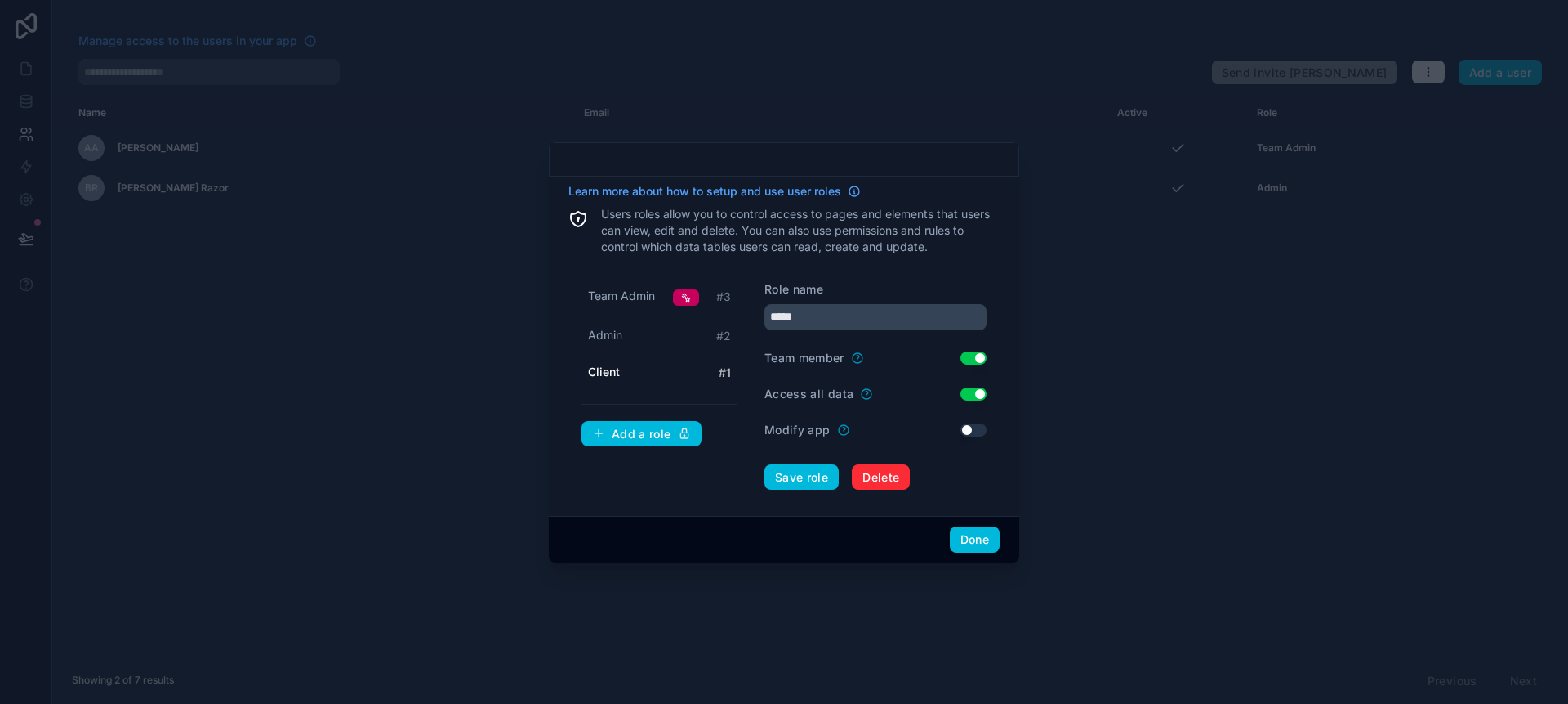
drag, startPoint x: 676, startPoint y: 336, endPoint x: 660, endPoint y: 336, distance: 16.0
click at [670, 336] on div "Admin # 2" at bounding box center [660, 335] width 156 height 30
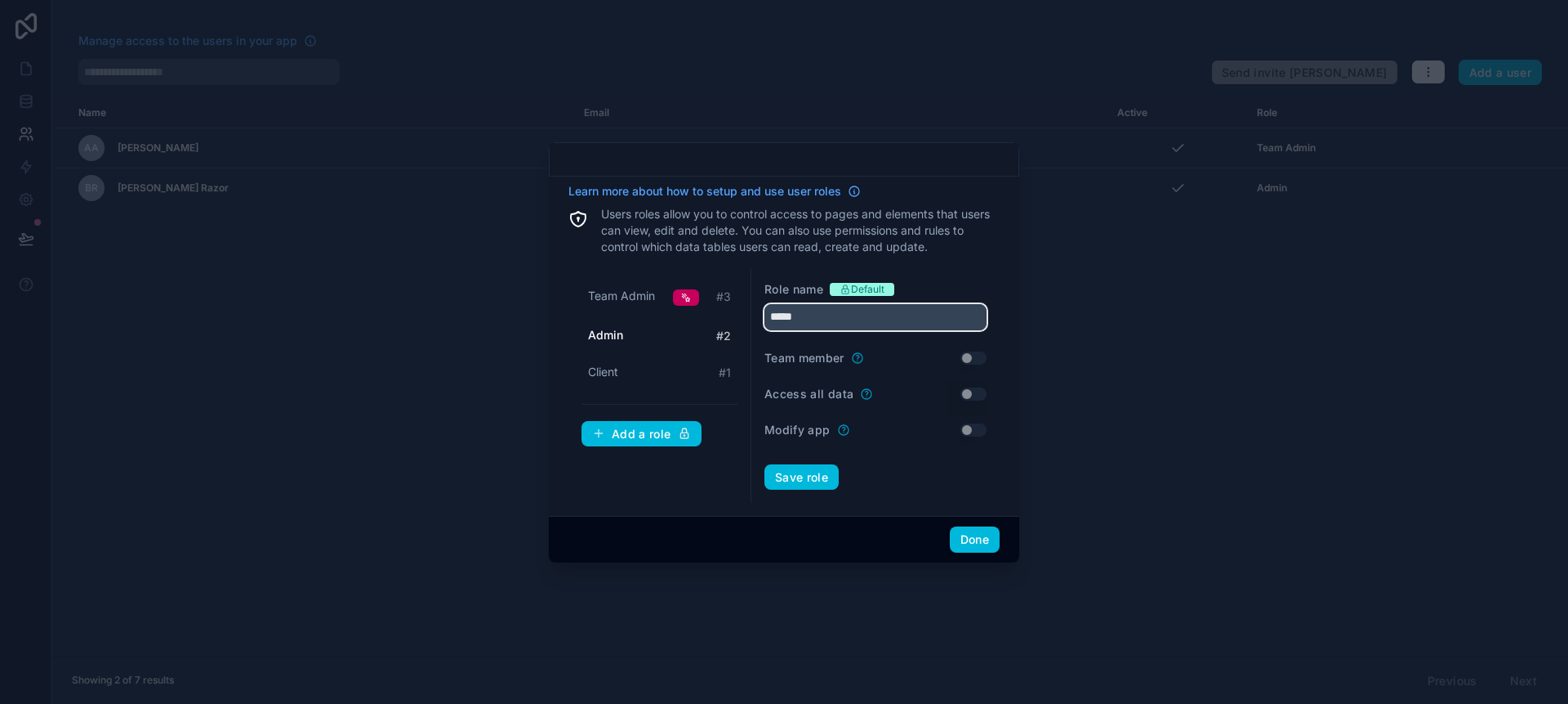
click at [872, 322] on input "*****" at bounding box center [875, 317] width 222 height 26
type input "****"
click at [704, 485] on div "Team Admin # 3 Admin # 2 Client # 1 Add a role" at bounding box center [660, 385] width 183 height 236
click at [786, 478] on button "Save role" at bounding box center [802, 477] width 75 height 26
click at [963, 542] on button "Done" at bounding box center [974, 539] width 50 height 26
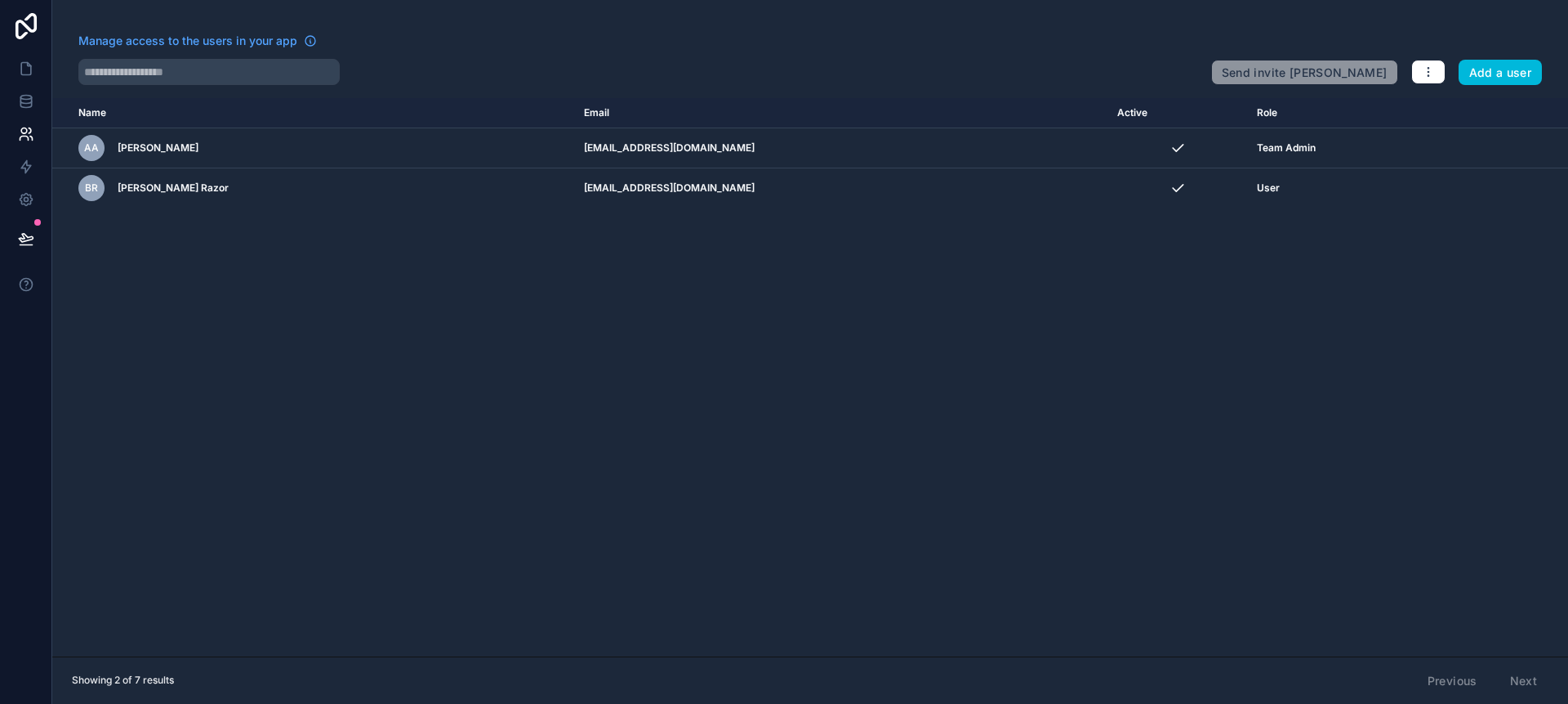
click at [272, 266] on div "Name Email Active Role [DOMAIN_NAME] AA [PERSON_NAME] [PERSON_NAME][EMAIL_ADDRE…" at bounding box center [810, 377] width 1516 height 558
click at [15, 74] on link at bounding box center [25, 69] width 52 height 33
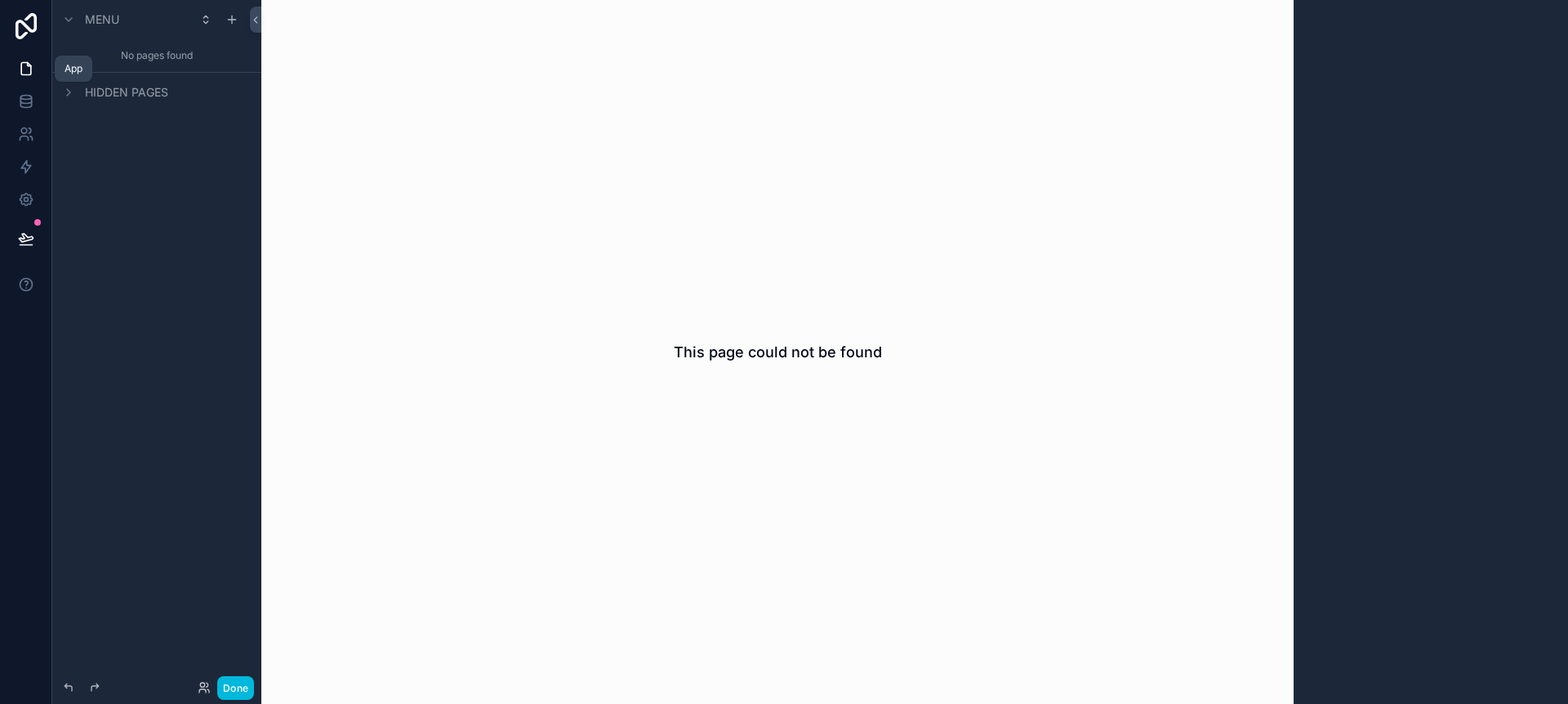
click at [28, 75] on icon at bounding box center [25, 68] width 16 height 16
click at [233, 24] on icon "scrollable content" at bounding box center [231, 19] width 13 height 13
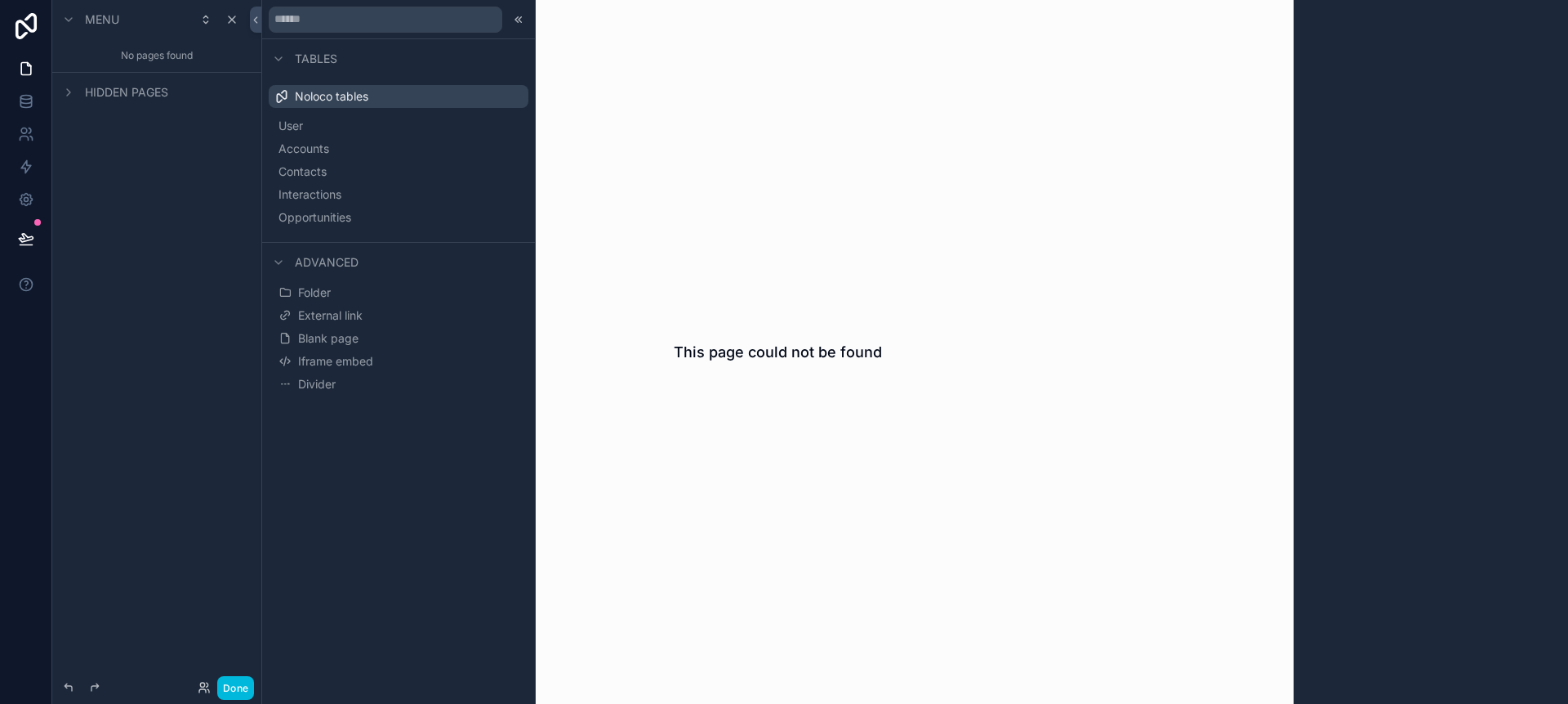
click at [398, 327] on button "Blank page" at bounding box center [398, 338] width 246 height 23
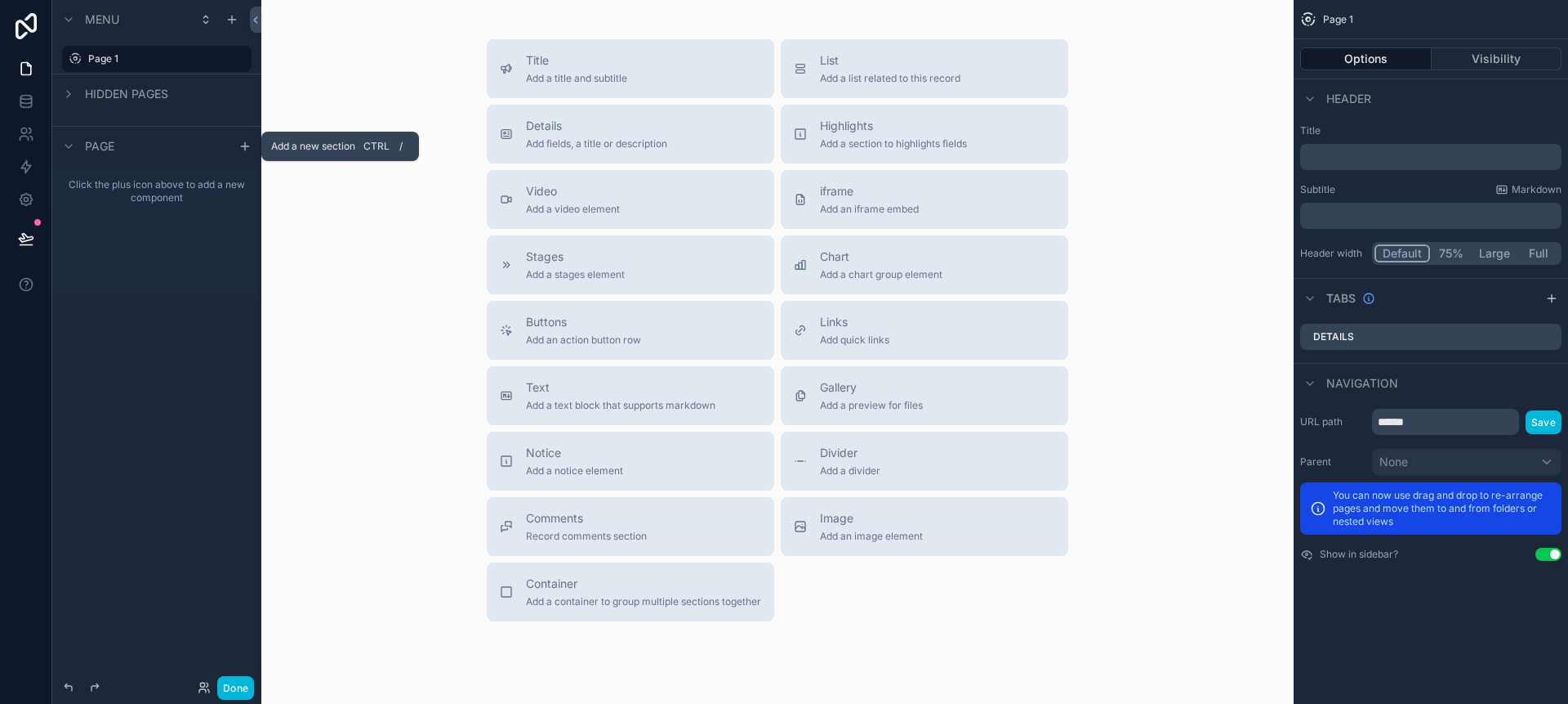
click at [248, 147] on icon "scrollable content" at bounding box center [245, 147] width 8 height 0
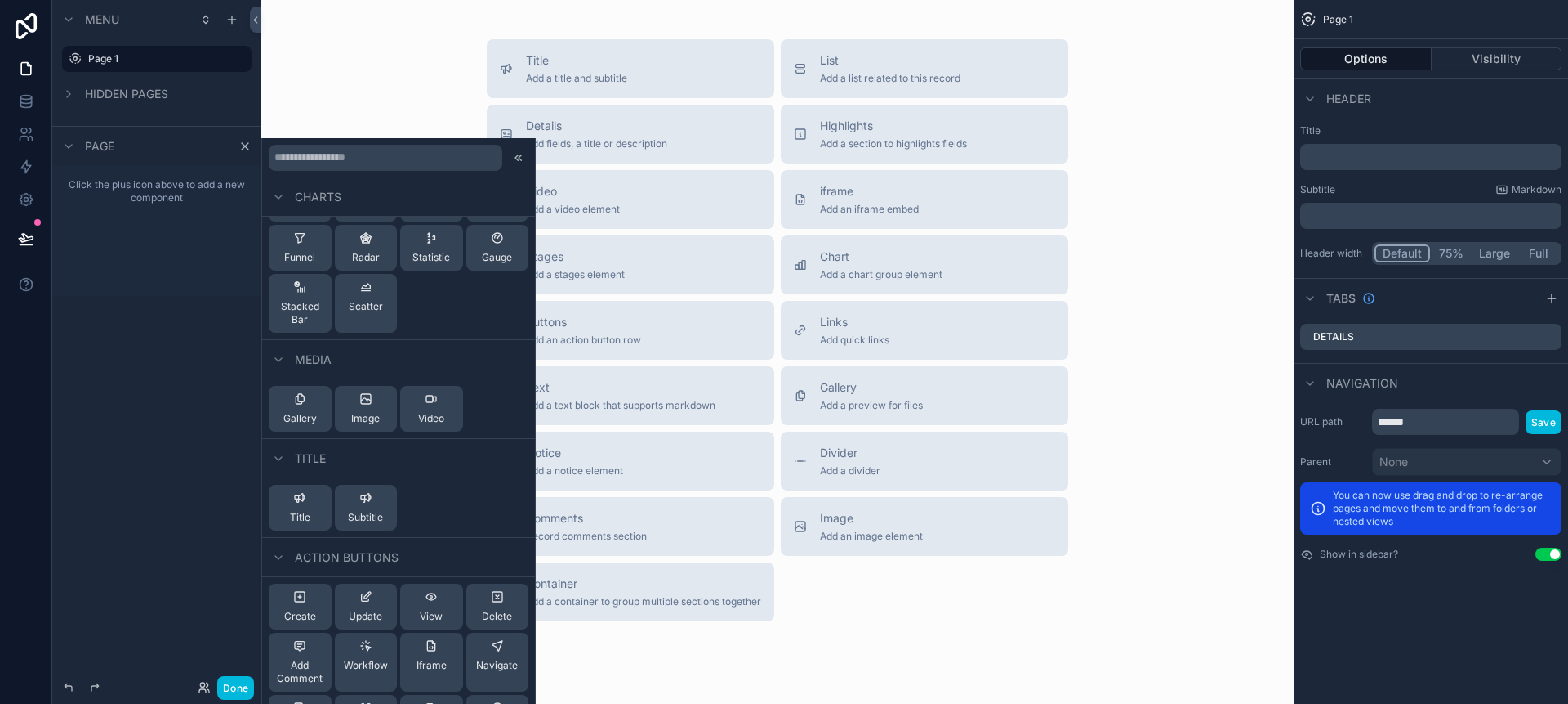
scroll to position [656, 0]
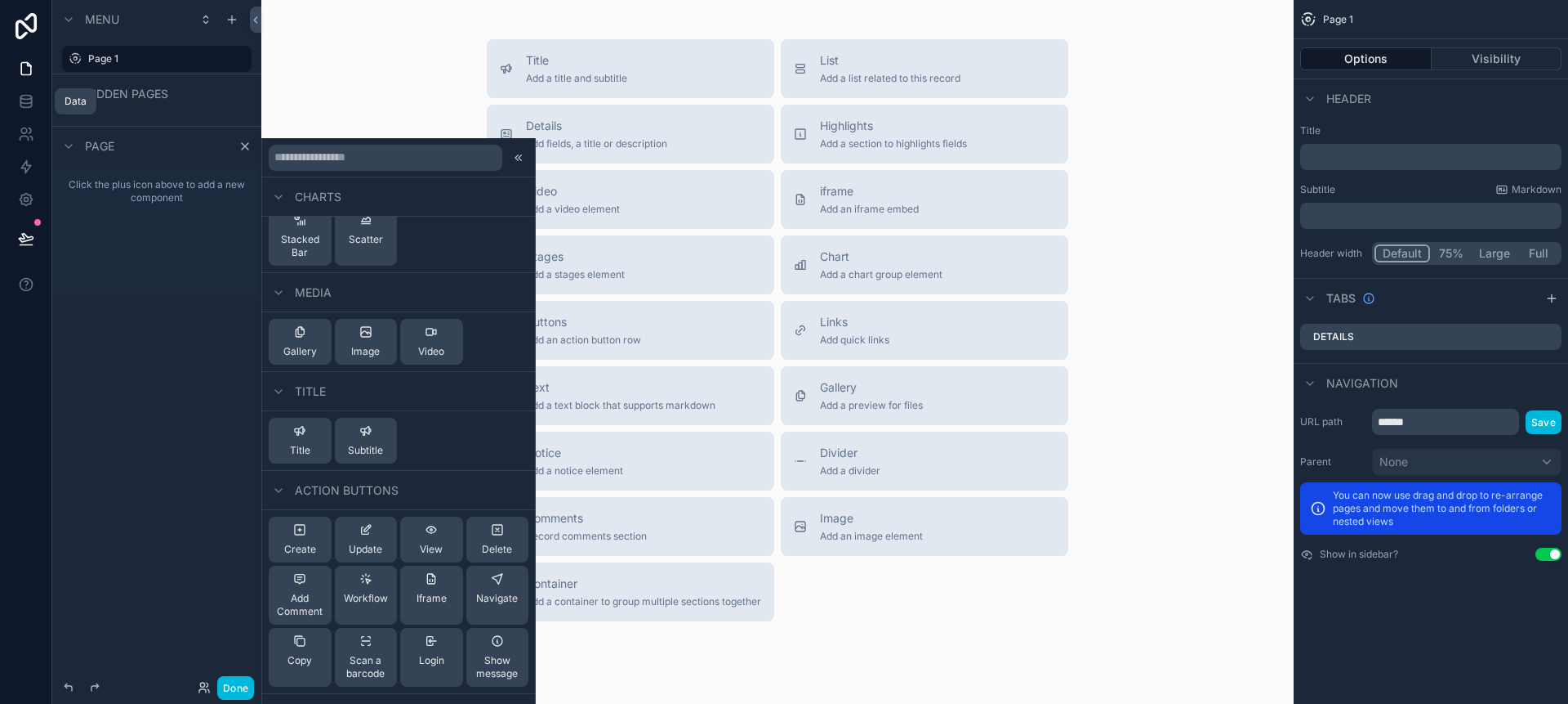
click at [19, 104] on icon at bounding box center [25, 101] width 16 height 16
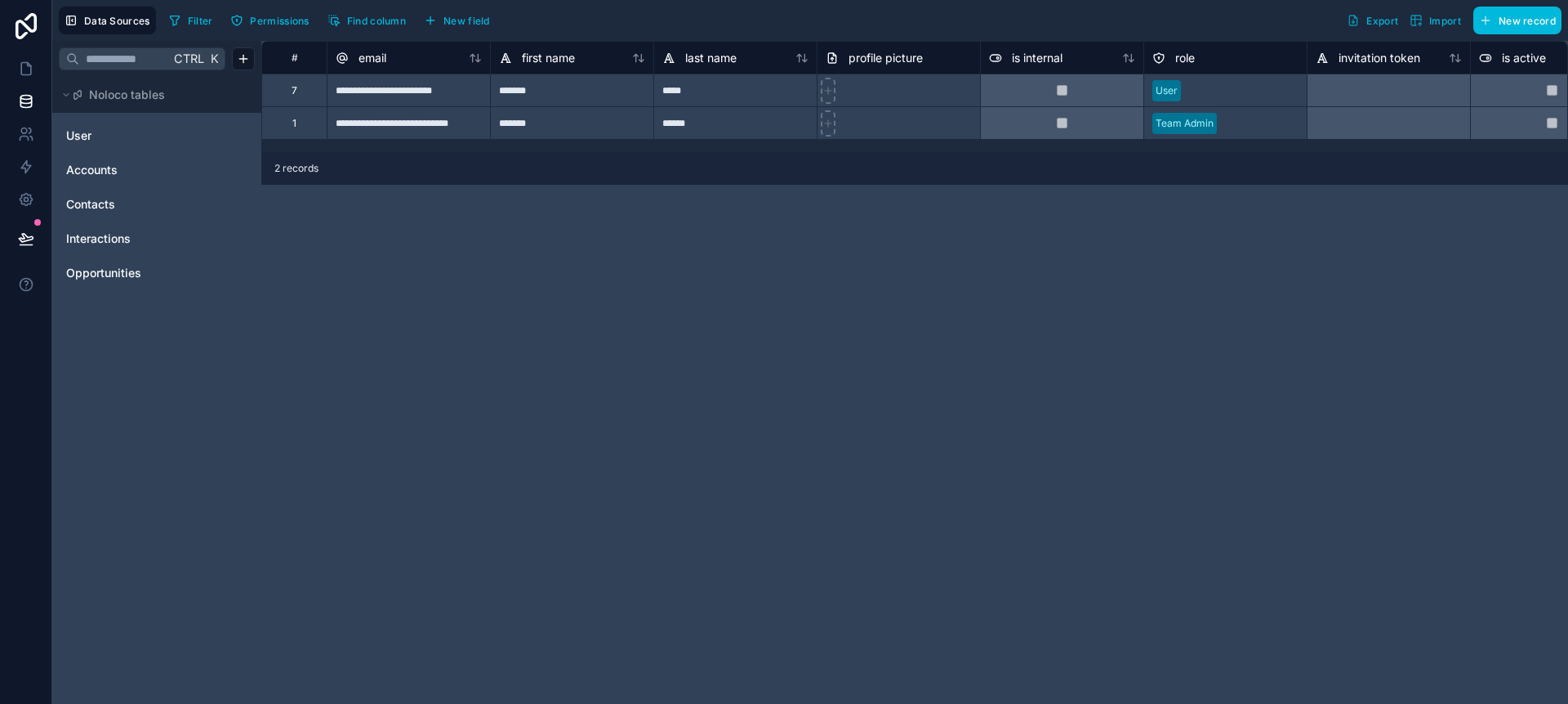
click at [137, 177] on link "Accounts" at bounding box center [132, 169] width 132 height 16
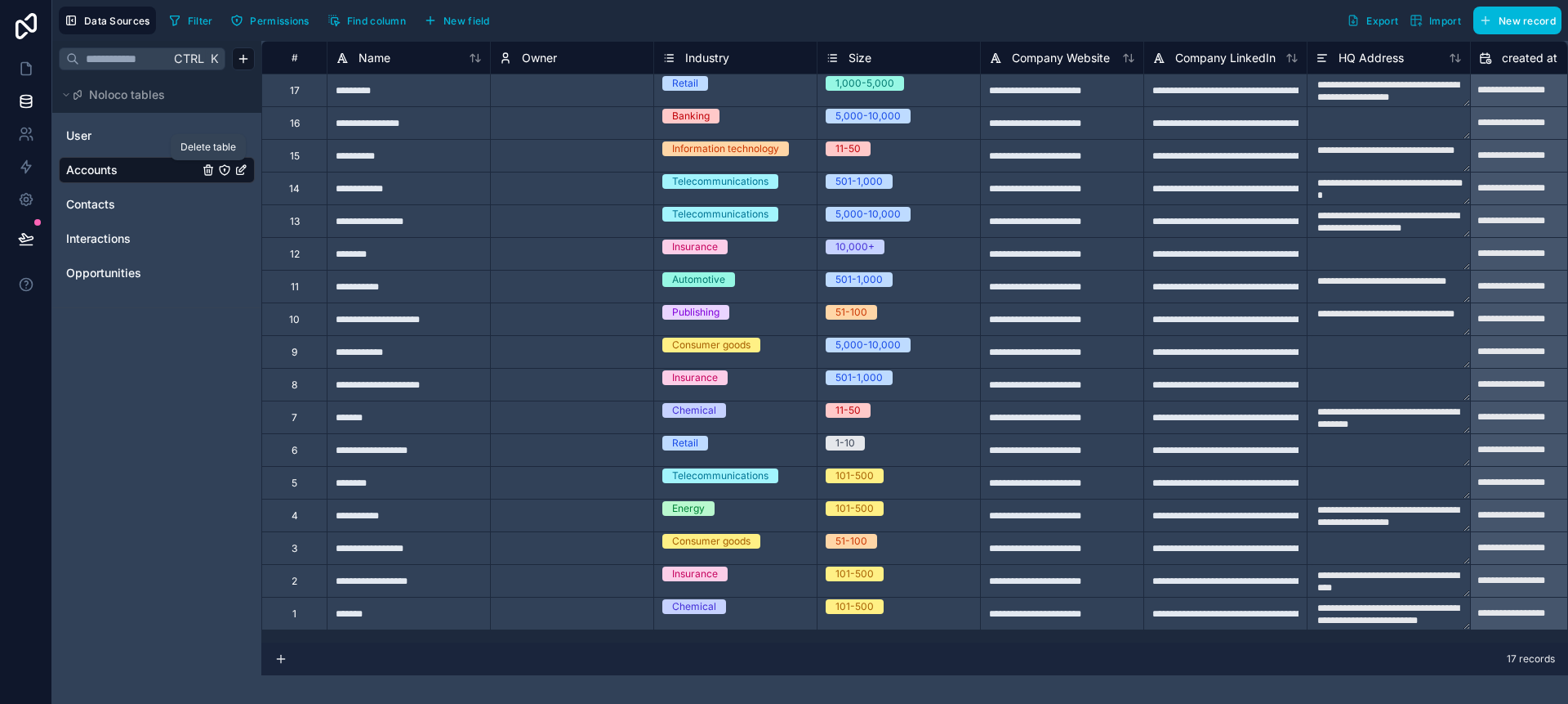
click at [207, 174] on icon "Accounts" at bounding box center [207, 171] width 8 height 8
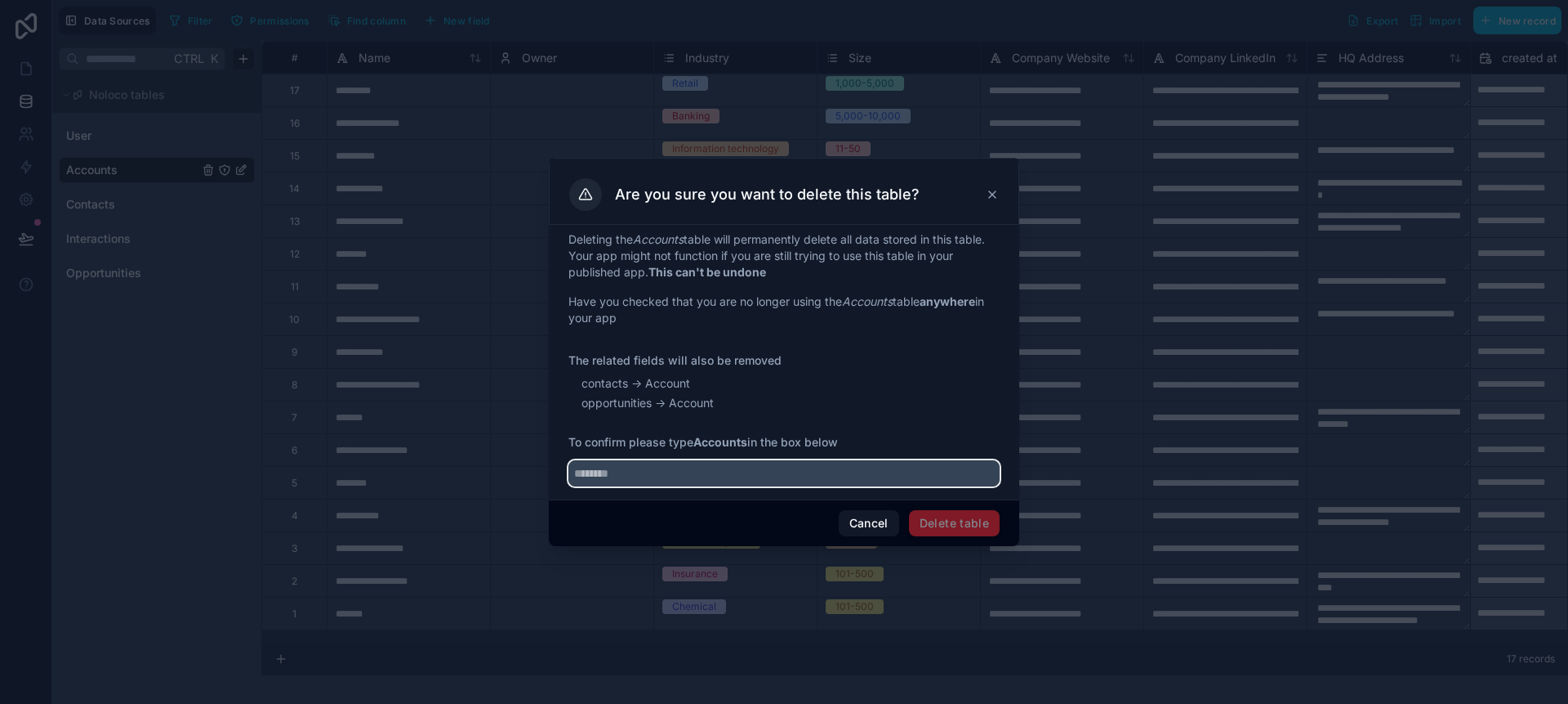
click at [791, 482] on input "text" at bounding box center [783, 473] width 431 height 26
type input "********"
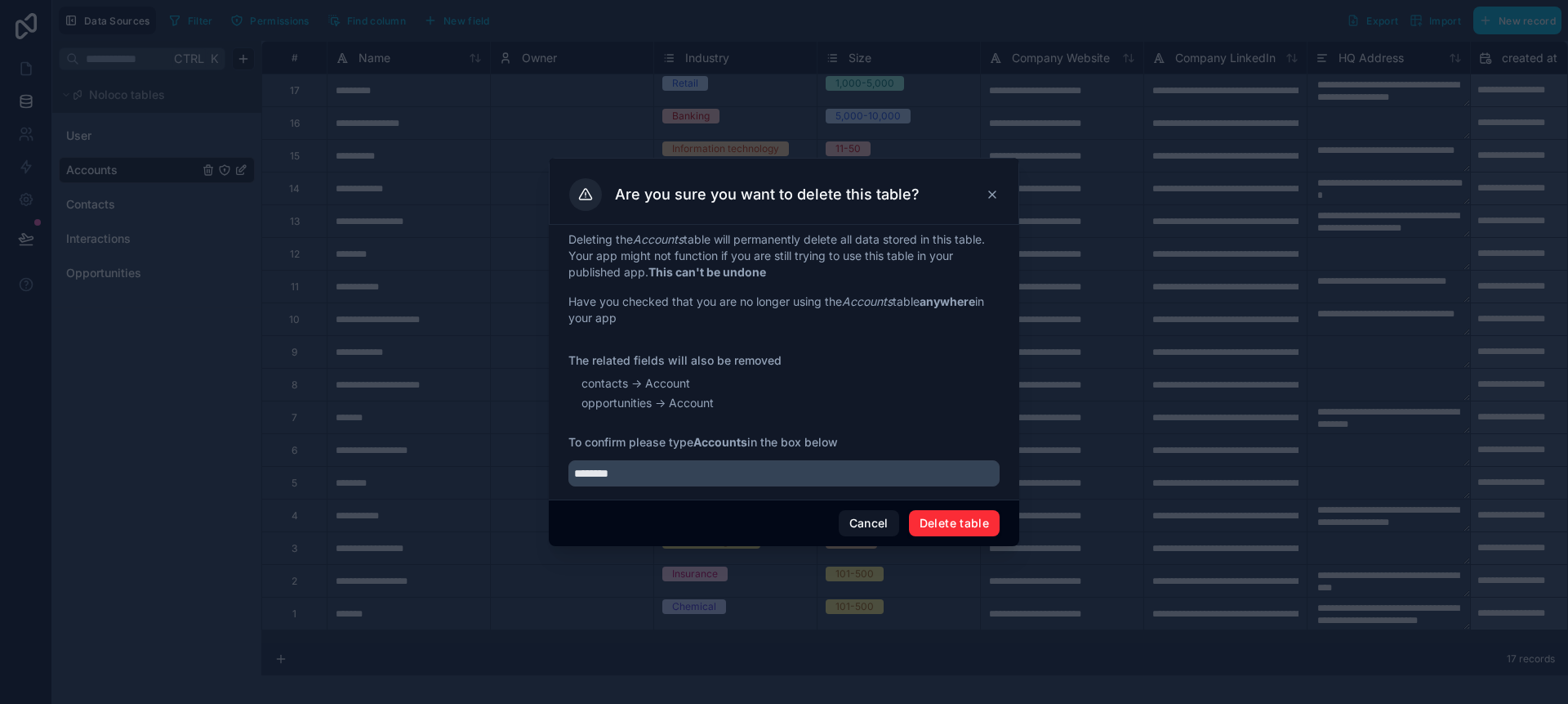
click at [921, 528] on button "Delete table" at bounding box center [954, 523] width 91 height 26
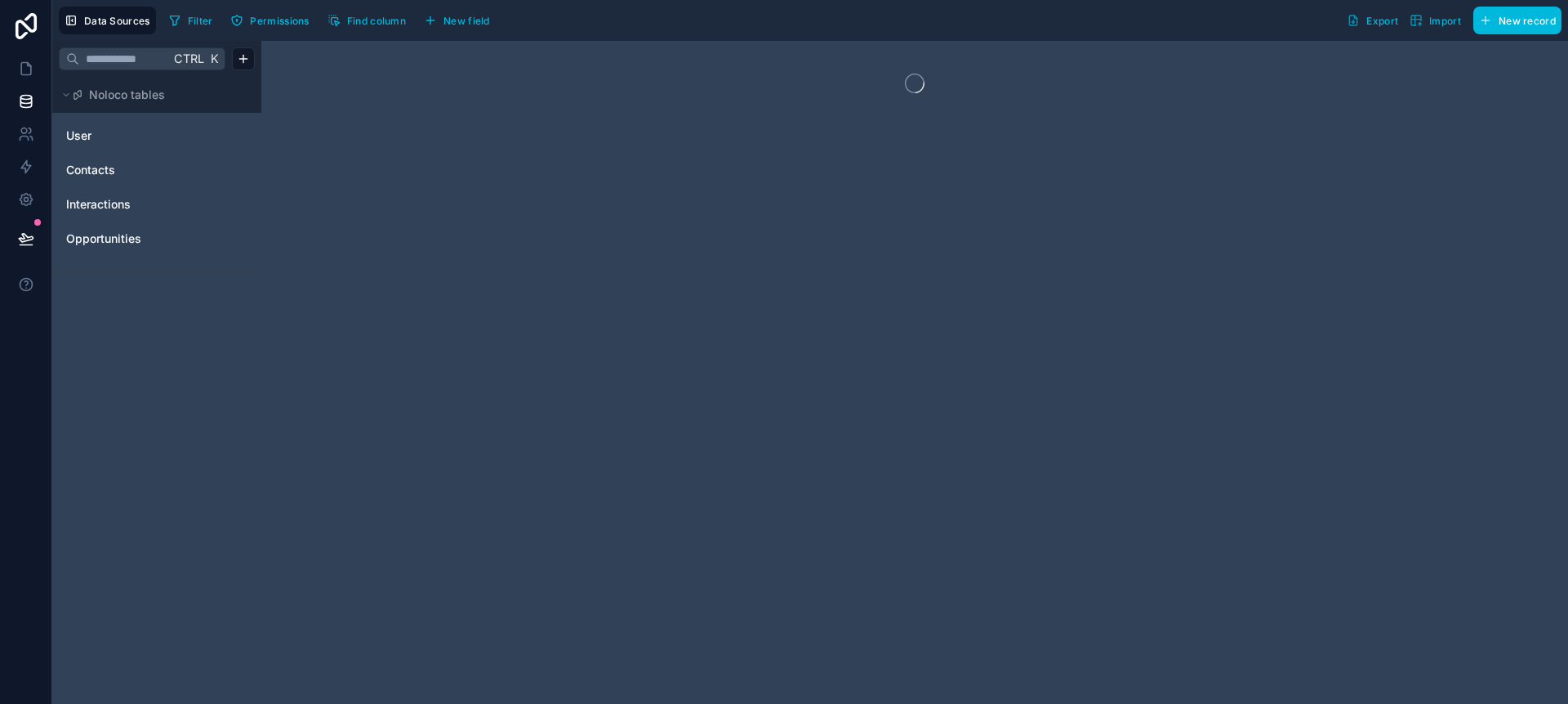
click at [141, 133] on link "User" at bounding box center [132, 136] width 132 height 16
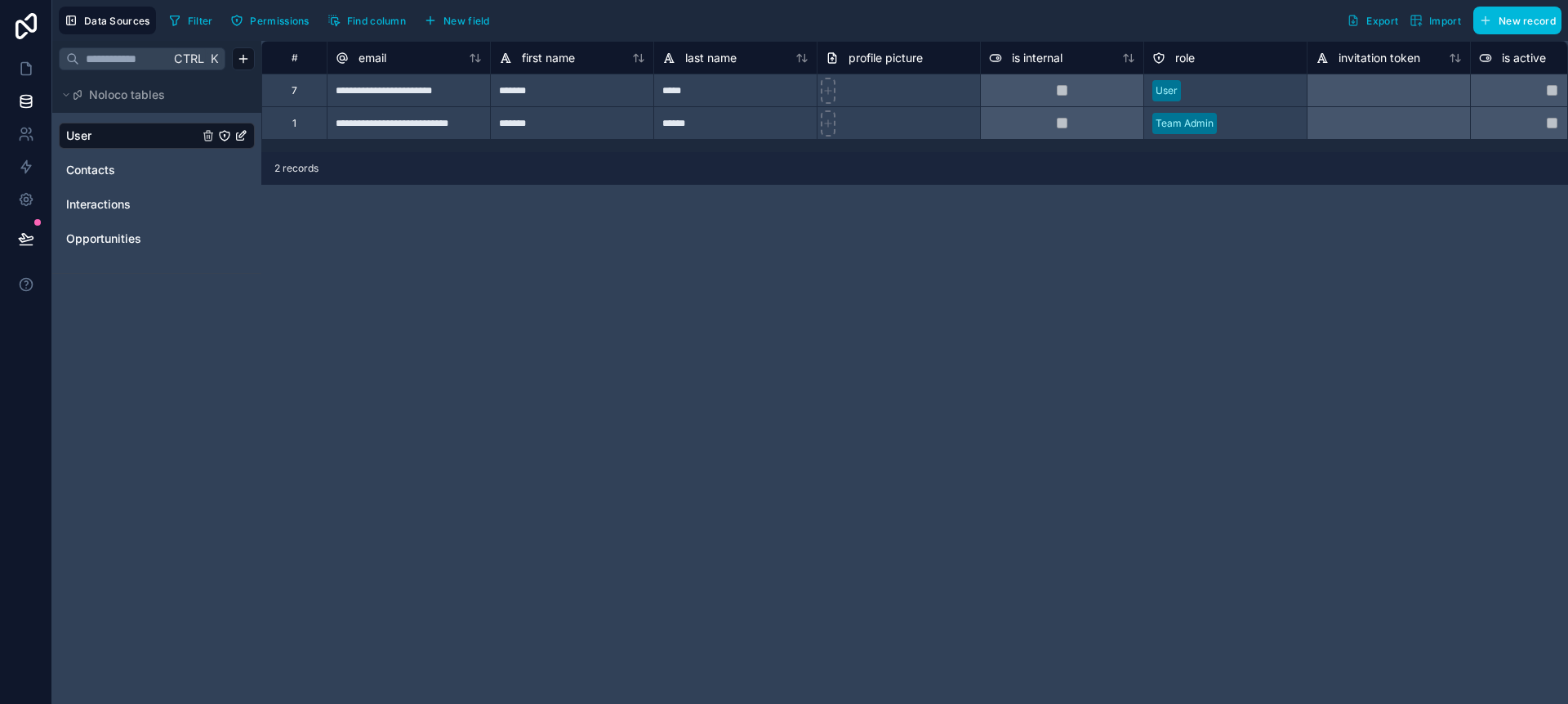
click at [153, 188] on html "**********" at bounding box center [784, 352] width 1568 height 704
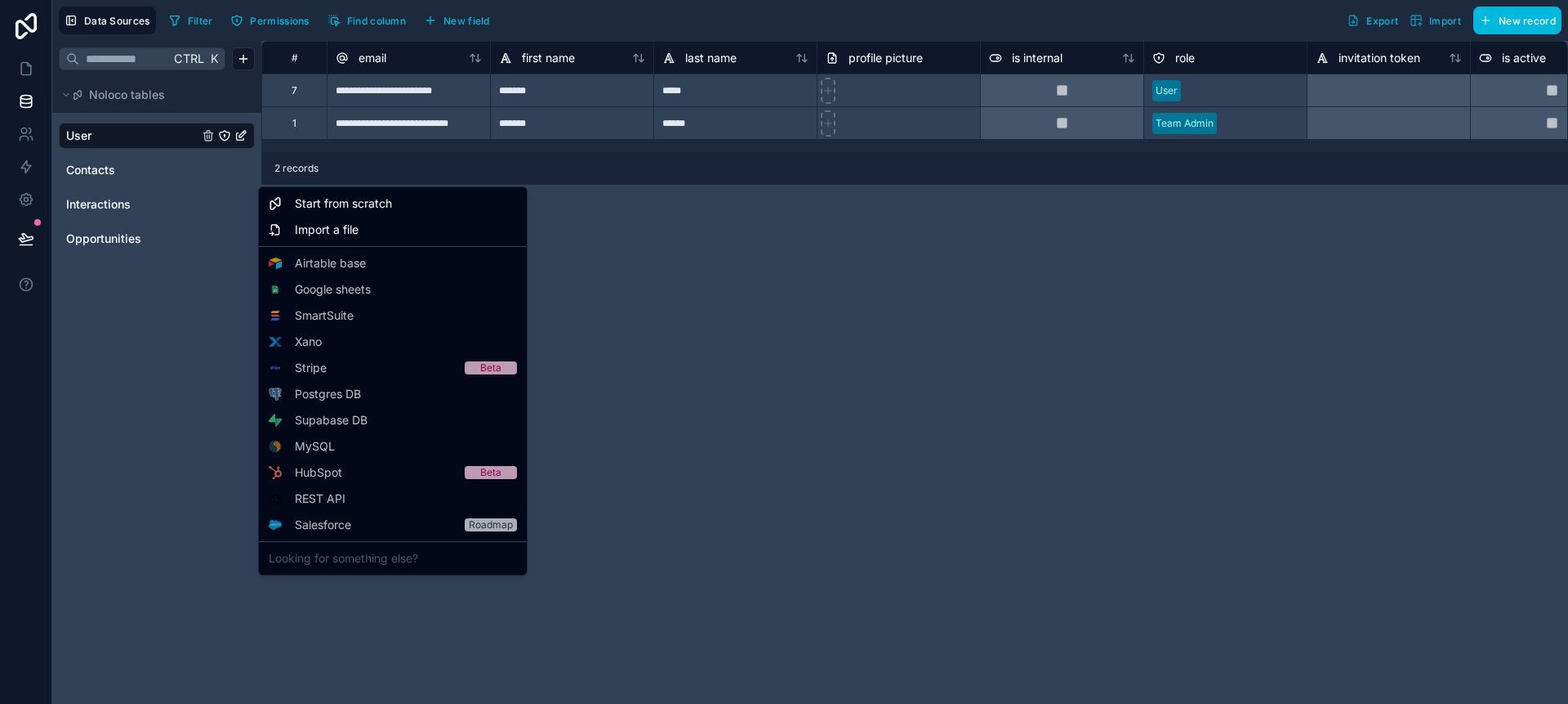
click at [174, 183] on html "**********" at bounding box center [784, 352] width 1568 height 704
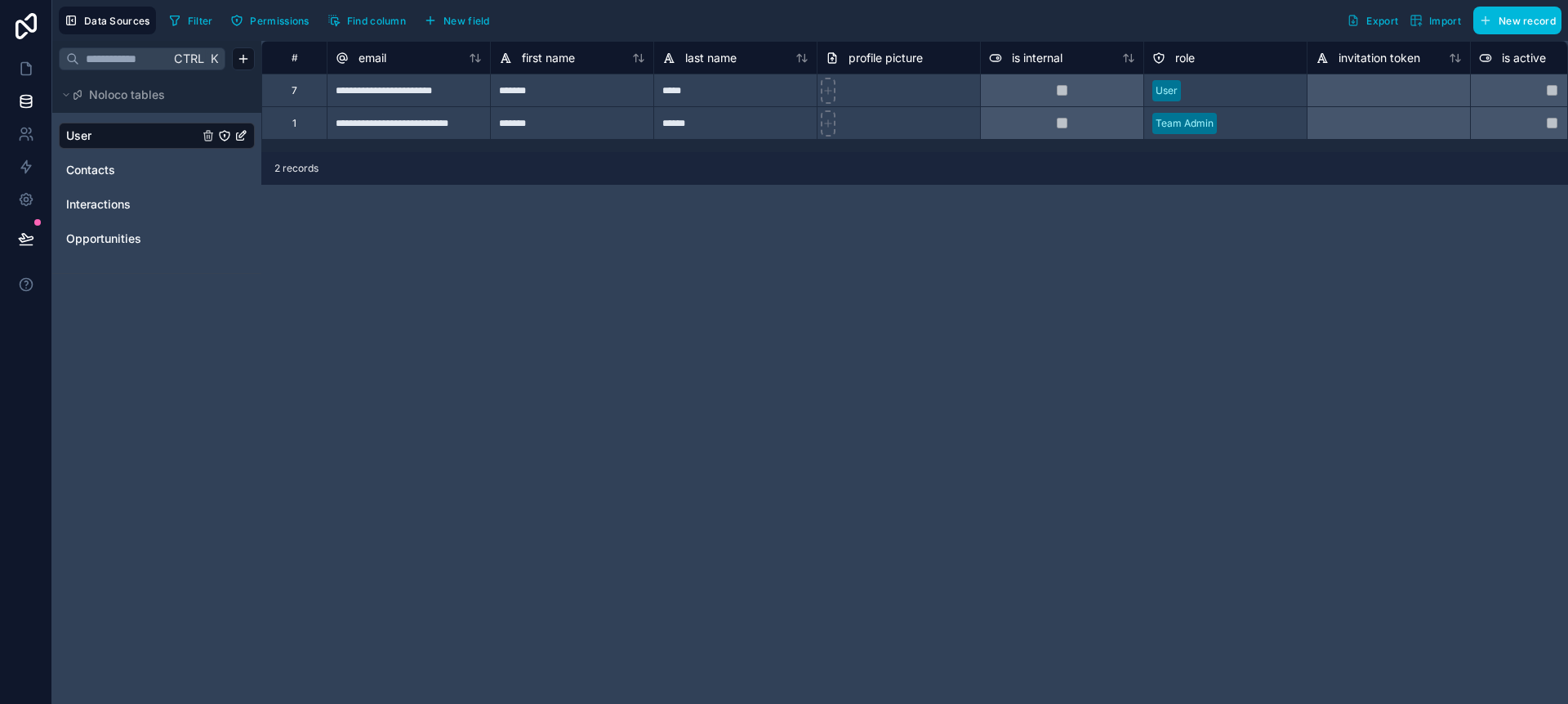
click at [172, 164] on link "Contacts" at bounding box center [132, 169] width 132 height 16
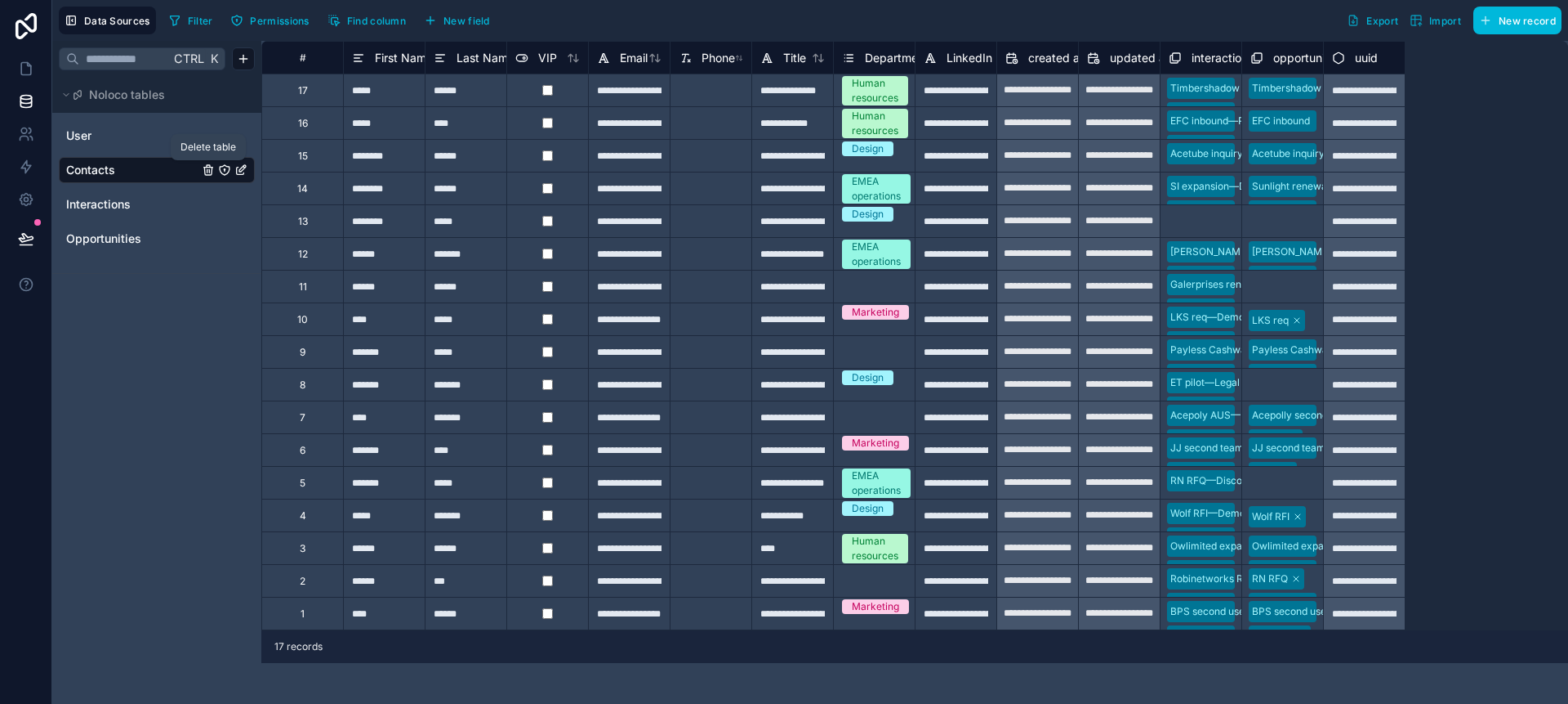
click at [207, 171] on icon "Contacts" at bounding box center [207, 169] width 13 height 13
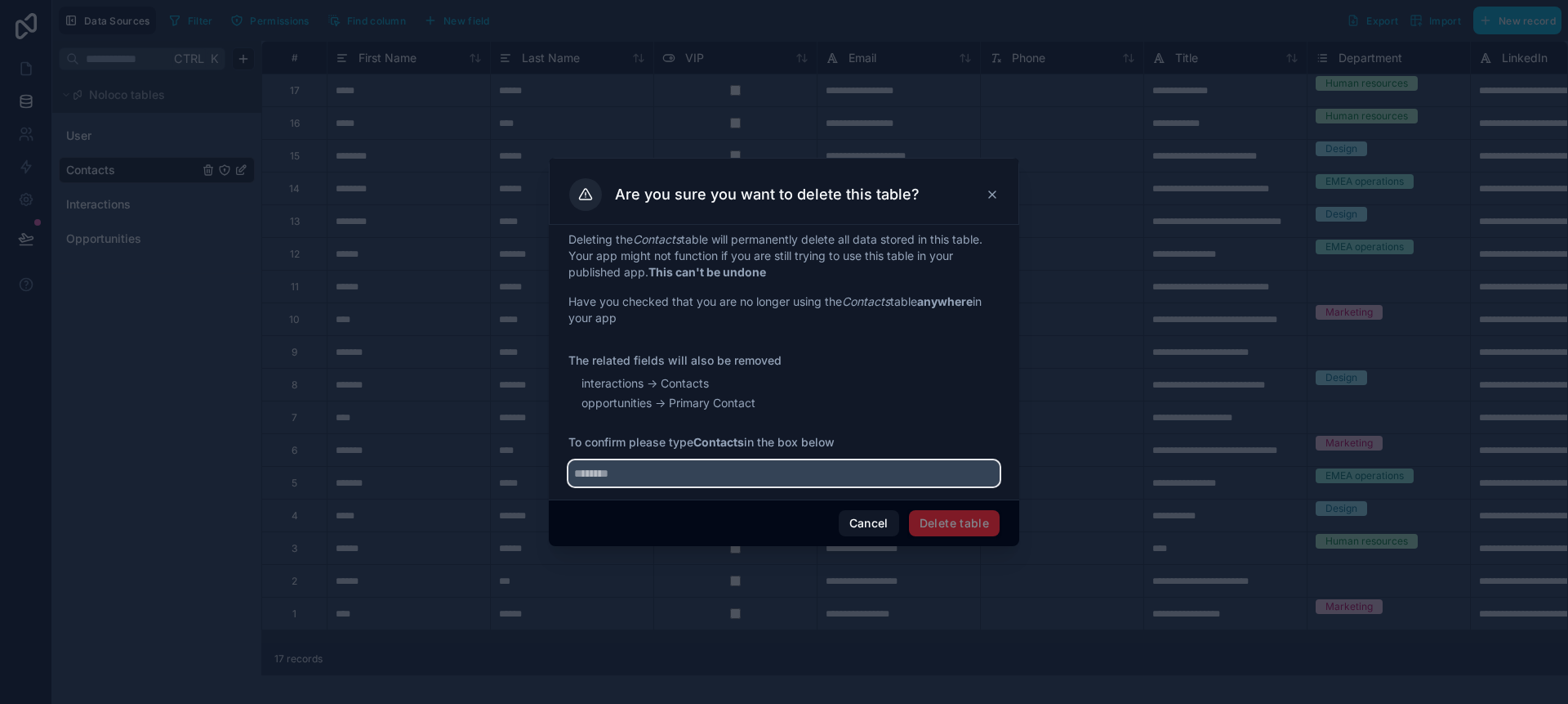
click at [819, 476] on input "text" at bounding box center [783, 473] width 431 height 26
type input "********"
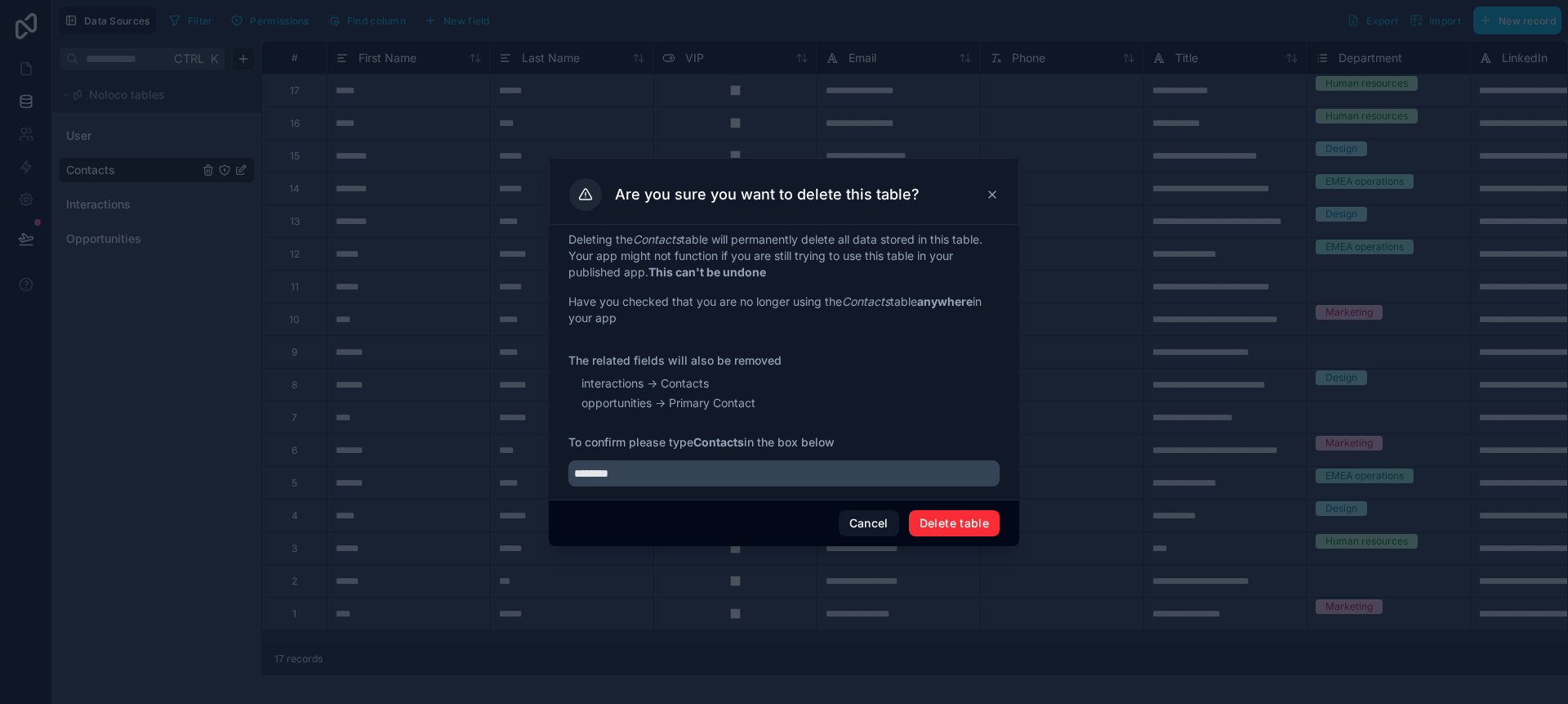
click at [932, 518] on button "Delete table" at bounding box center [954, 523] width 91 height 26
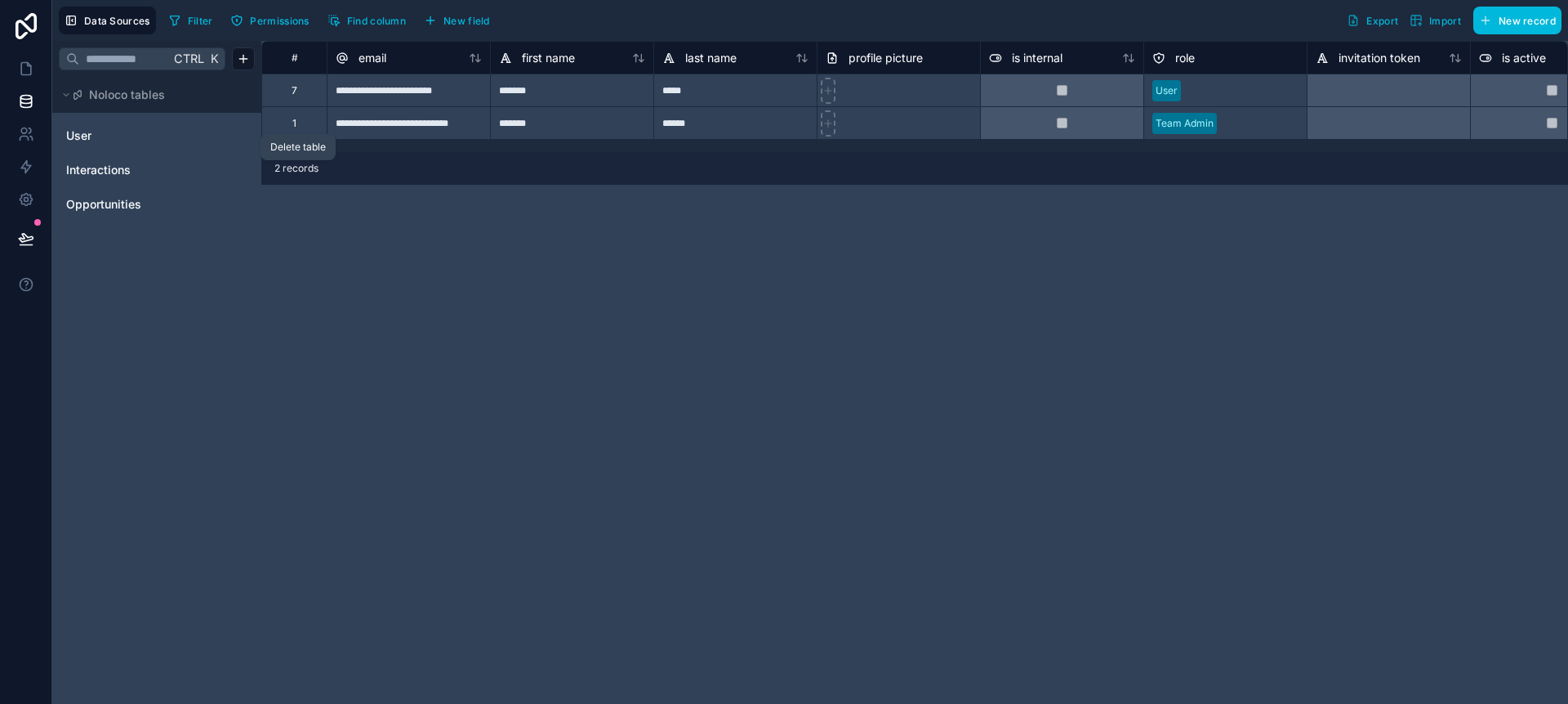
click at [208, 174] on icon "Interactions" at bounding box center [207, 169] width 13 height 13
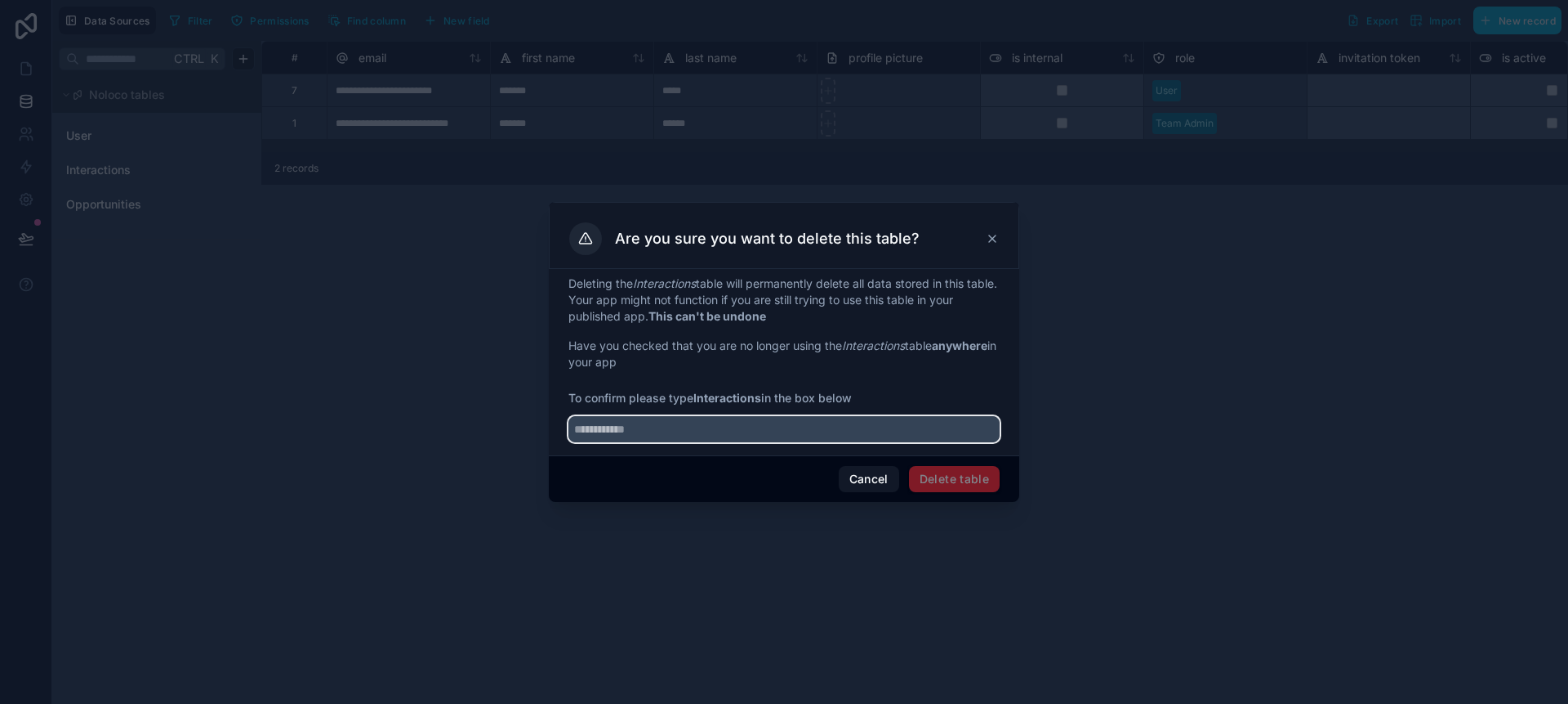
click at [763, 436] on input "text" at bounding box center [783, 429] width 431 height 26
type input "**********"
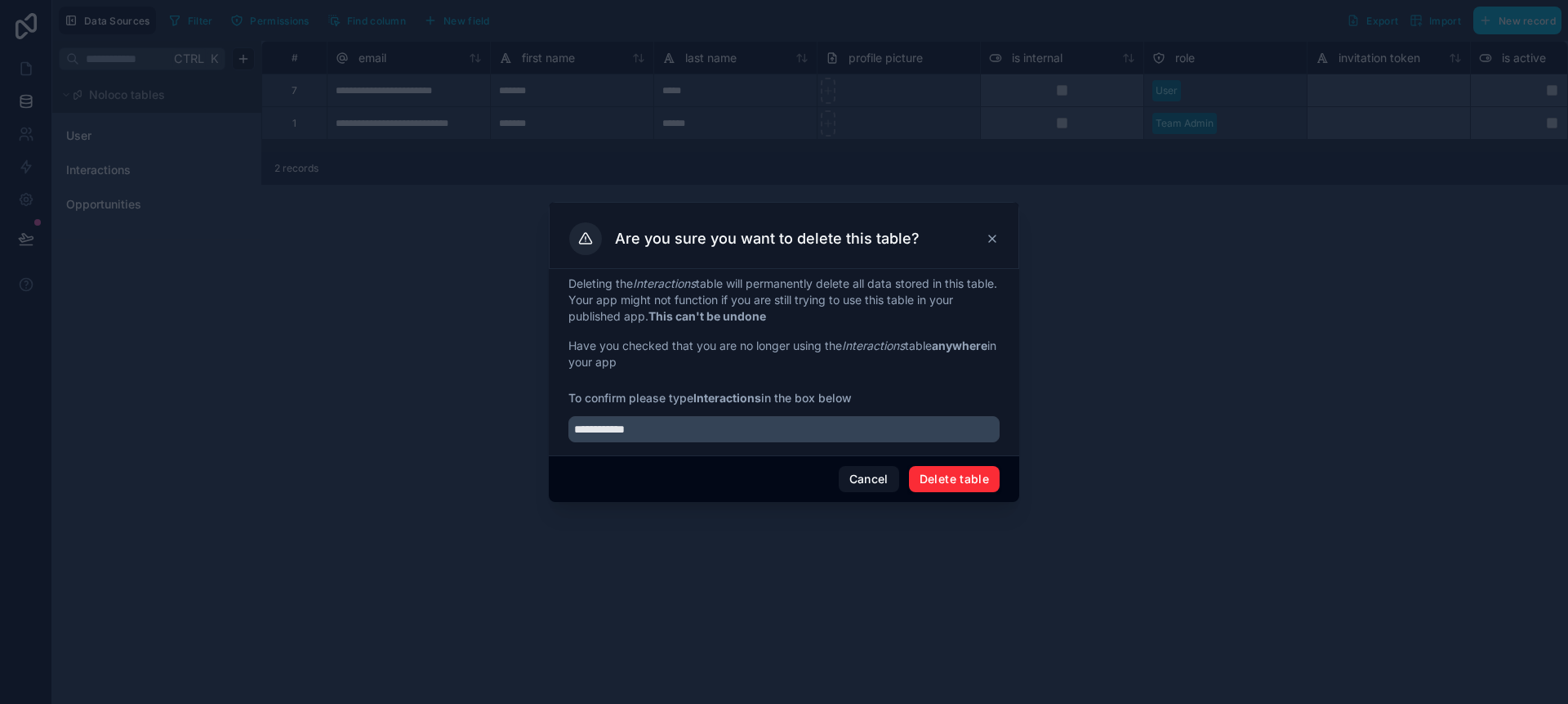
click at [919, 479] on button "Delete table" at bounding box center [954, 479] width 91 height 26
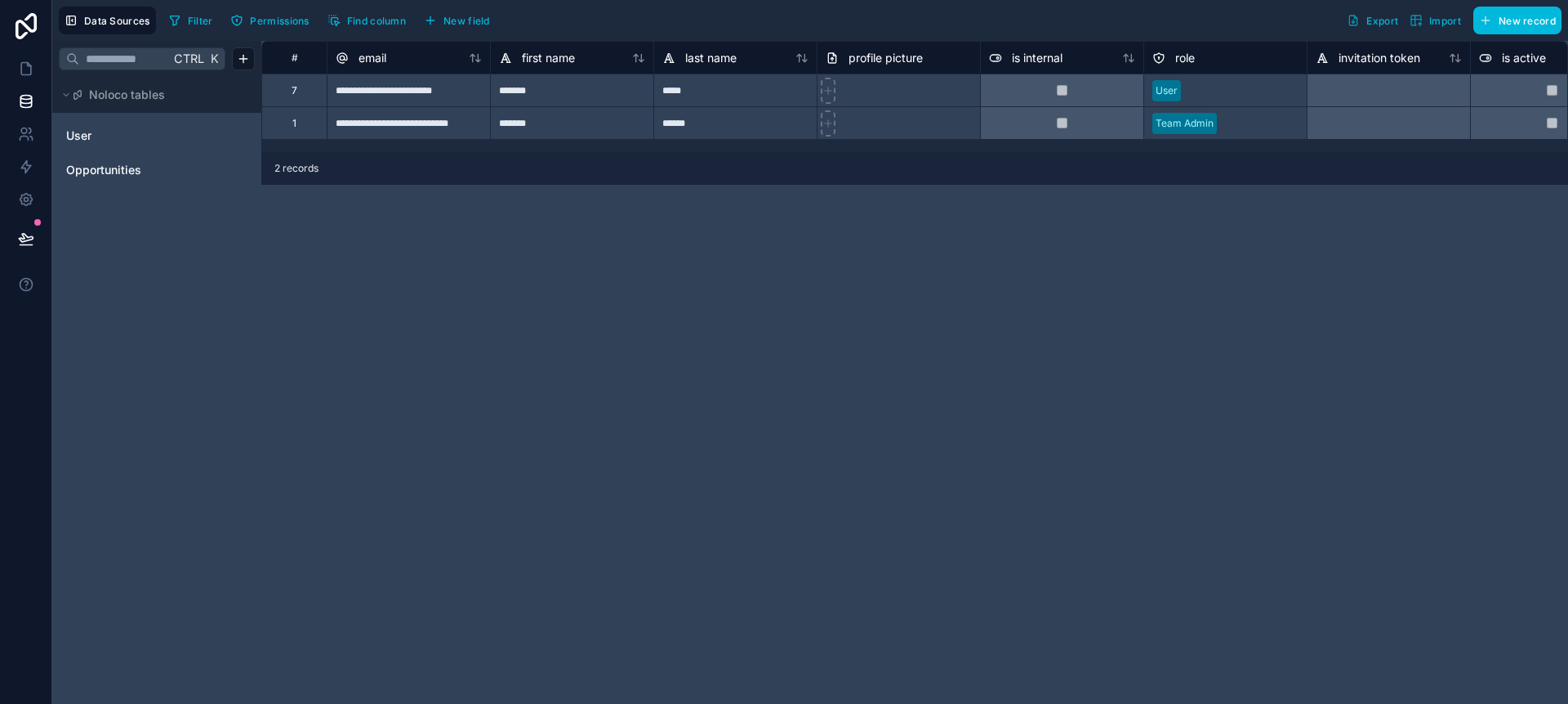
click at [129, 133] on link "User" at bounding box center [132, 136] width 132 height 16
click at [163, 175] on link "Opportunities" at bounding box center [132, 169] width 132 height 16
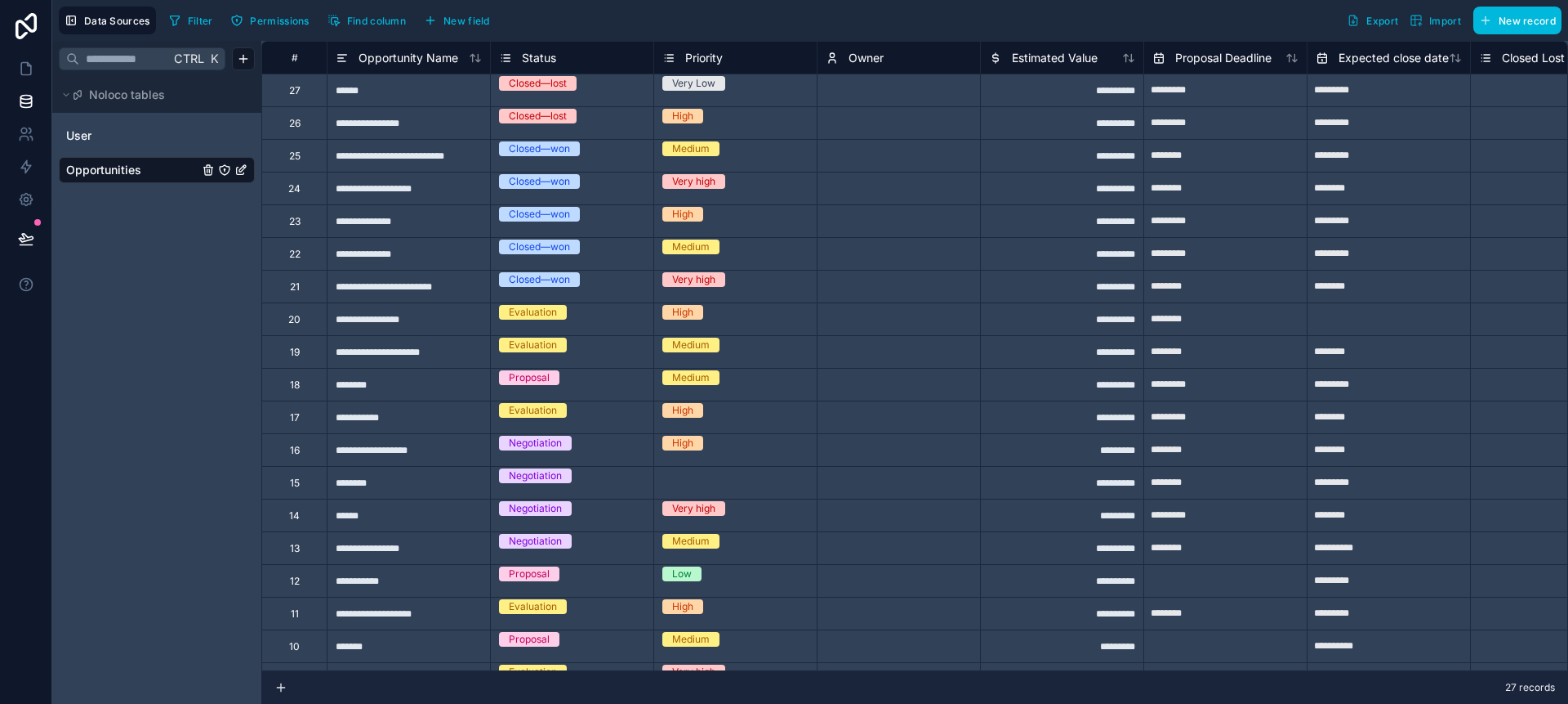
click at [140, 129] on link "User" at bounding box center [132, 136] width 132 height 16
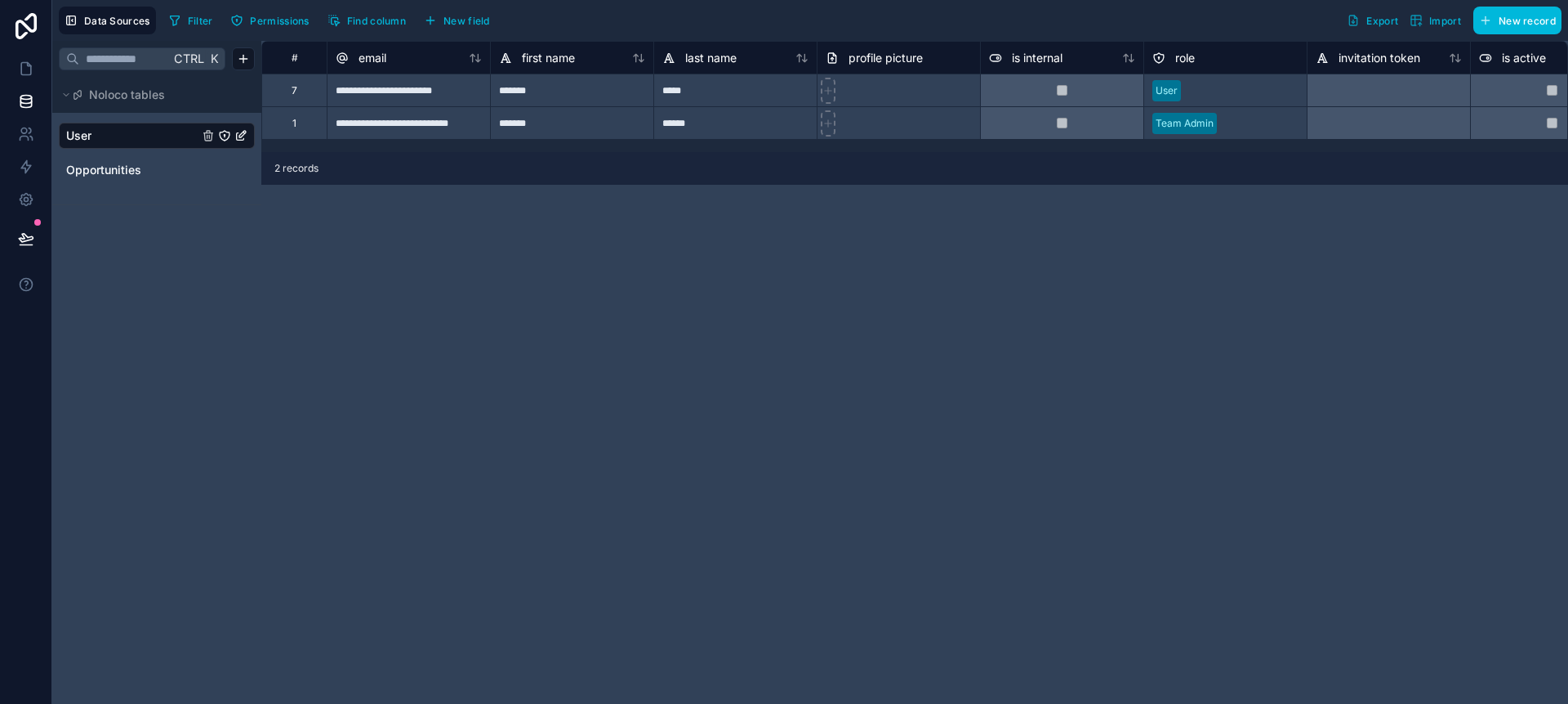
click at [155, 162] on link "Opportunities" at bounding box center [132, 169] width 132 height 16
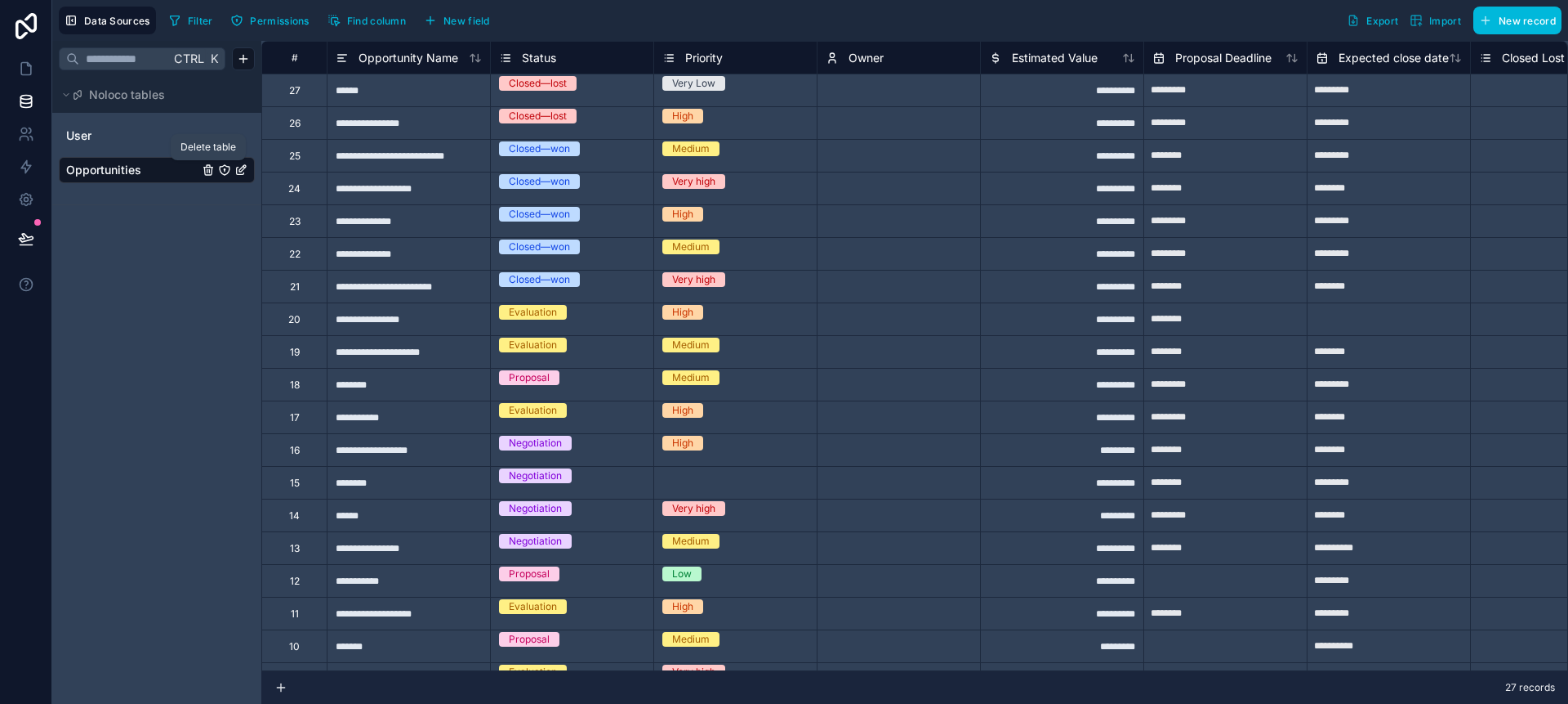
click at [210, 174] on icon "Opportunities" at bounding box center [207, 171] width 8 height 8
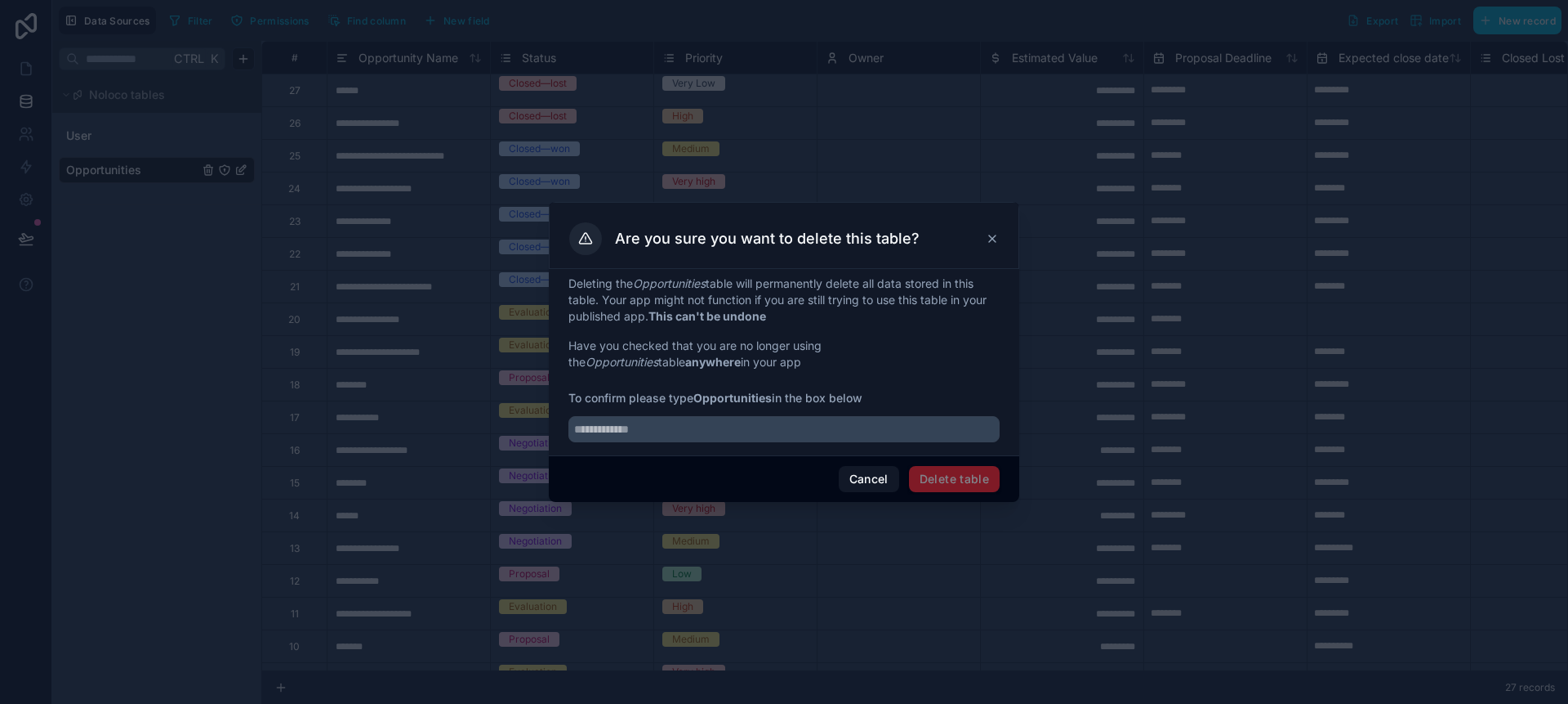
click at [801, 442] on div "Deleting the Opportunities table will permanently delete all data stored in thi…" at bounding box center [784, 362] width 471 height 186
click at [792, 432] on input "text" at bounding box center [783, 429] width 431 height 26
type input "*"
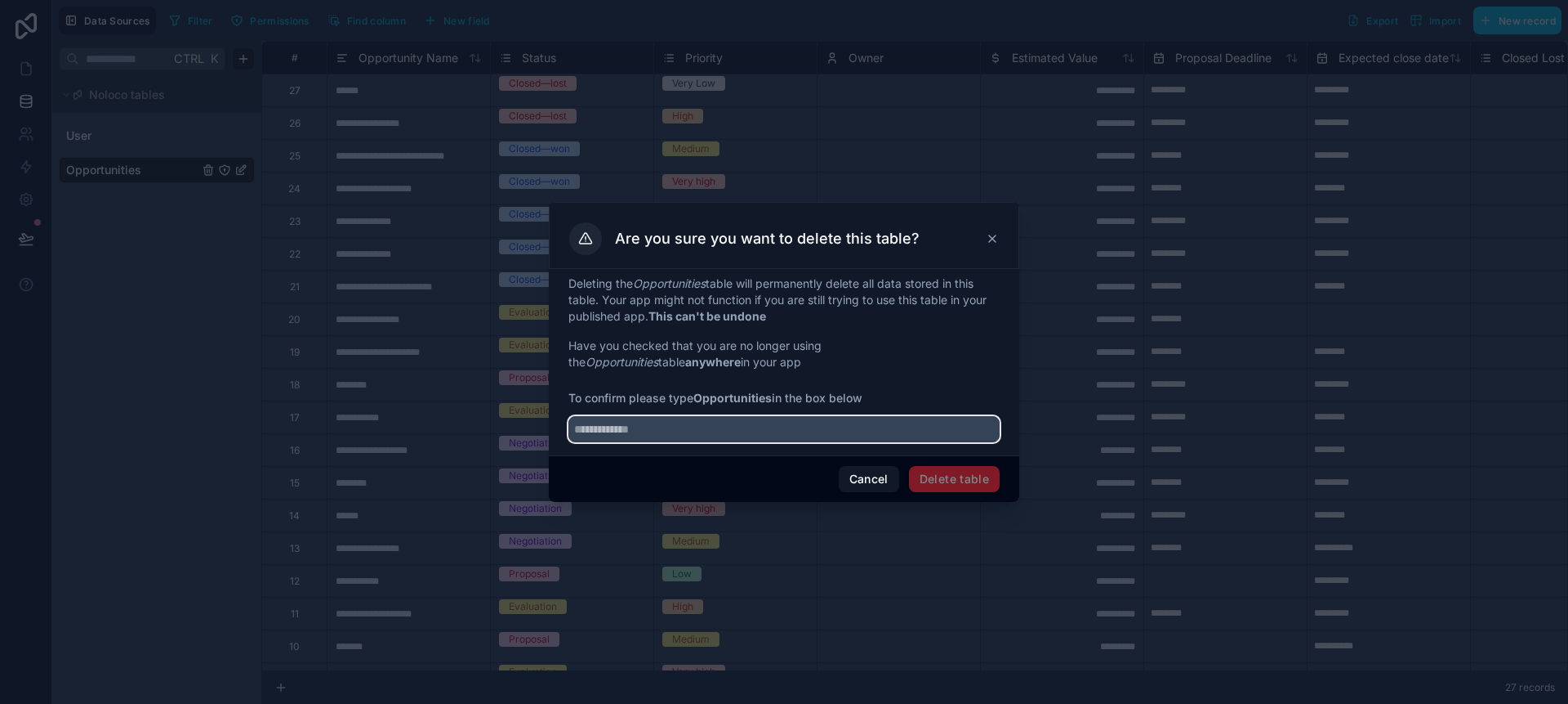
type input "*"
type input "**********"
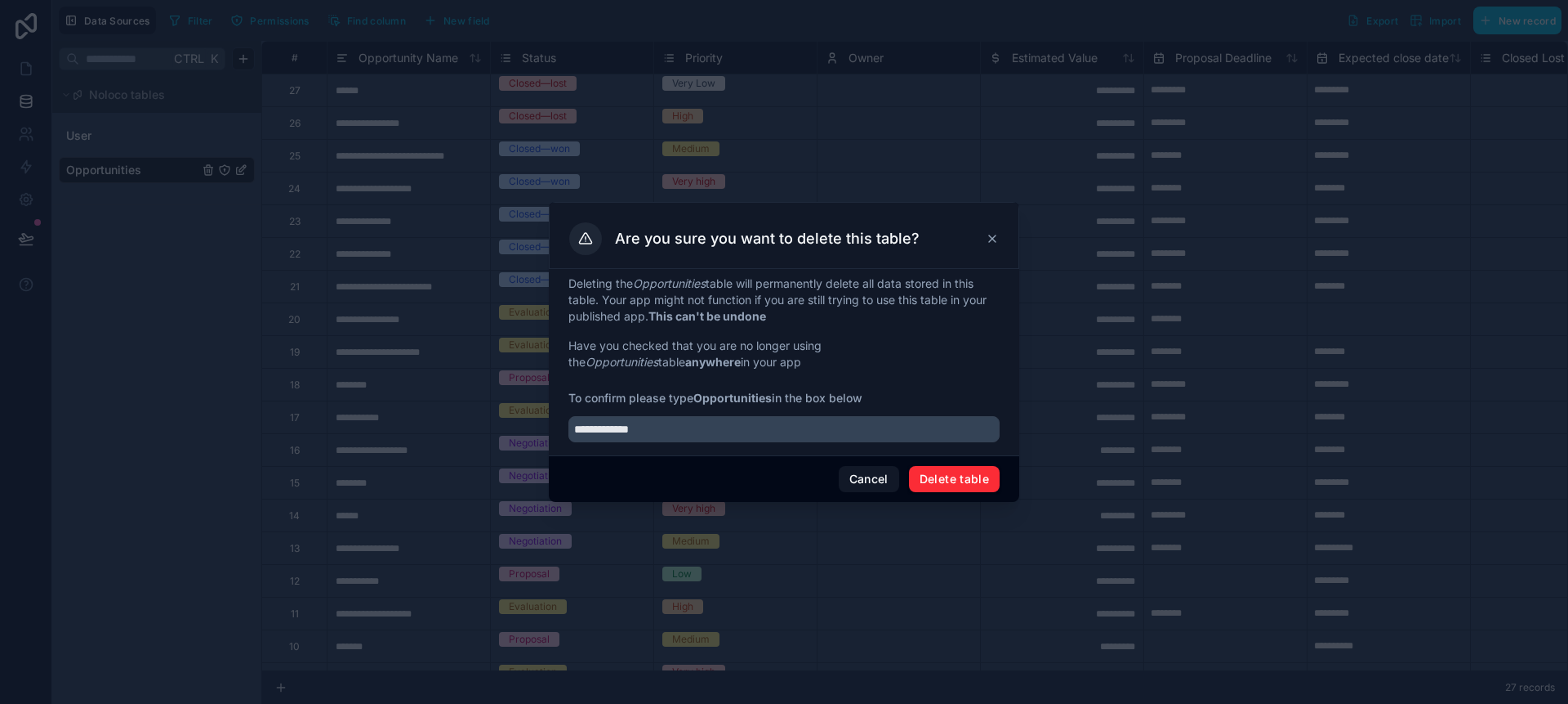
click at [920, 496] on div "Cancel Delete table" at bounding box center [784, 478] width 471 height 47
click at [930, 485] on button "Delete table" at bounding box center [954, 479] width 91 height 26
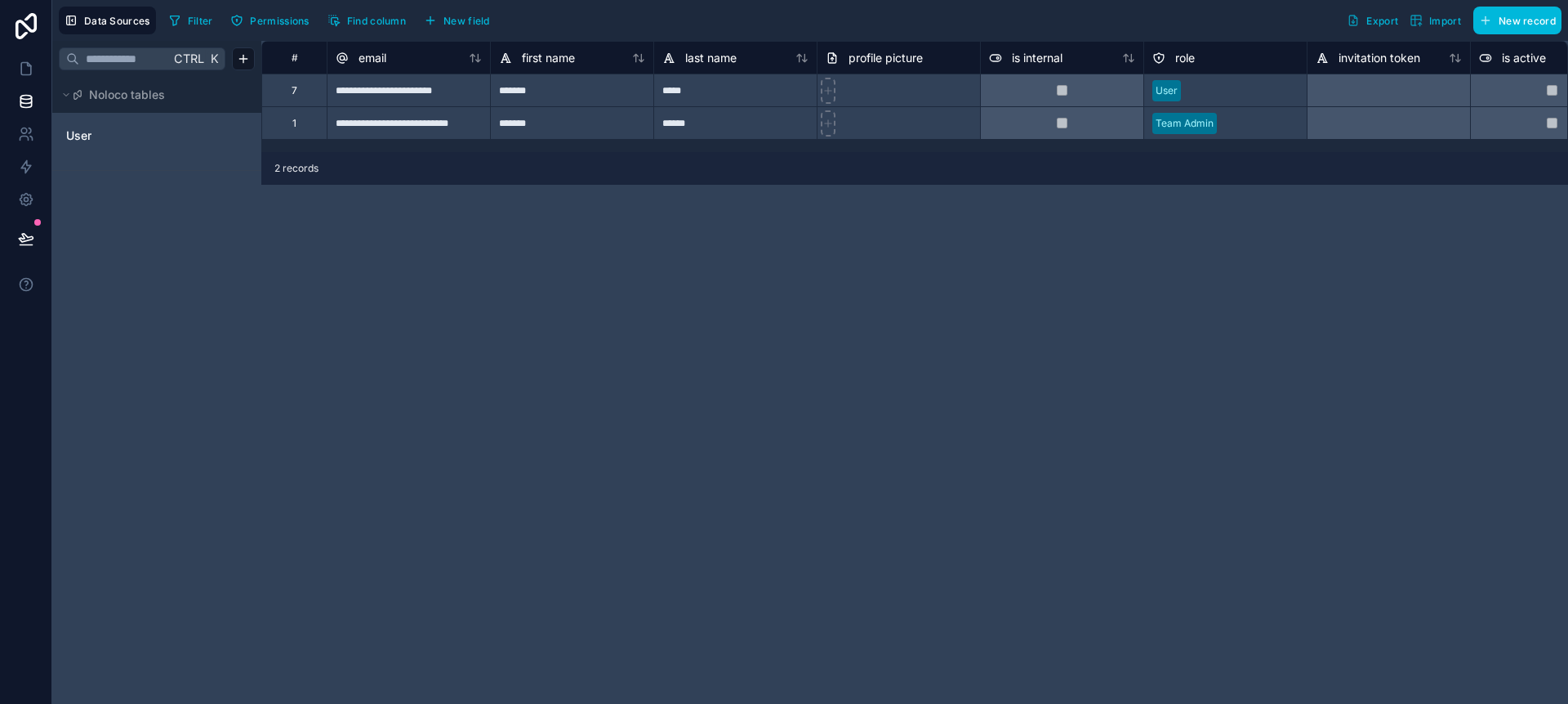
click at [475, 502] on div "**********" at bounding box center [915, 372] width 1307 height 662
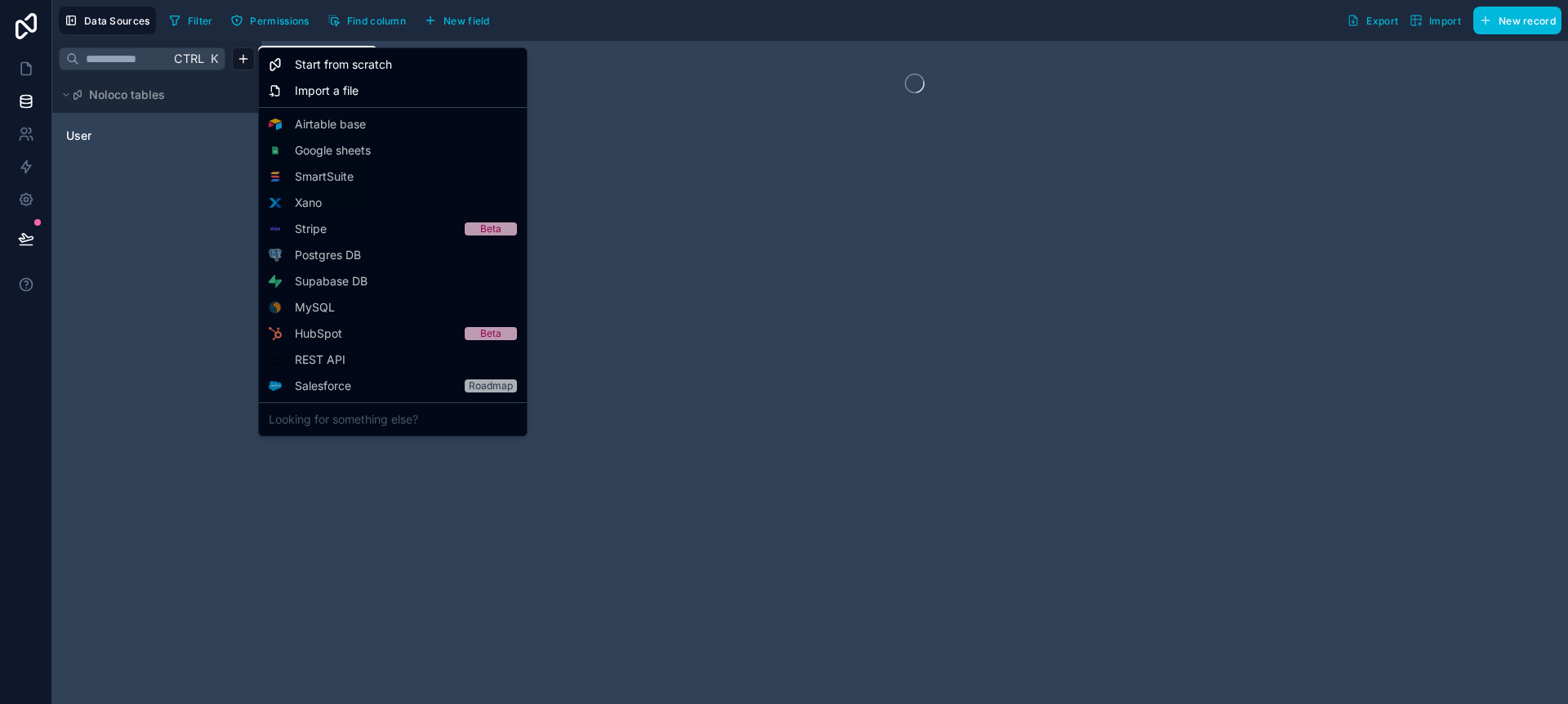
click at [240, 56] on html "Data Sources Filter Permissions Find column New field Export Import New record …" at bounding box center [784, 352] width 1568 height 704
